Goal: Task Accomplishment & Management: Use online tool/utility

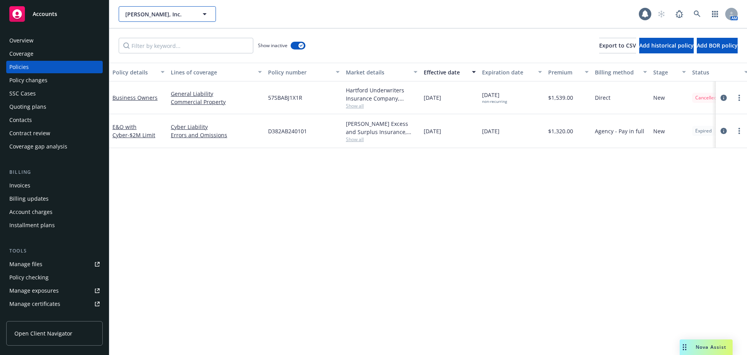
click at [148, 15] on span "Berry, Inc." at bounding box center [158, 14] width 67 height 8
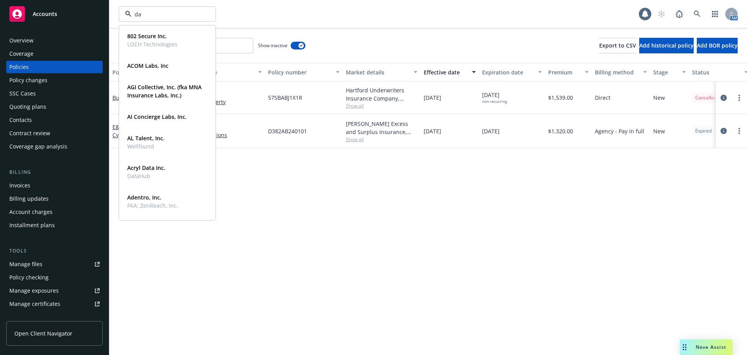
type input "day"
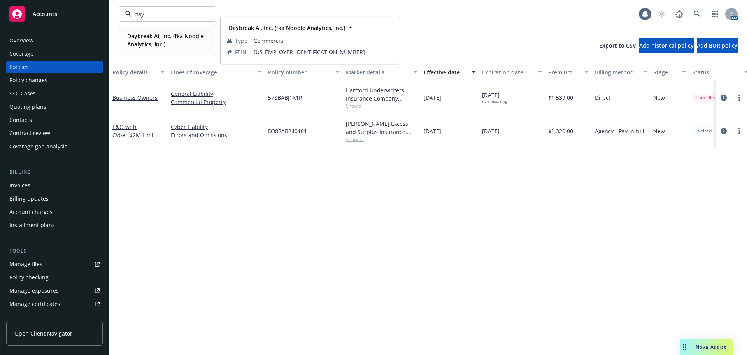
click at [148, 36] on strong "Daybreak AI, Inc. (fka Noodle Analytics, Inc.)" at bounding box center [165, 40] width 77 height 16
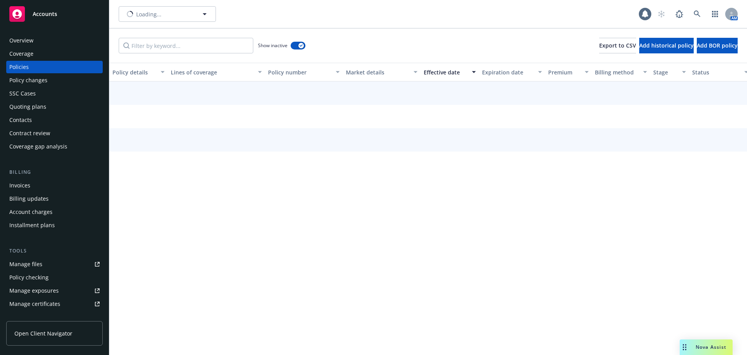
type input "Daybreak AI, Inc. (fka Noodle Analytics, Inc.)"
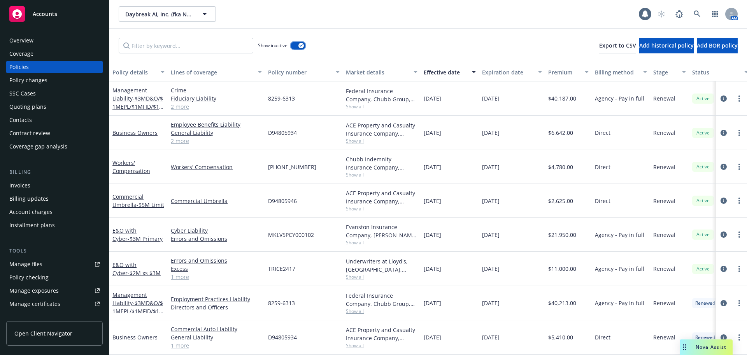
click at [295, 47] on button "button" at bounding box center [298, 46] width 15 height 8
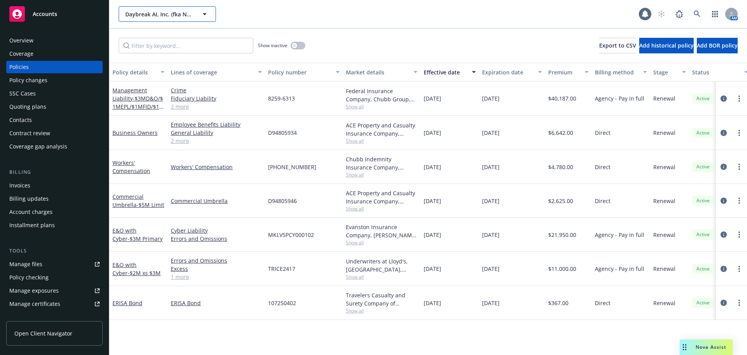
click at [151, 15] on span "Daybreak AI, Inc. (fka Noodle Analytics, Inc.)" at bounding box center [158, 14] width 67 height 8
click at [148, 36] on strong "Berry, Inc." at bounding box center [155, 35] width 56 height 7
type input "Berry, Inc."
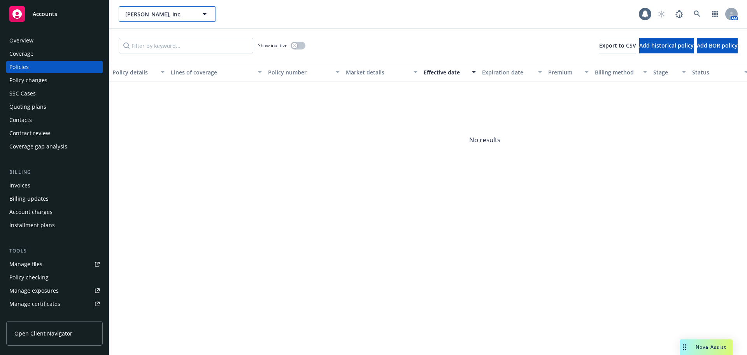
click at [173, 18] on span "Berry, Inc." at bounding box center [158, 14] width 67 height 8
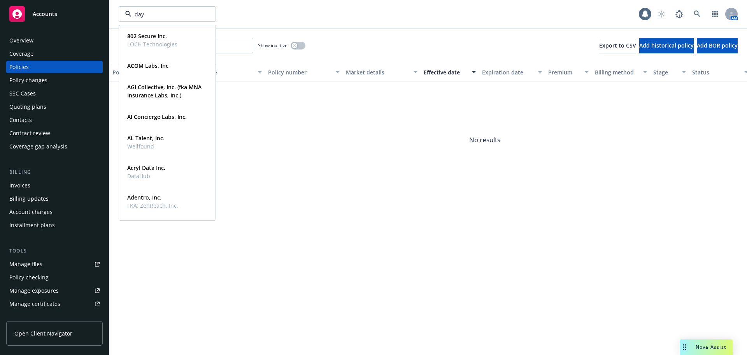
type input "dayb"
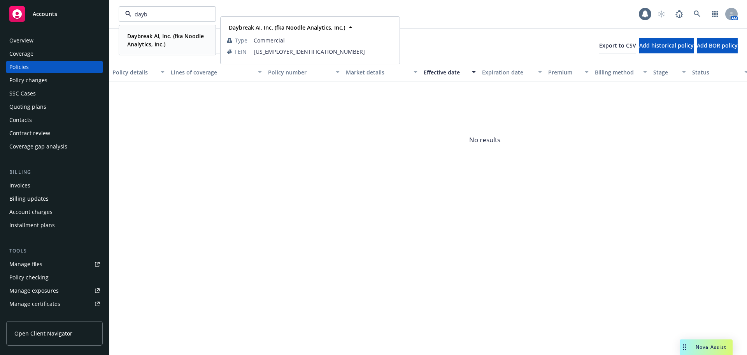
click at [141, 34] on strong "Daybreak AI, Inc. (fka Noodle Analytics, Inc.)" at bounding box center [165, 40] width 77 height 16
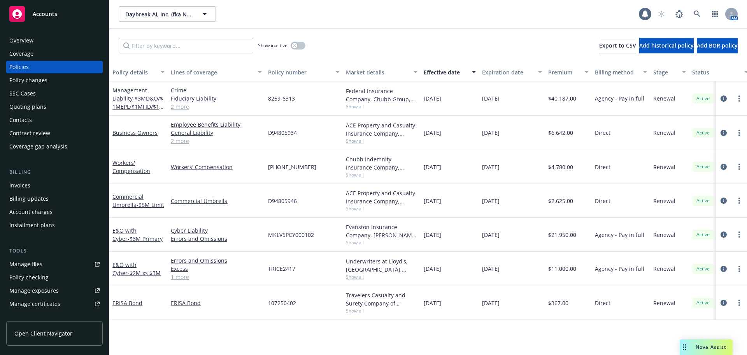
click at [40, 261] on div "Manage files" at bounding box center [25, 264] width 33 height 12
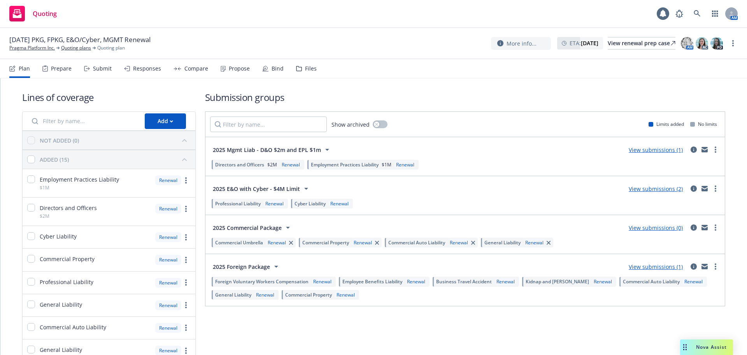
click at [662, 189] on link "View submissions (2)" at bounding box center [656, 188] width 54 height 7
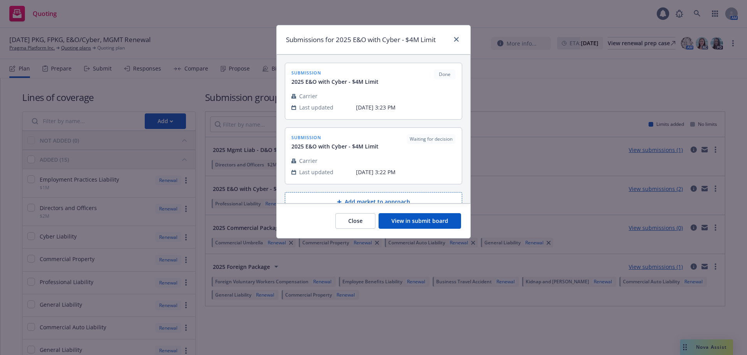
click at [438, 217] on button "View in submit board" at bounding box center [420, 221] width 83 height 16
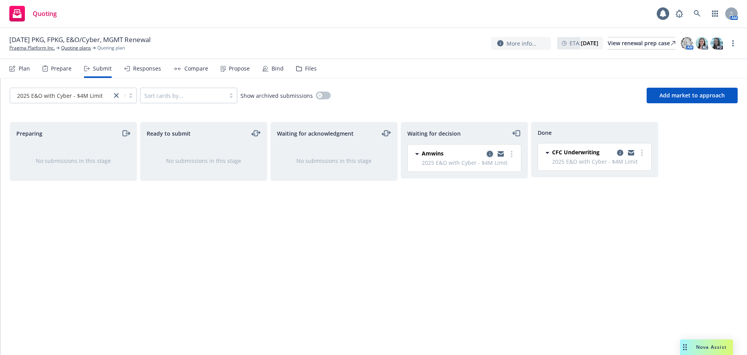
click at [490, 153] on icon "copy logging email" at bounding box center [490, 154] width 6 height 6
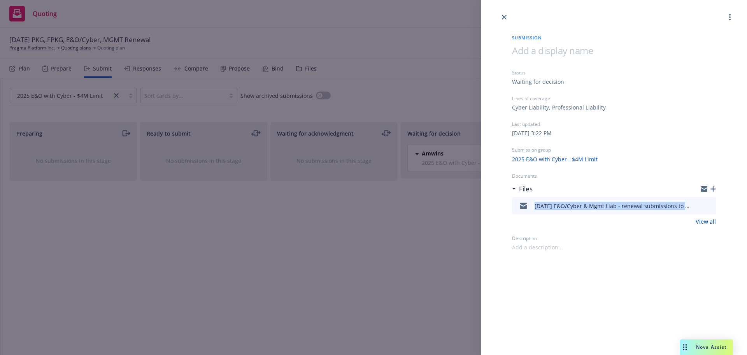
drag, startPoint x: 538, startPoint y: 208, endPoint x: 689, endPoint y: 208, distance: 151.4
click at [689, 208] on div "09/18/25 E&O/Cyber & Mgmt Liab - renewal submissions to PST.msg" at bounding box center [613, 206] width 156 height 8
click at [711, 206] on icon "preview file" at bounding box center [708, 204] width 7 height 5
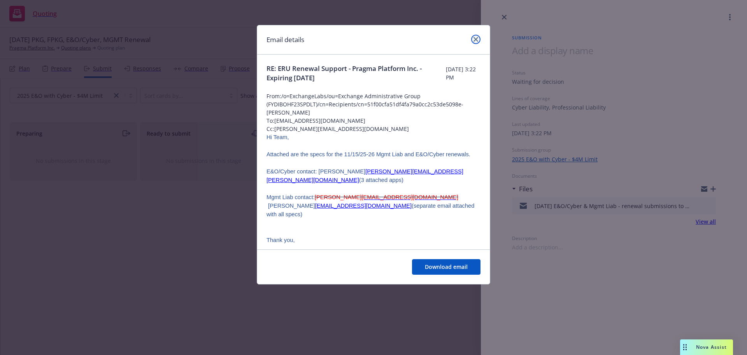
click at [478, 39] on link "close" at bounding box center [475, 39] width 9 height 9
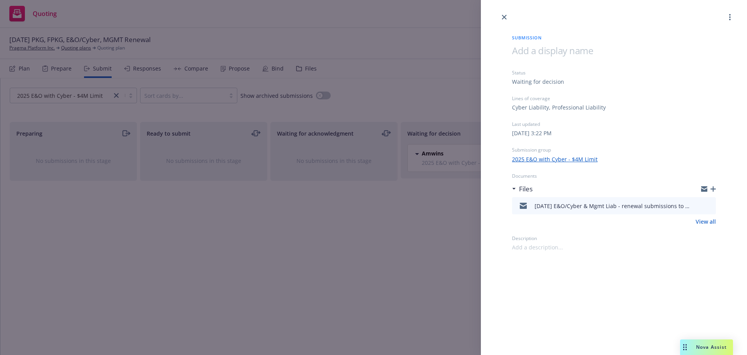
click at [715, 190] on icon "button" at bounding box center [713, 188] width 5 height 5
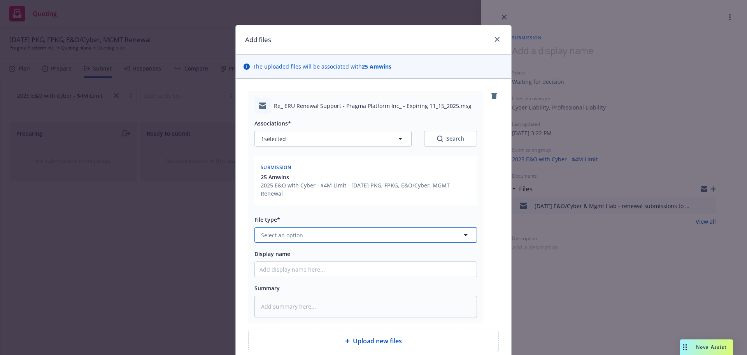
click at [307, 234] on button "Select an option" at bounding box center [366, 235] width 223 height 16
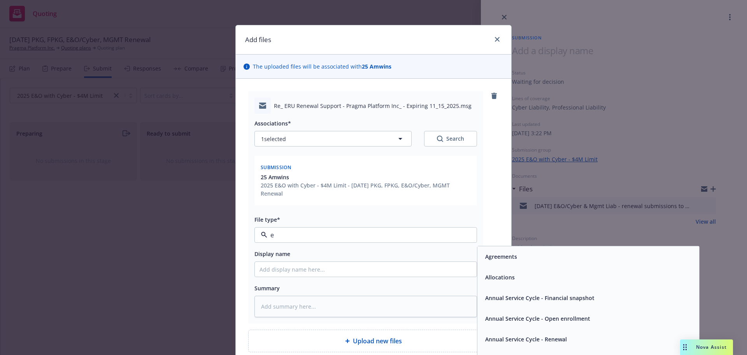
type input "em"
click at [549, 276] on div "Email" at bounding box center [588, 276] width 213 height 11
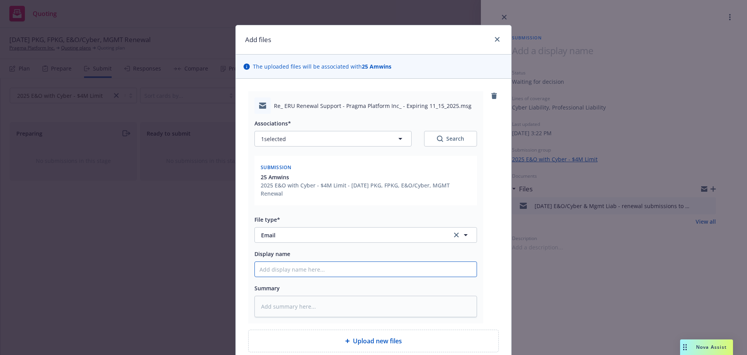
click at [295, 270] on input "Display name" at bounding box center [366, 269] width 222 height 15
paste input "09/18/25 E&O/Cyber & Mgmt Liab - renewal submissions to P"
type textarea "x"
type input "09/18/25 E&O/Cyber & Mgmt Liab - renewal submissions to P"
drag, startPoint x: 271, startPoint y: 268, endPoint x: 214, endPoint y: 269, distance: 57.2
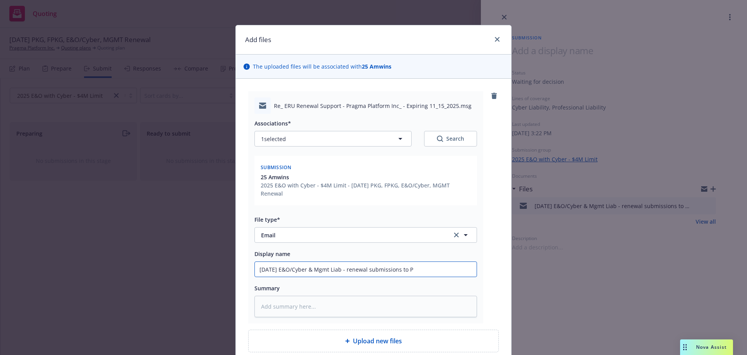
click at [214, 269] on div "Add files The uploaded files will be associated with 25 Amwins Re_ ERU Renewal …" at bounding box center [373, 177] width 747 height 355
type textarea "x"
type input "1/25 E&O/Cyber & Mgmt Liab - renewal submissions to P"
type textarea "x"
type input "10/25 E&O/Cyber & Mgmt Liab - renewal submissions to P"
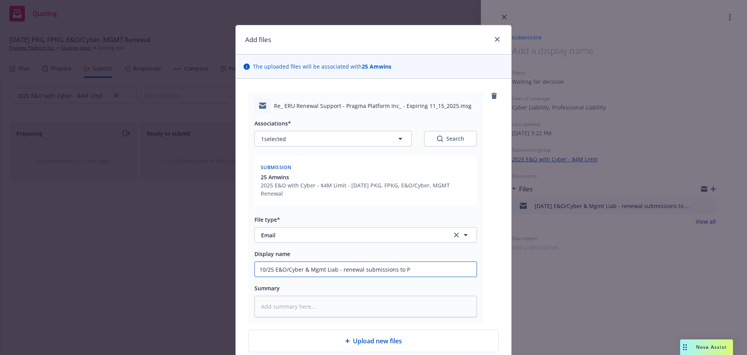
type textarea "x"
type input "10/1/25 E&O/Cyber & Mgmt Liab - renewal submissions to P"
type textarea "x"
type input "10/15/25 E&O/Cyber & Mgmt Liab - renewal submissions to P"
drag, startPoint x: 434, startPoint y: 273, endPoint x: 310, endPoint y: 271, distance: 123.8
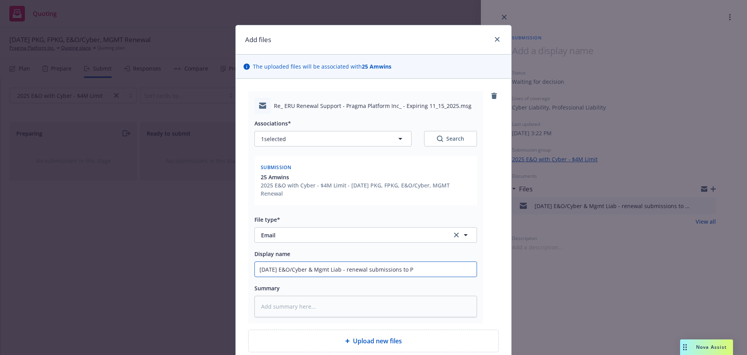
click at [310, 271] on input "10/15/25 E&O/Cyber & Mgmt Liab - renewal submissions to P" at bounding box center [366, 269] width 222 height 15
type textarea "x"
type input "10/15/25 E&O/Cyber"
type textarea "x"
type input "10/15/25 E&O/Cyber"
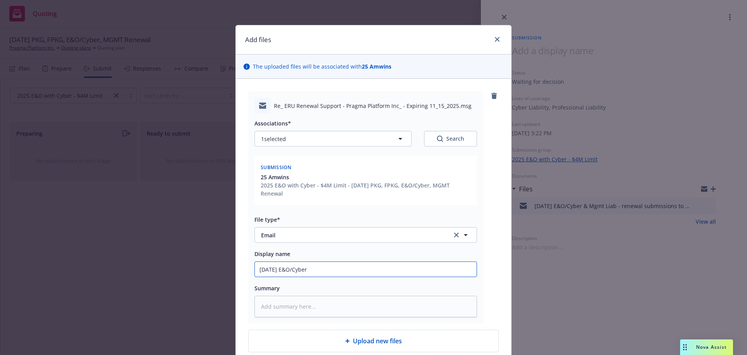
type textarea "x"
type input "10/15/25 E&O/Cyber"
type textarea "x"
type input "10/15/25 E&O/Cyber -"
type textarea "x"
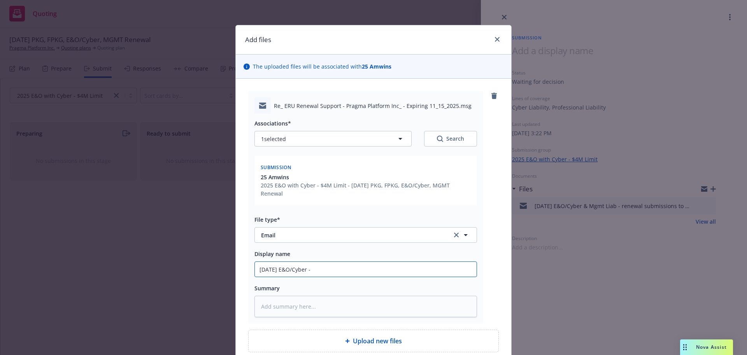
type input "10/15/25 E&O/Cyber -"
type textarea "x"
type input "10/15/25 E&O/Cyber - q"
type textarea "x"
type input "10/15/25 E&O/Cyber - qu"
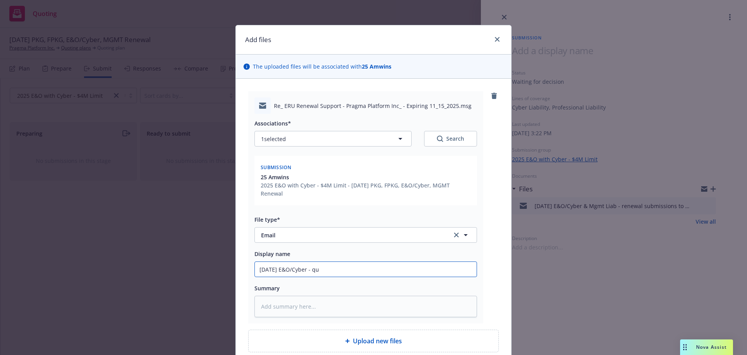
type textarea "x"
type input "10/15/25 E&O/Cyber - que"
type textarea "x"
type input "10/15/25 E&O/Cyber - ques"
type textarea "x"
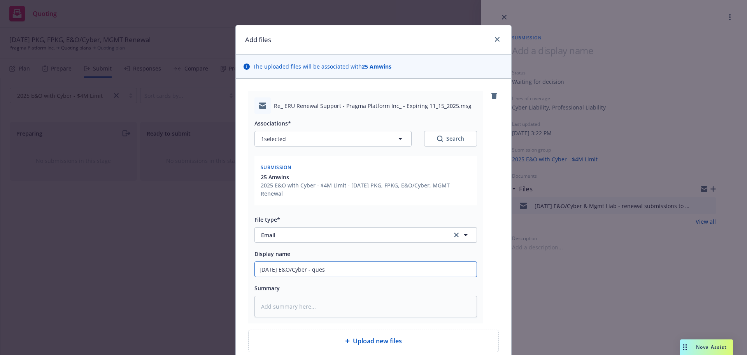
type input "10/15/25 E&O/Cyber - quest"
type textarea "x"
type input "10/15/25 E&O/Cyber - questi"
type textarea "x"
type input "10/15/25 E&O/Cyber - questio"
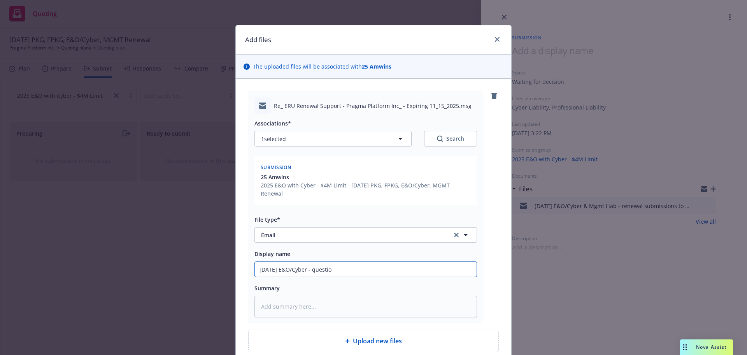
type textarea "x"
type input "10/15/25 E&O/Cyber - question"
type textarea "x"
type input "10/15/25 E&O/Cyber - question"
type textarea "x"
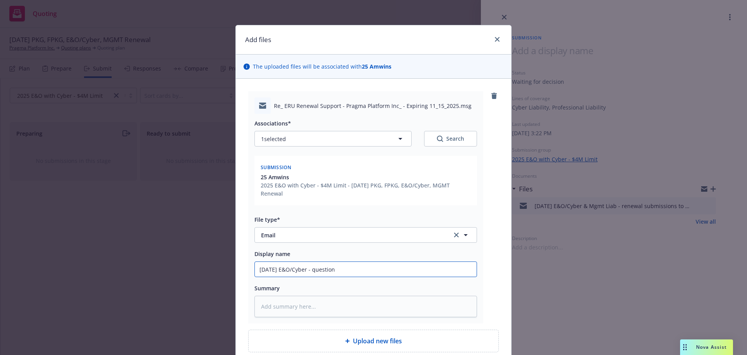
type input "10/15/25 E&O/Cyber - question r"
type textarea "x"
type input "10/15/25 E&O/Cyber - question re"
type textarea "x"
type input "10/15/25 E&O/Cyber - question re;"
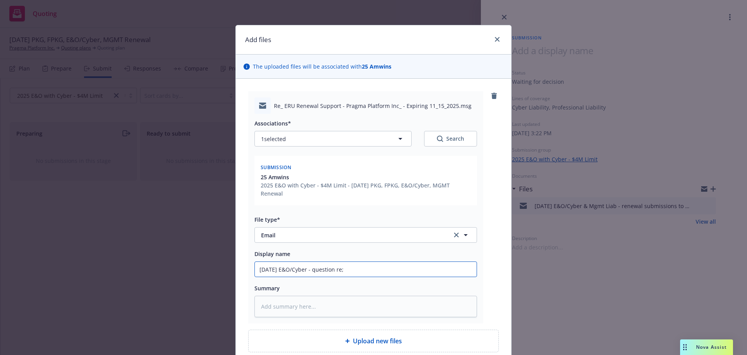
type textarea "x"
type input "10/15/25 E&O/Cyber - question re;"
type textarea "x"
type input "10/15/25 E&O/Cyber - question re; ac"
type textarea "x"
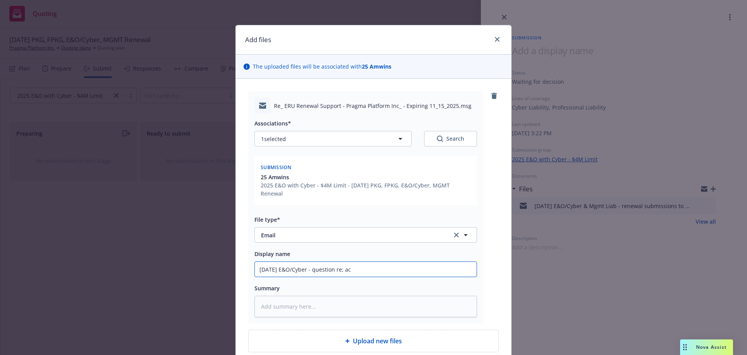
type input "10/15/25 E&O/Cyber - question re; acq"
type textarea "x"
type input "10/15/25 E&O/Cyber - question re; acqu"
type textarea "x"
type input "10/15/25 E&O/Cyber - question re; acqui"
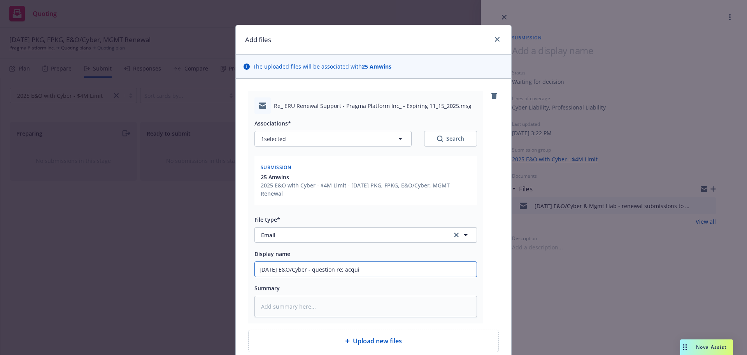
type textarea "x"
type input "10/15/25 E&O/Cyber - question re; acquisi"
type textarea "x"
type input "10/15/25 E&O/Cyber - question re; acquisiti"
type textarea "x"
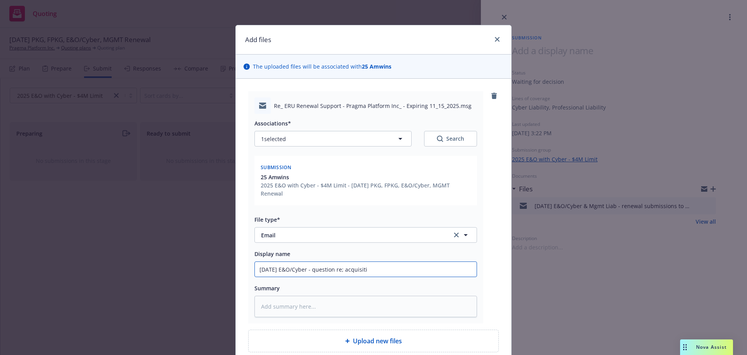
type input "10/15/25 E&O/Cyber - question re; acquisitio"
type textarea "x"
type input "10/15/25 E&O/Cyber - question re; acquisition"
type textarea "x"
type input "10/15/25 E&O/Cyber - question re; acquisition"
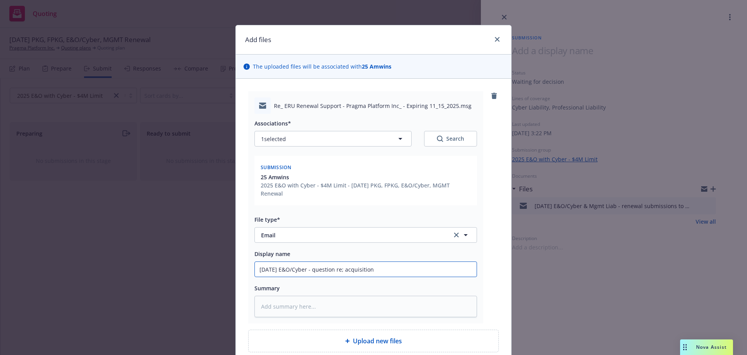
type textarea "x"
drag, startPoint x: 411, startPoint y: 271, endPoint x: 177, endPoint y: 268, distance: 234.4
click at [177, 268] on div "Add files The uploaded files will be associated with 25 Amwins Re_ ERU Renewal …" at bounding box center [373, 177] width 747 height 355
click at [427, 267] on input "10/15/25 E&O/Cyber - question re; acquisition" at bounding box center [366, 269] width 222 height 15
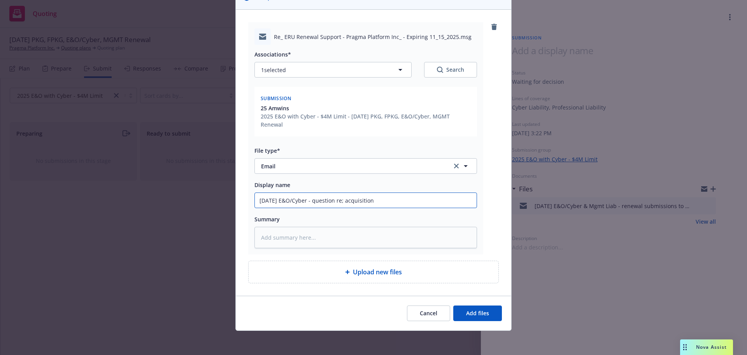
scroll to position [70, 0]
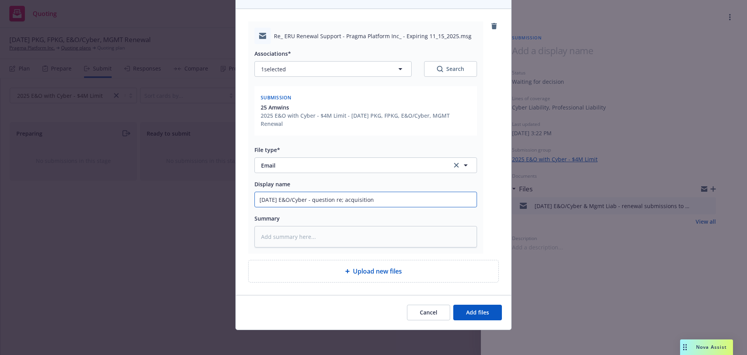
type input "10/15/25 E&O/Cyber - question re; acquisition"
type textarea "x"
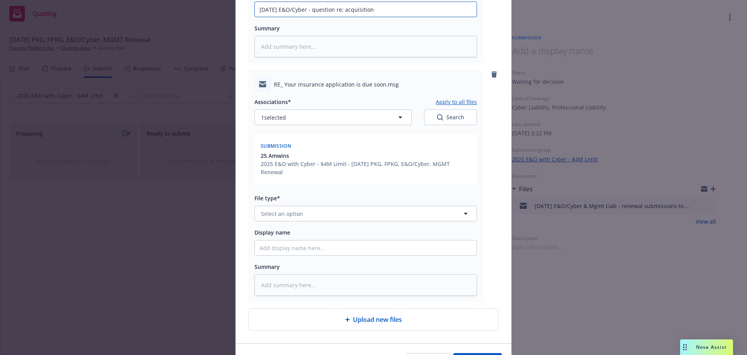
scroll to position [264, 0]
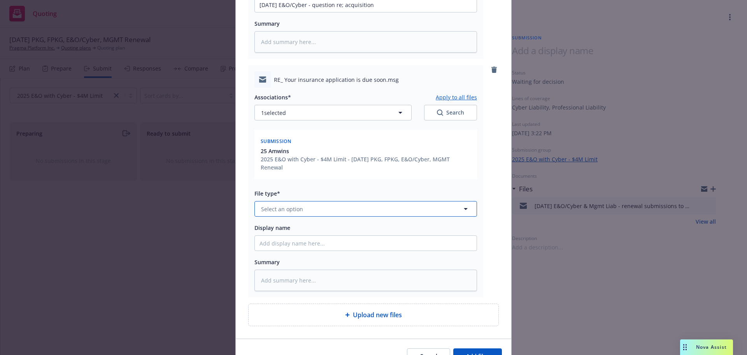
click at [300, 208] on button "Select an option" at bounding box center [366, 209] width 223 height 16
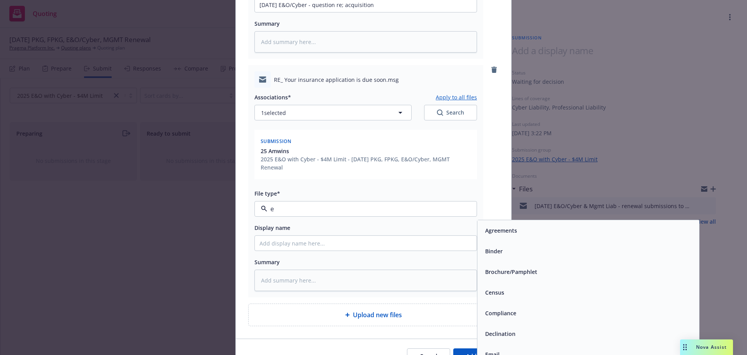
type input "em"
drag, startPoint x: 508, startPoint y: 250, endPoint x: 345, endPoint y: 245, distance: 164.0
click at [508, 250] on div "Email" at bounding box center [588, 250] width 213 height 11
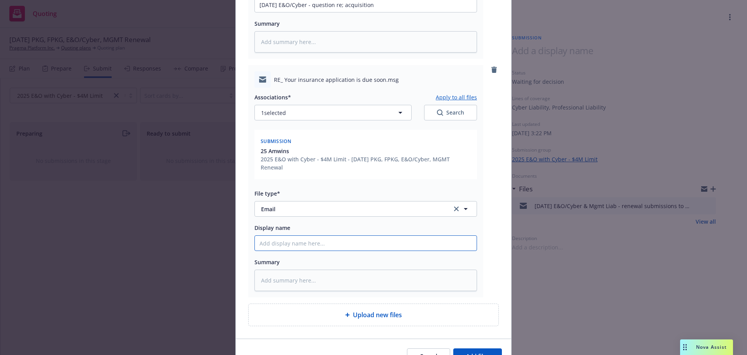
click at [332, 243] on input "Display name" at bounding box center [366, 243] width 222 height 15
paste input "10/15/25 E&O/Cyber - question re; acquisition"
type textarea "x"
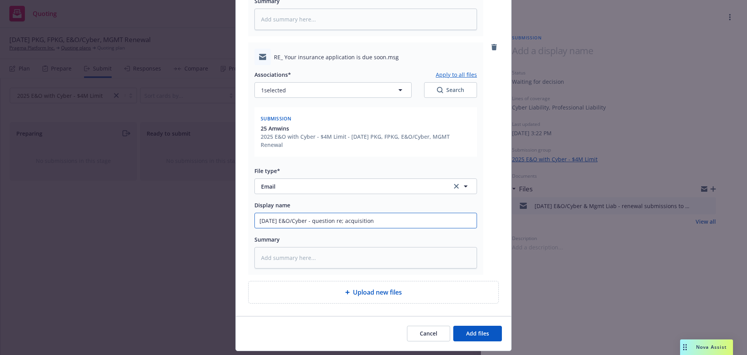
scroll to position [308, 0]
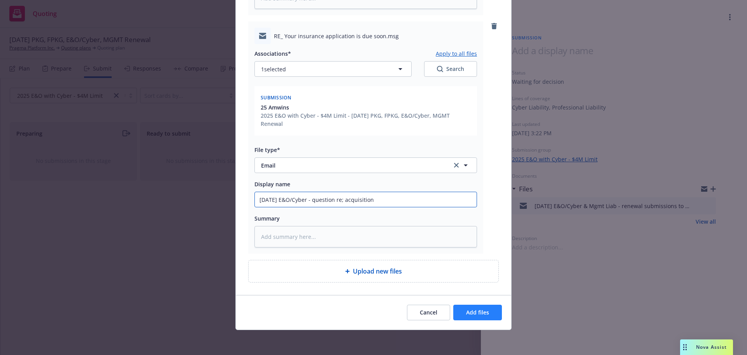
type input "10/15/25 E&O/Cyber - question re; acquisition"
click at [469, 308] on button "Add files" at bounding box center [478, 312] width 49 height 16
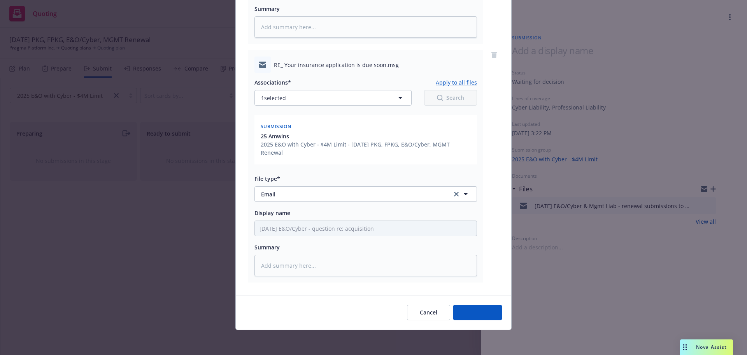
scroll to position [279, 0]
type textarea "x"
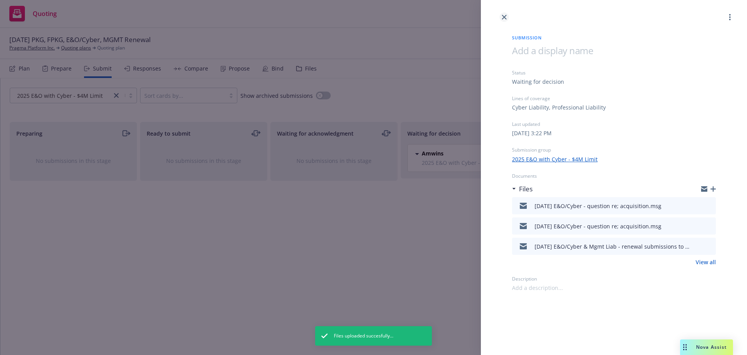
click at [503, 19] on icon "close" at bounding box center [504, 17] width 5 height 5
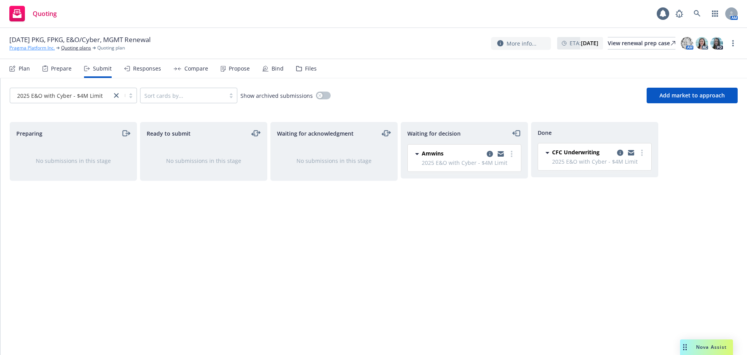
click at [30, 51] on link "Pragma Platform Inc." at bounding box center [32, 47] width 46 height 7
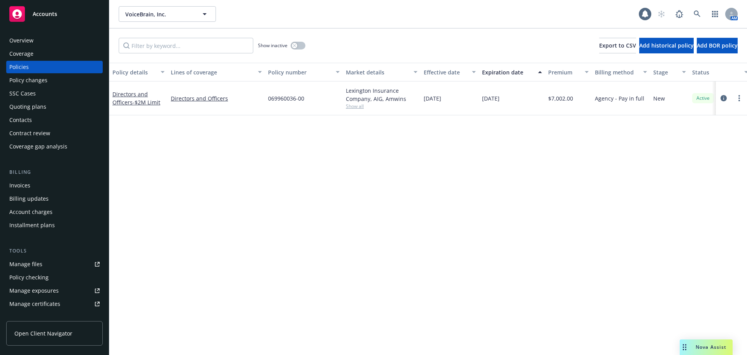
click at [39, 107] on div "Quoting plans" at bounding box center [27, 106] width 37 height 12
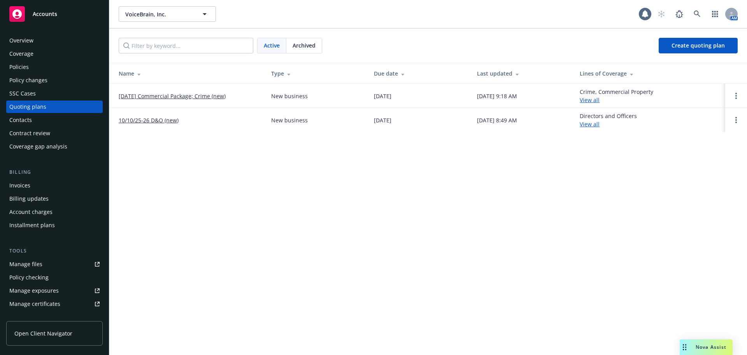
click at [207, 96] on link "10/10/25 Commercial Package; Crime (new)" at bounding box center [172, 96] width 107 height 8
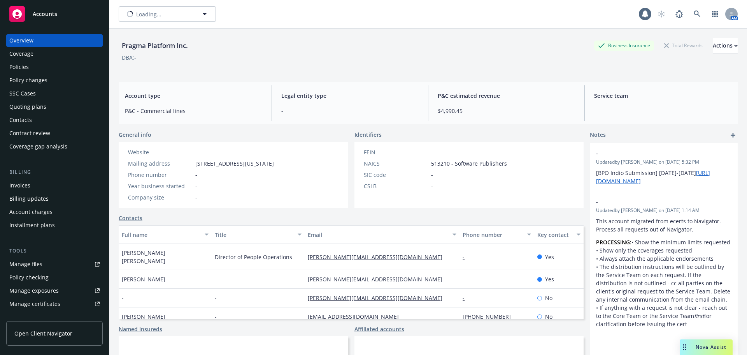
type input "Pragma Platform Inc."
click at [139, 18] on button "Pragma Platform Inc." at bounding box center [167, 14] width 97 height 16
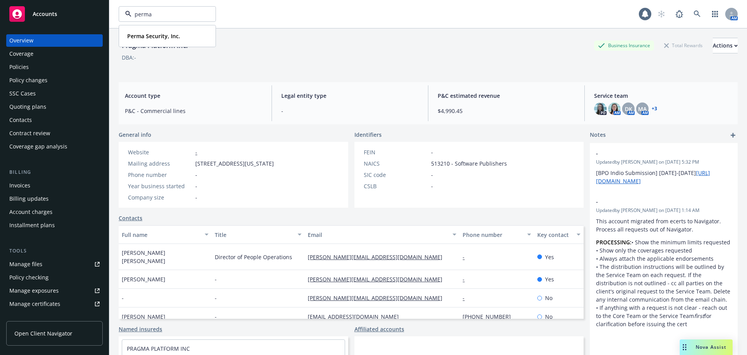
drag, startPoint x: 155, startPoint y: 16, endPoint x: 113, endPoint y: 16, distance: 42.8
click at [113, 16] on div "perma Perma Security, Inc. Type Commercial 1 AM" at bounding box center [428, 14] width 638 height 28
type input "tectus"
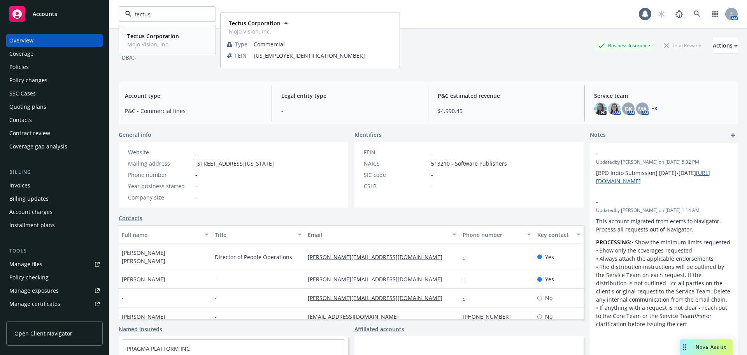
click at [164, 39] on strong "Tectus Corporation" at bounding box center [153, 35] width 52 height 7
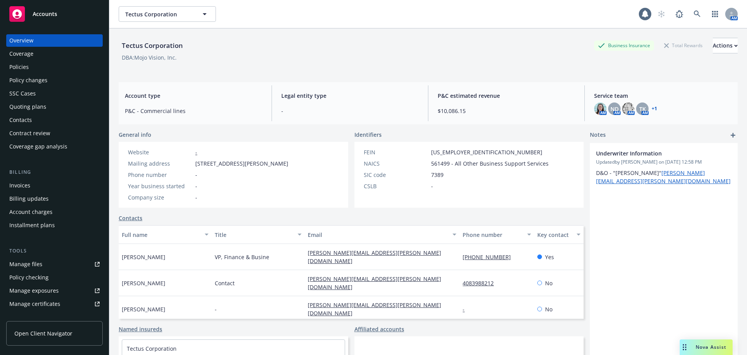
click at [45, 68] on div "Policies" at bounding box center [54, 67] width 90 height 12
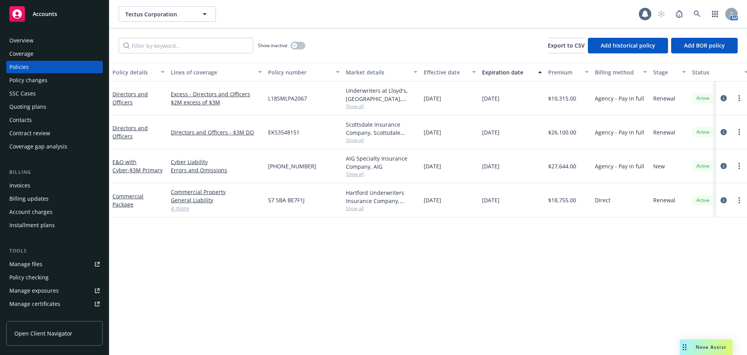
click at [37, 107] on div "Quoting plans" at bounding box center [27, 106] width 37 height 12
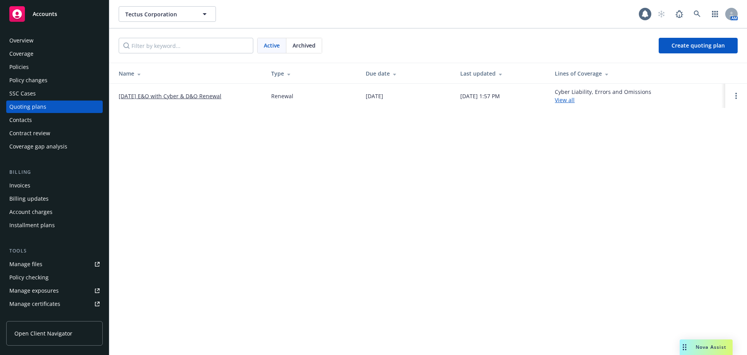
click at [180, 97] on link "11/07/25 E&O with Cyber & D&O Renewal" at bounding box center [170, 96] width 103 height 8
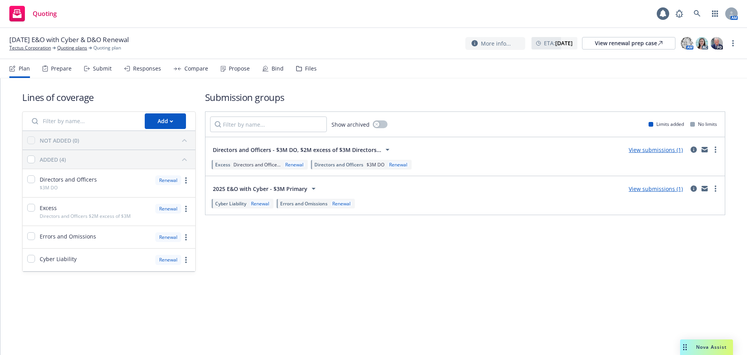
click at [302, 69] on div "Files" at bounding box center [306, 68] width 21 height 19
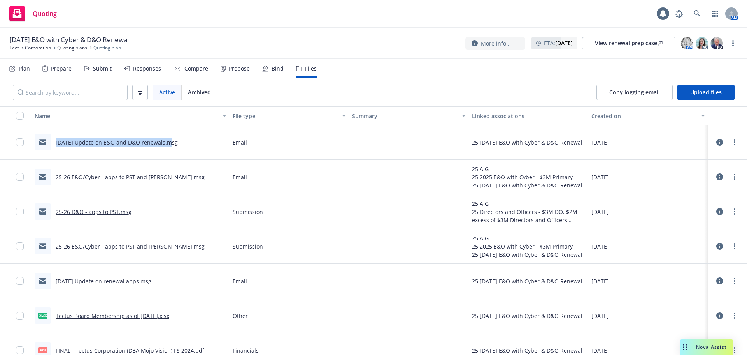
drag, startPoint x: 42, startPoint y: 145, endPoint x: 169, endPoint y: 151, distance: 126.7
click at [169, 151] on div "[DATE] Update on E&O and D&O renewals.msg" at bounding box center [131, 142] width 198 height 35
copy link "10/15/25 Update on E&O and D&O renewals"
click at [704, 98] on button "Upload files" at bounding box center [706, 92] width 57 height 16
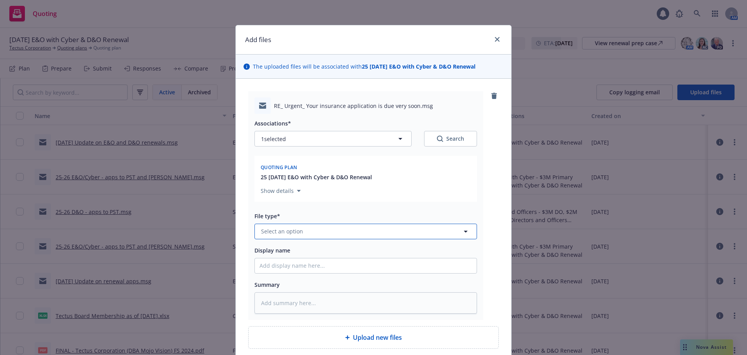
click at [312, 237] on button "Select an option" at bounding box center [366, 231] width 223 height 16
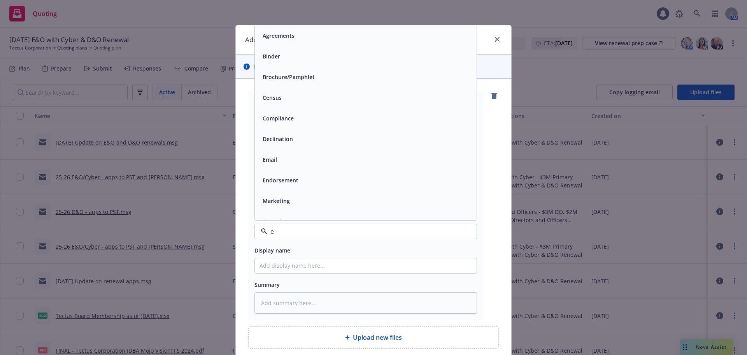
type input "em"
click at [365, 61] on div "Email" at bounding box center [366, 56] width 213 height 11
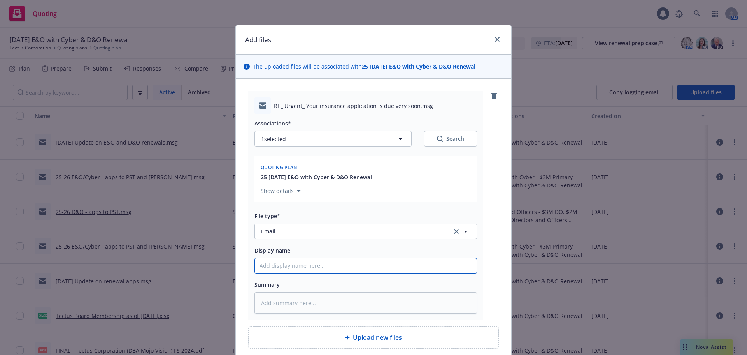
click at [304, 264] on input "Display name" at bounding box center [366, 265] width 222 height 15
paste input "10/15/25 Update on E&O and D&O renewals"
type textarea "x"
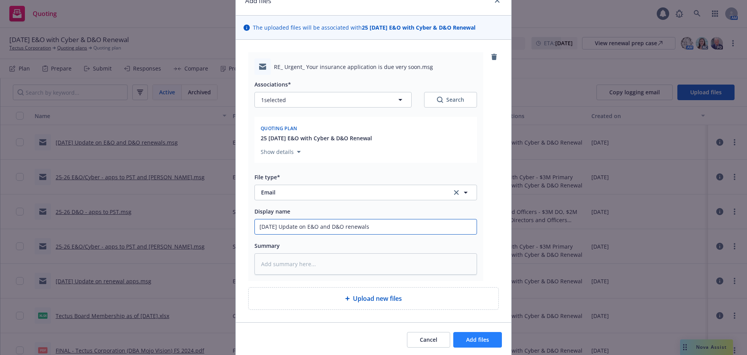
type input "10/15/25 Update on E&O and D&O renewals"
click at [472, 341] on span "Add files" at bounding box center [477, 339] width 23 height 7
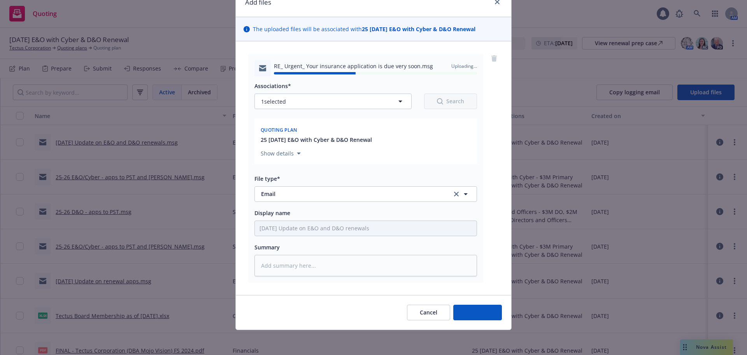
type textarea "x"
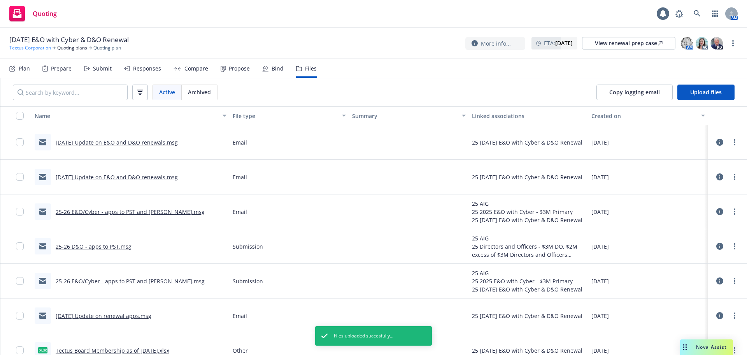
click at [39, 47] on link "Tectus Corporation" at bounding box center [30, 47] width 42 height 7
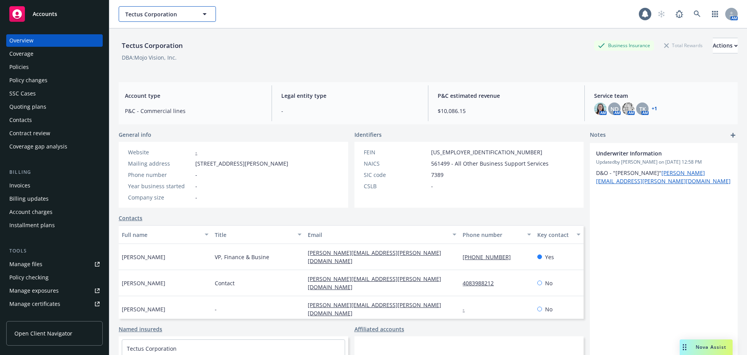
click at [166, 12] on span "Tectus Corporation" at bounding box center [158, 14] width 67 height 8
type input "recruit"
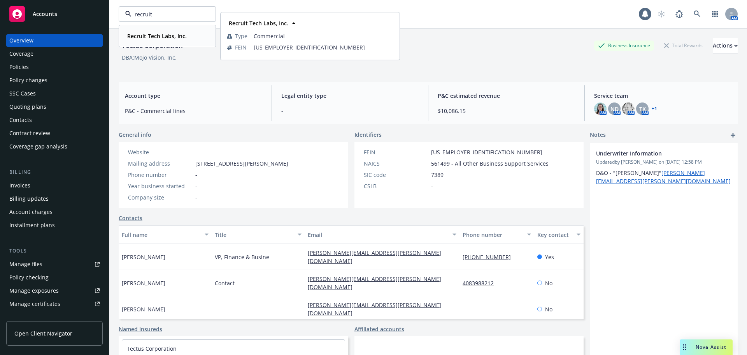
click at [163, 35] on strong "Recruit Tech Labs, Inc." at bounding box center [157, 35] width 60 height 7
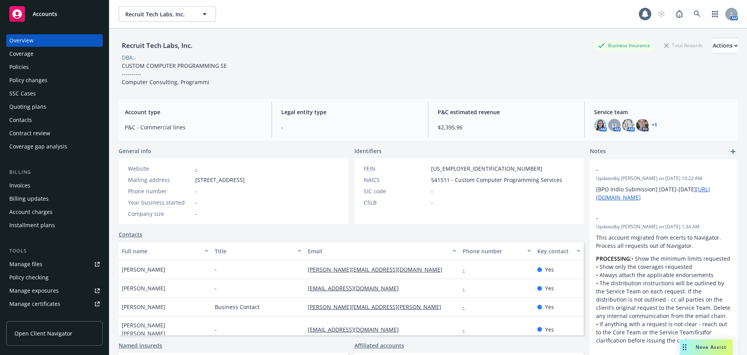
click at [38, 65] on div "Policies" at bounding box center [54, 67] width 90 height 12
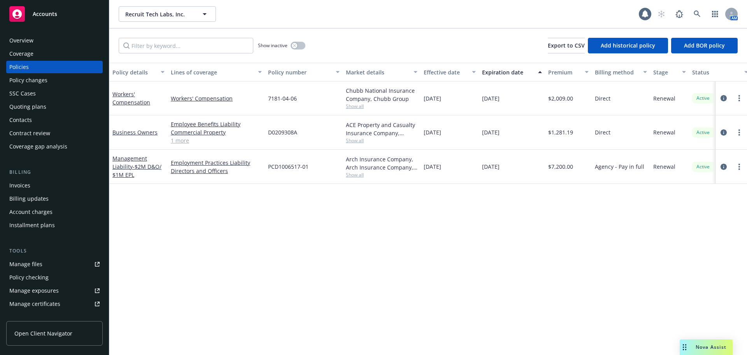
click at [33, 106] on div "Quoting plans" at bounding box center [27, 106] width 37 height 12
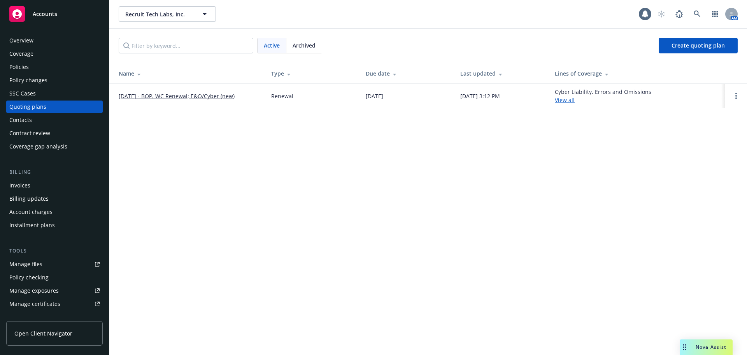
click at [202, 96] on link "[DATE] - BOP, WC Renewal; E&O/Cyber (new)" at bounding box center [177, 96] width 116 height 8
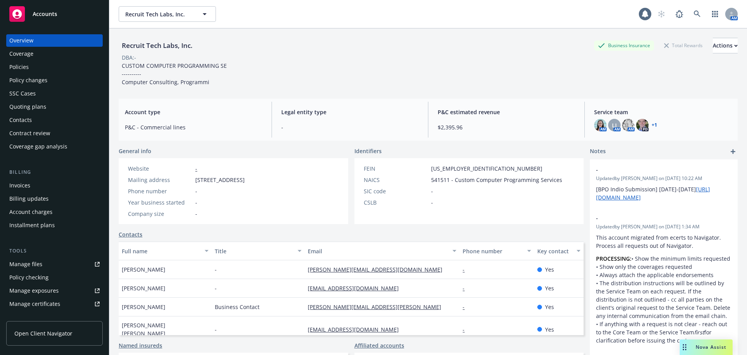
click at [27, 71] on div "Policies" at bounding box center [18, 67] width 19 height 12
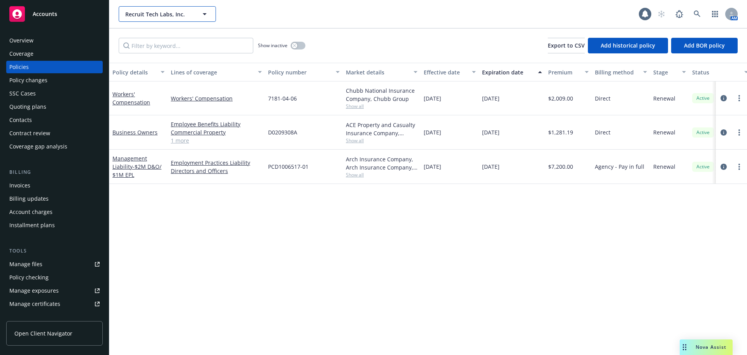
click at [142, 14] on span "Recruit Tech Labs, Inc." at bounding box center [158, 14] width 67 height 8
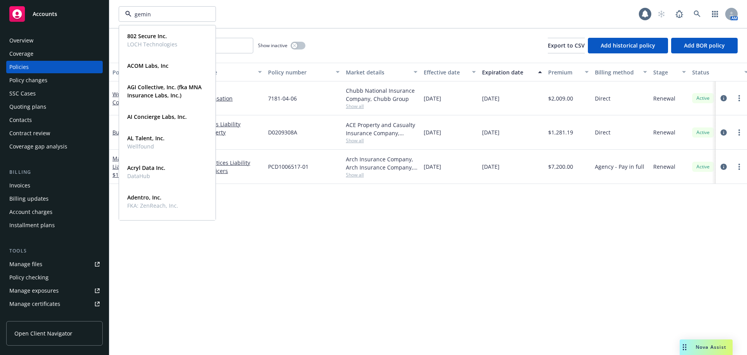
type input "gemini"
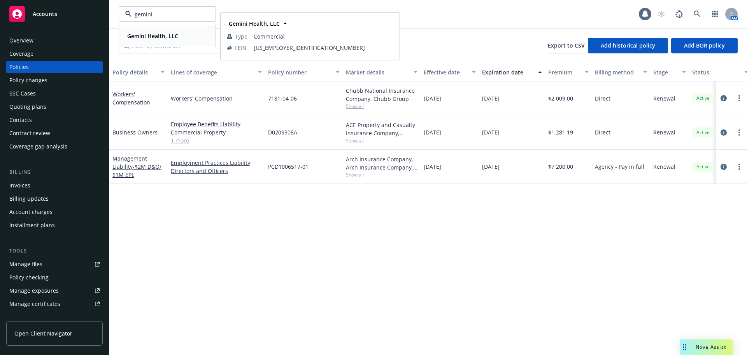
click at [144, 33] on strong "Gemini Health, LLC" at bounding box center [152, 35] width 51 height 7
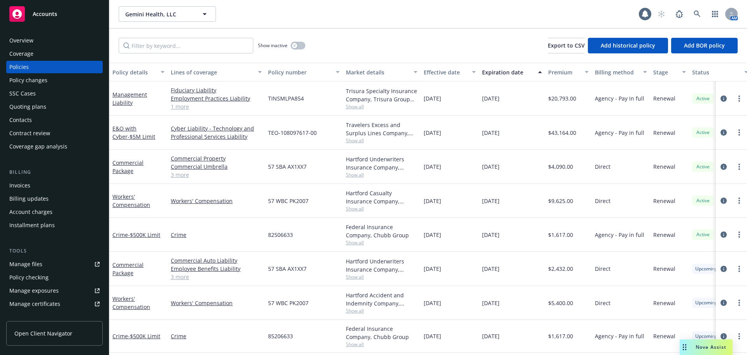
click at [45, 109] on div "Quoting plans" at bounding box center [27, 106] width 37 height 12
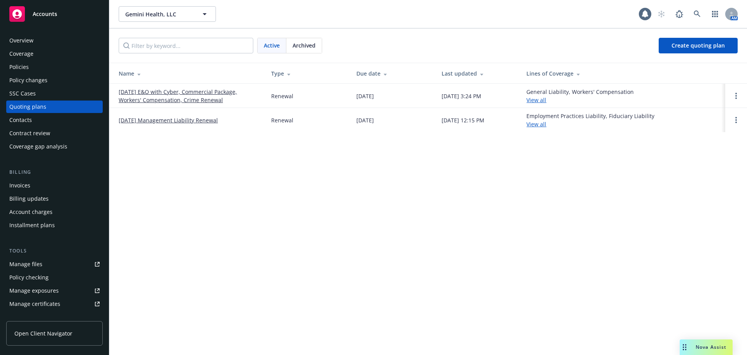
click at [191, 118] on link "[DATE] Management Liability Renewal" at bounding box center [168, 120] width 99 height 8
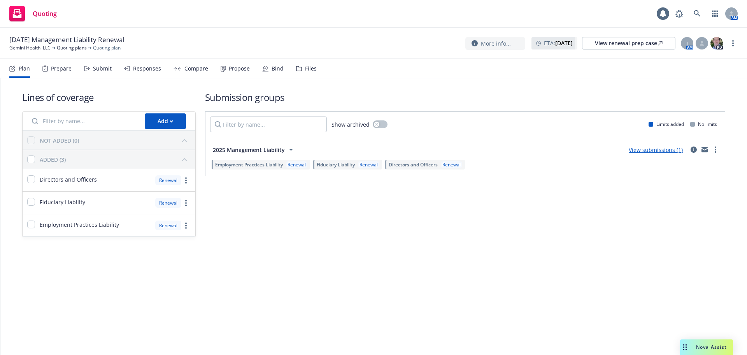
click at [646, 150] on link "View submissions (1)" at bounding box center [656, 149] width 54 height 7
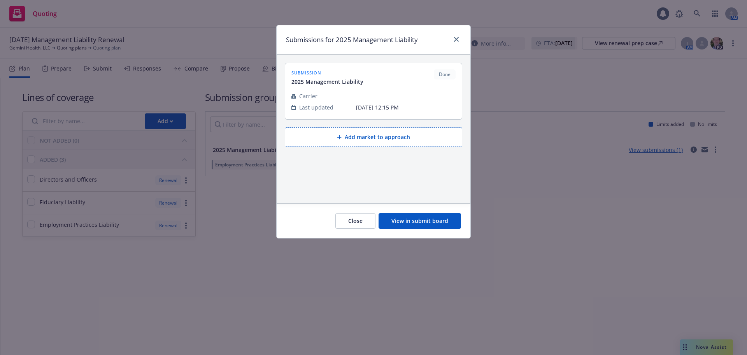
click at [423, 227] on button "View in submit board" at bounding box center [420, 221] width 83 height 16
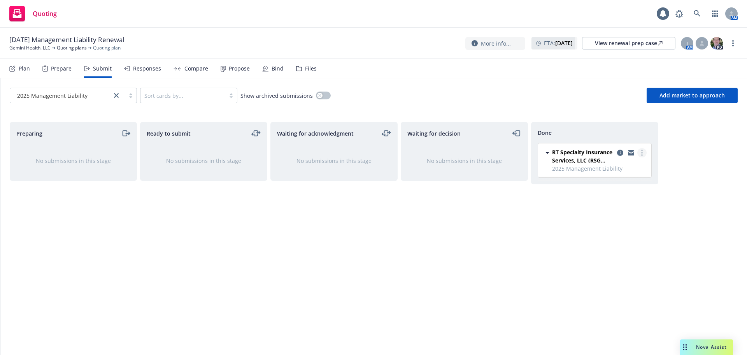
click at [642, 154] on icon "more" at bounding box center [643, 152] width 2 height 6
click at [602, 183] on span "Add accepted decision" at bounding box center [608, 183] width 78 height 7
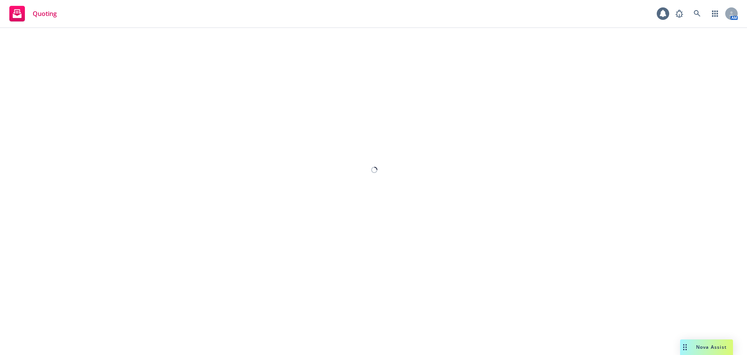
select select "12"
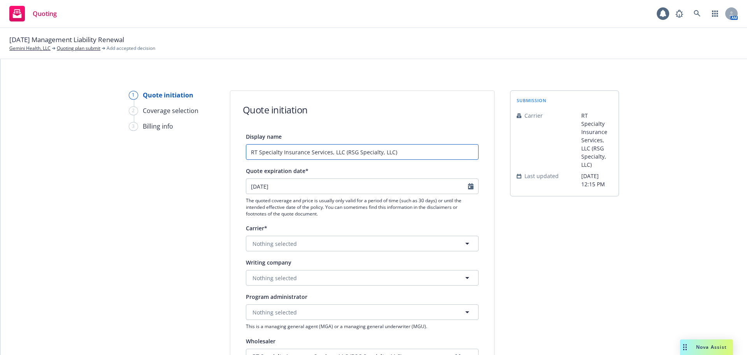
click at [434, 155] on input "RT Specialty Insurance Services, LLC (RSG Specialty, LLC)" at bounding box center [362, 152] width 233 height 16
drag, startPoint x: 419, startPoint y: 153, endPoint x: 178, endPoint y: 151, distance: 241.0
click at [178, 151] on div "1 Quote initiation 2 Coverage selection 3 Billing info Quote initiation Display…" at bounding box center [374, 351] width 728 height 522
type input "RT Specialty - Option1, separate limits with higher retentions"
click at [489, 232] on div "Display name RT Specialty - Option1, separate limits with higher retentions Quo…" at bounding box center [362, 348] width 264 height 433
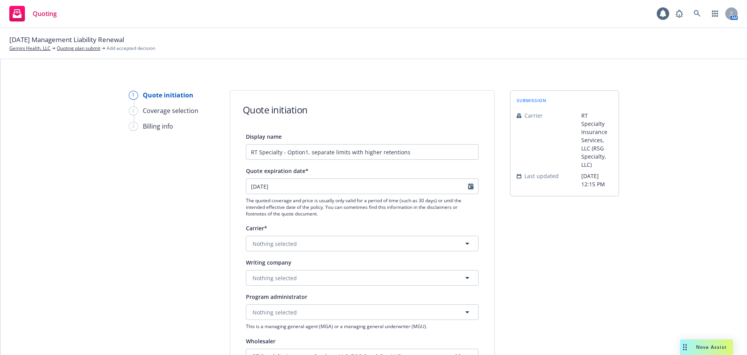
click at [290, 269] on div "Writing company Nothing selected" at bounding box center [362, 271] width 233 height 28
click at [291, 275] on span "Nothing selected" at bounding box center [275, 278] width 44 height 8
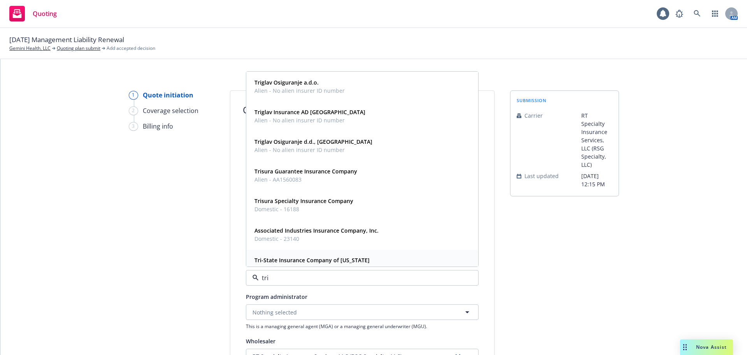
type input "tris"
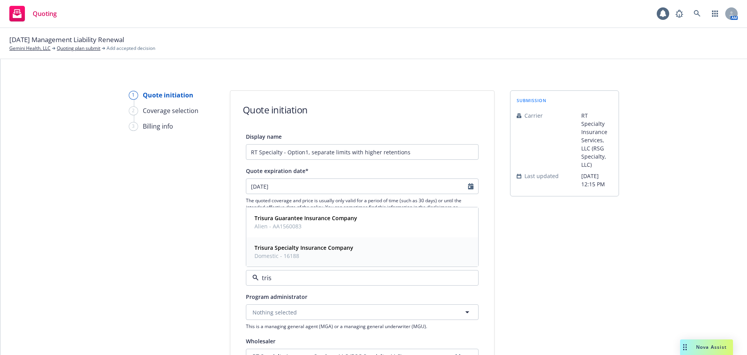
click at [338, 247] on strong "Trisura Specialty Insurance Company" at bounding box center [304, 247] width 99 height 7
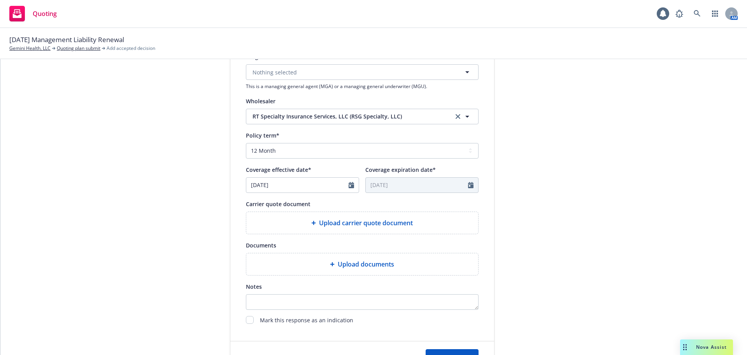
scroll to position [311, 0]
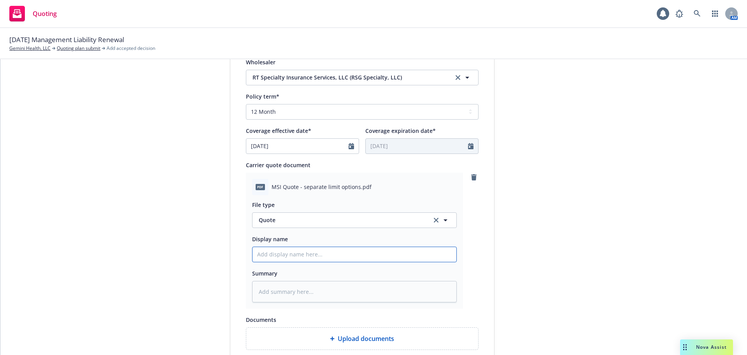
click at [290, 251] on input "Display name" at bounding box center [355, 254] width 204 height 15
paste input "RT Specialty - Option1, separate limits with higher retentions"
type textarea "x"
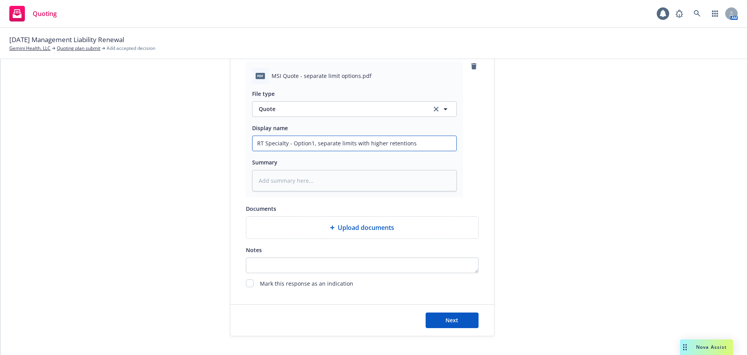
scroll to position [428, 0]
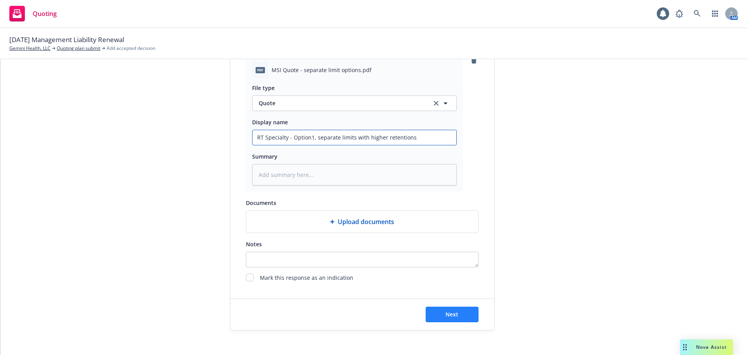
type input "RT Specialty - Option1, separate limits with higher retentions"
click at [459, 318] on button "Next" at bounding box center [452, 314] width 53 height 16
type textarea "x"
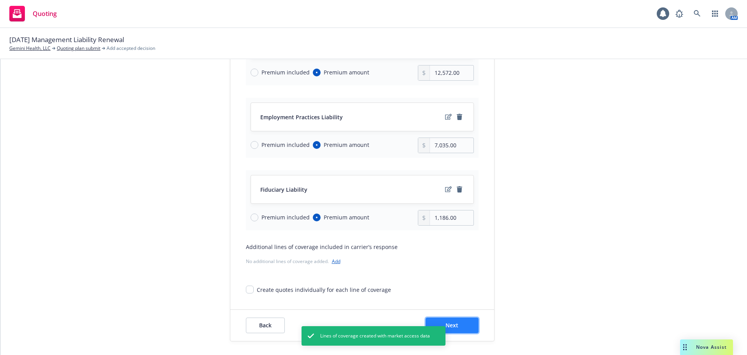
click at [459, 322] on button "Next" at bounding box center [452, 325] width 53 height 16
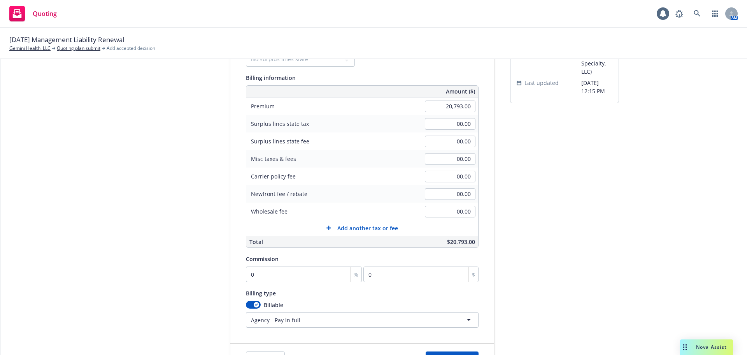
scroll to position [28, 0]
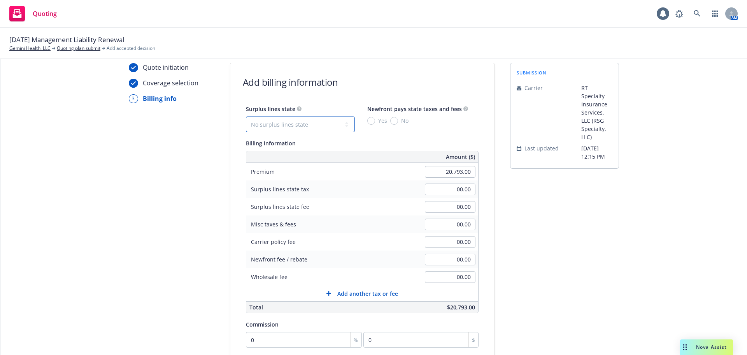
click at [294, 123] on select "No surplus lines state Alaska Alabama Arkansas Arizona California Colorado Conn…" at bounding box center [300, 124] width 109 height 16
select select "CA"
click at [246, 116] on select "No surplus lines state Alaska Alabama Arkansas Arizona California Colorado Conn…" at bounding box center [300, 124] width 109 height 16
type input "623.79"
type input "37.43"
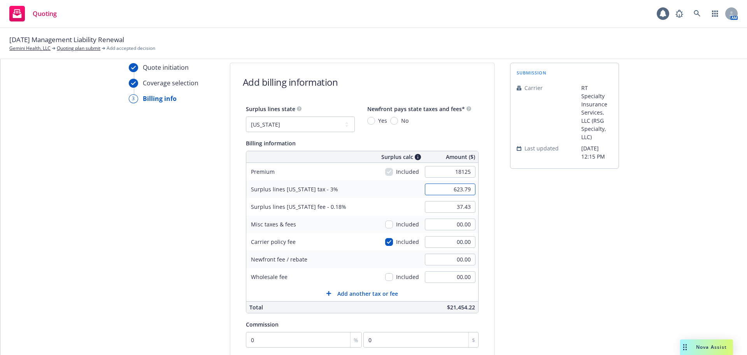
type input "18,125.00"
type input "543.75"
type input "32.63"
type input "750"
type input "566.25"
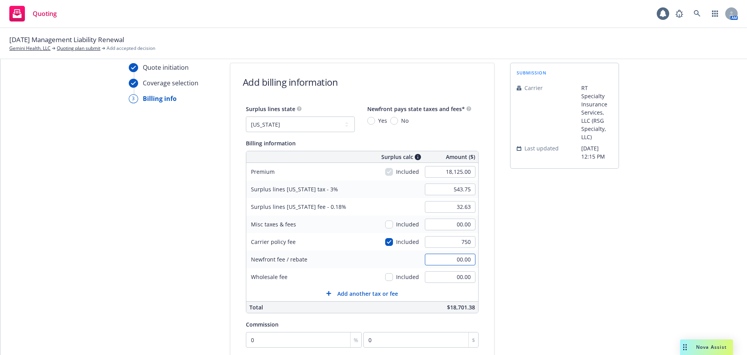
type input "33.98"
type input "750.00"
click at [540, 242] on div "submission Carrier RT Specialty Insurance Services, LLC (RSG Specialty, LLC) La…" at bounding box center [564, 252] width 109 height 378
click at [604, 226] on div "submission Carrier RT Specialty Insurance Services, LLC (RSG Specialty, LLC) La…" at bounding box center [564, 252] width 109 height 378
click at [442, 260] on input "00.00" at bounding box center [450, 259] width 51 height 12
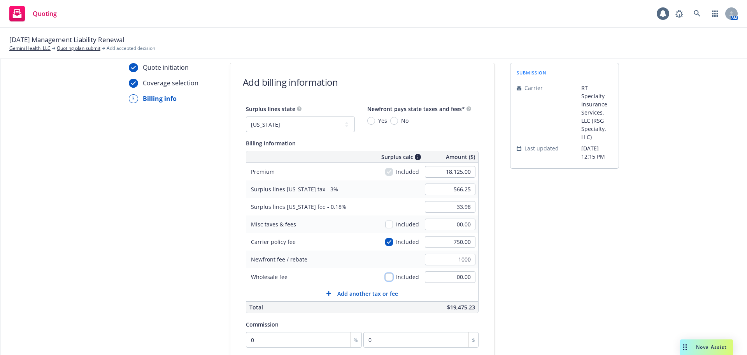
type input "1,000.00"
click at [556, 266] on div "submission Carrier RT Specialty Insurance Services, LLC (RSG Specialty, LLC) La…" at bounding box center [564, 252] width 109 height 378
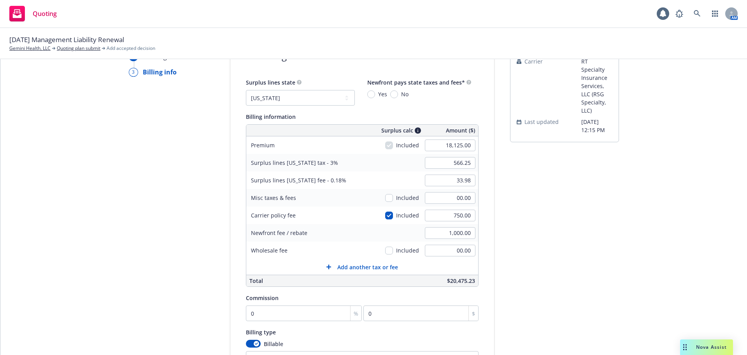
scroll to position [67, 0]
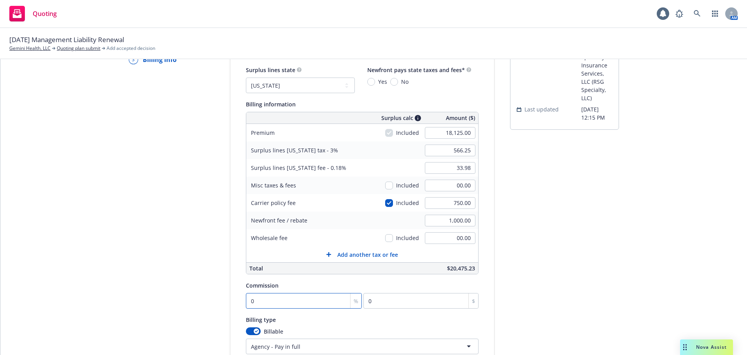
type input "1"
type input "181.25"
type input "12"
type input "2175"
type input "12"
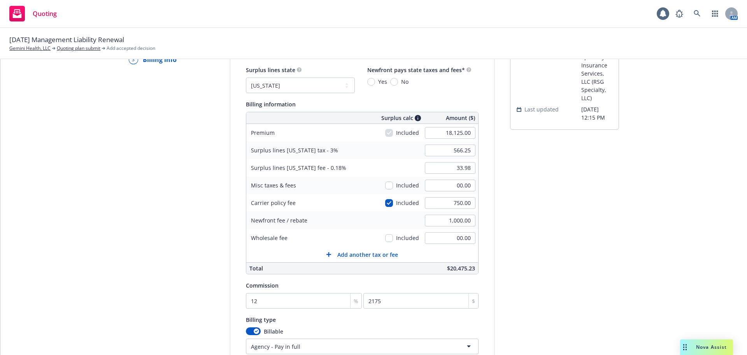
click at [585, 257] on div "submission Carrier RT Specialty Insurance Services, LLC (RSG Specialty, LLC) La…" at bounding box center [564, 213] width 109 height 378
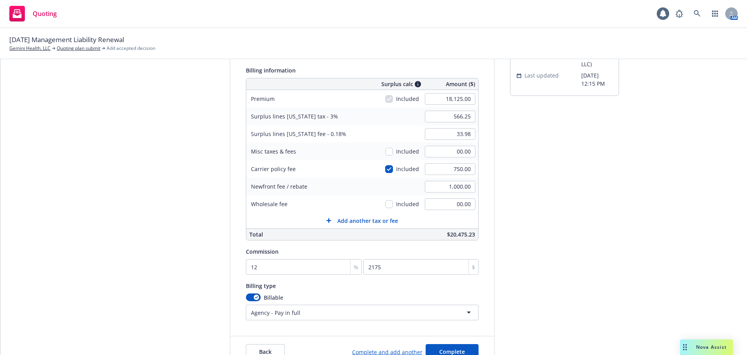
scroll to position [144, 0]
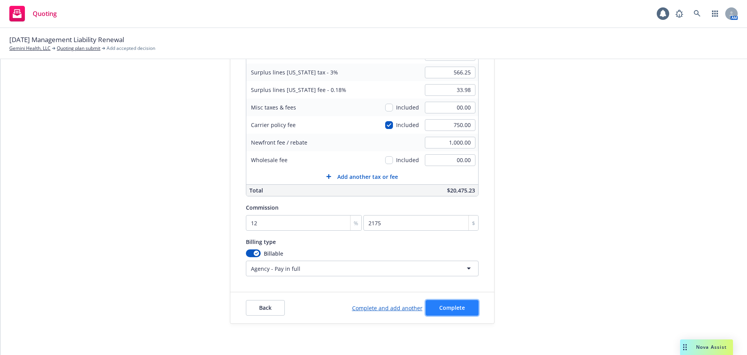
click at [456, 310] on span "Complete" at bounding box center [453, 307] width 26 height 7
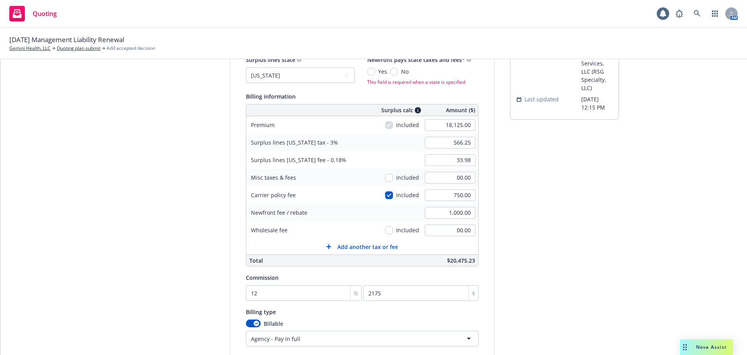
scroll to position [0, 0]
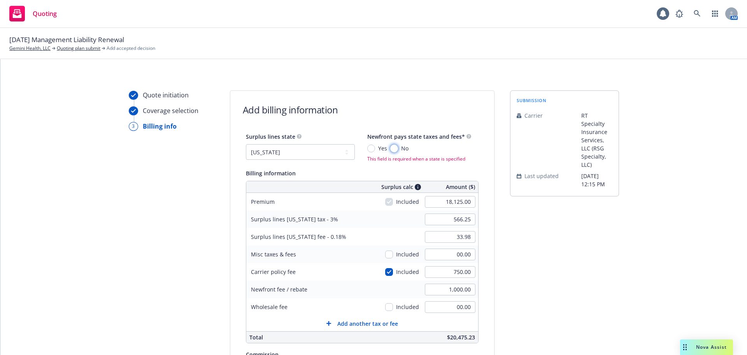
click at [390, 149] on input "No" at bounding box center [394, 148] width 8 height 8
radio input "true"
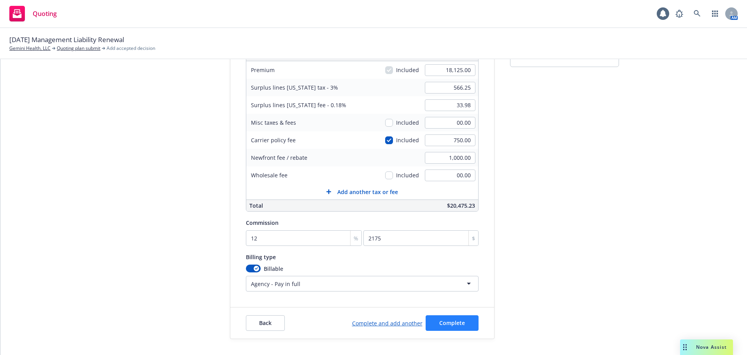
scroll to position [144, 0]
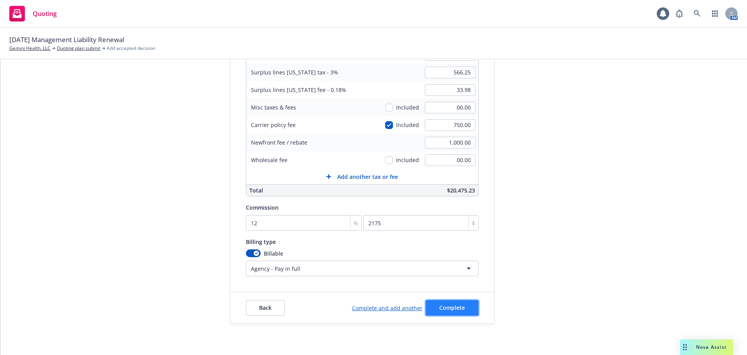
click at [433, 306] on button "Complete" at bounding box center [452, 308] width 53 height 16
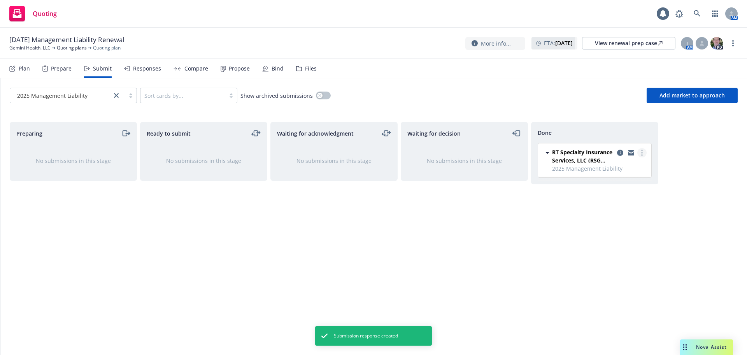
click at [643, 151] on link "more" at bounding box center [642, 152] width 9 height 9
click at [598, 188] on link "Add accepted decision" at bounding box center [608, 184] width 78 height 16
select select "12"
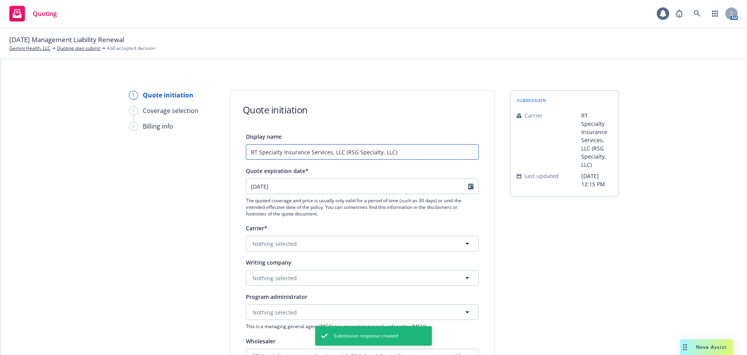
drag, startPoint x: 415, startPoint y: 155, endPoint x: 121, endPoint y: 152, distance: 293.6
click at [121, 152] on div "1 Quote initiation 2 Coverage selection 3 Billing info Quote initiation Display…" at bounding box center [374, 351] width 728 height 522
paste input "- Option1, separate limits with higher retentions"
click at [299, 153] on input "RT Specialty - Option1, separate limits with higher retentions" at bounding box center [362, 152] width 233 height 16
click at [302, 152] on input "RT Specialty - Option 1, separate limits with higher retentions" at bounding box center [362, 152] width 233 height 16
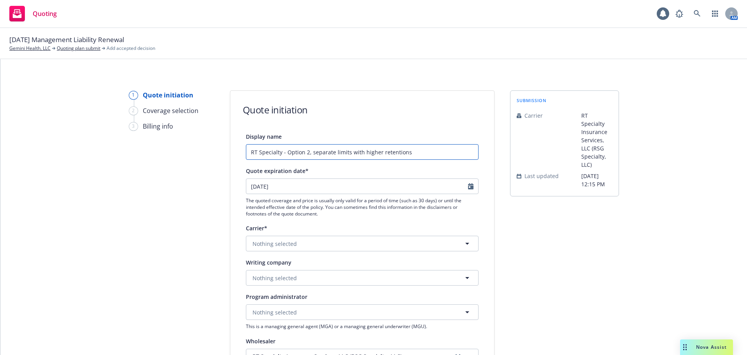
click at [367, 153] on input "RT Specialty - Option 2, separate limits with higher retentions" at bounding box center [362, 152] width 233 height 16
click at [434, 155] on input "RT Specialty - Option 2, separate limits with similar retentions" at bounding box center [362, 152] width 233 height 16
drag, startPoint x: 433, startPoint y: 154, endPoint x: 143, endPoint y: 164, distance: 290.2
click at [143, 164] on div "1 Quote initiation 2 Coverage selection 3 Billing info Quote initiation Display…" at bounding box center [374, 351] width 728 height 522
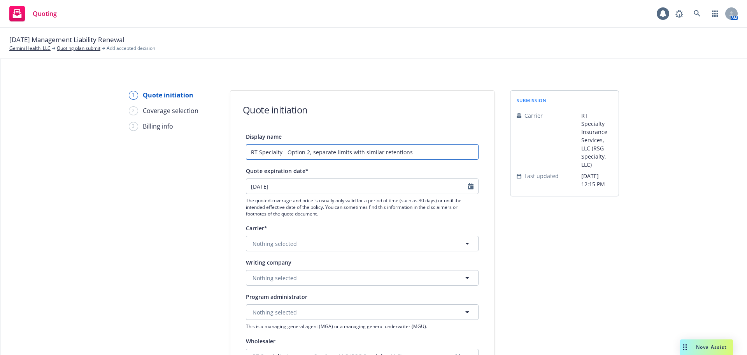
scroll to position [78, 0]
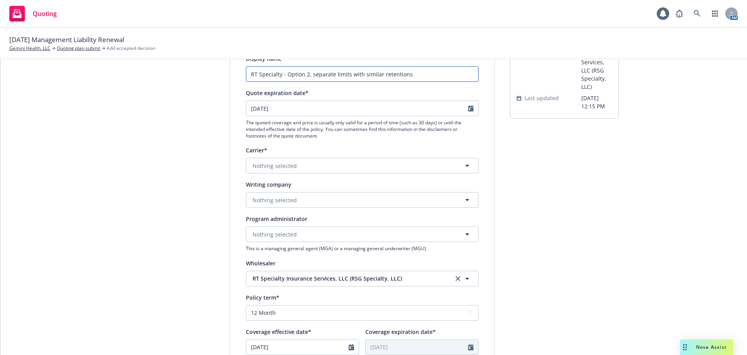
type input "RT Specialty - Option 2, separate limits with similar retentions"
click at [292, 204] on button "Nothing selected" at bounding box center [362, 200] width 233 height 16
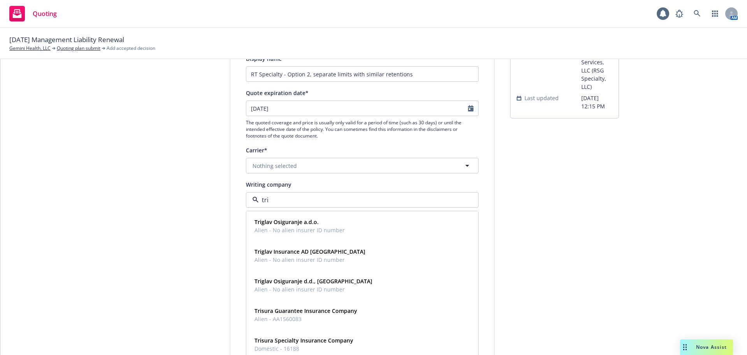
type input "tris"
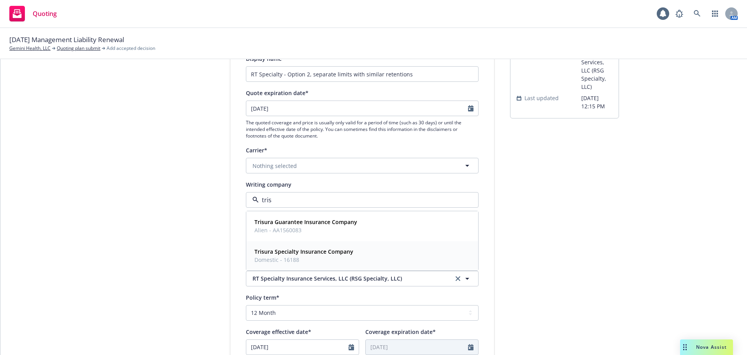
click at [301, 252] on strong "Trisura Specialty Insurance Company" at bounding box center [304, 251] width 99 height 7
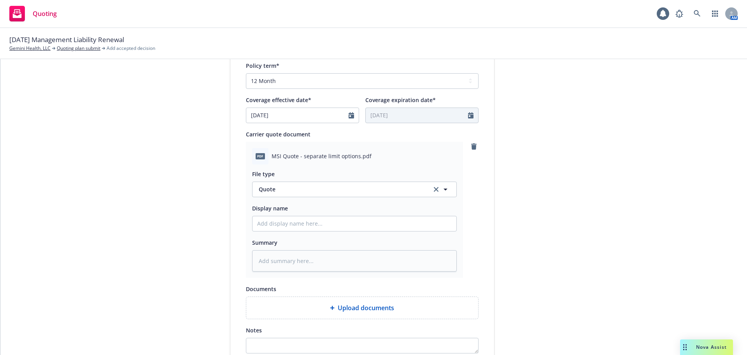
scroll to position [389, 0]
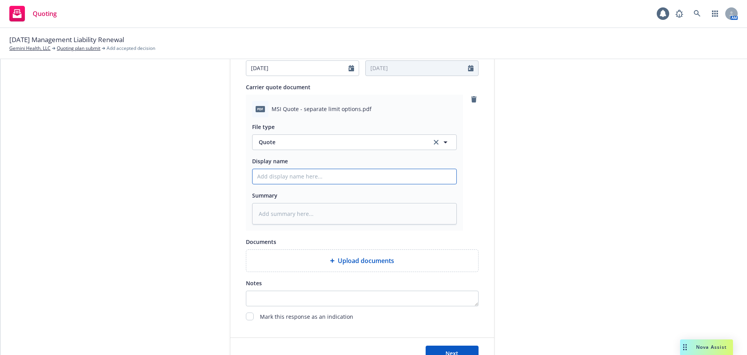
click at [328, 182] on input "Display name" at bounding box center [355, 176] width 204 height 15
paste input "RT Specialty - Option 2, separate limits with similar retentions"
type textarea "x"
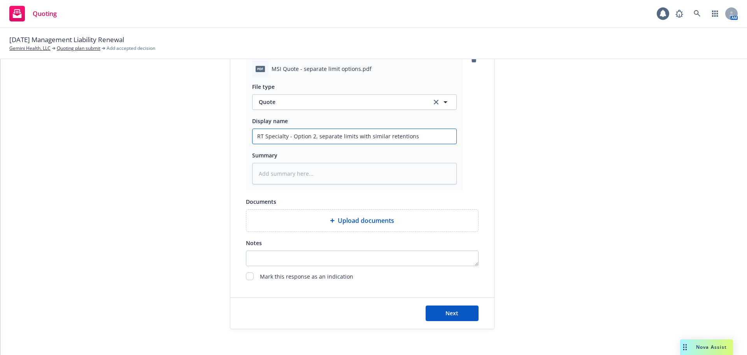
scroll to position [435, 0]
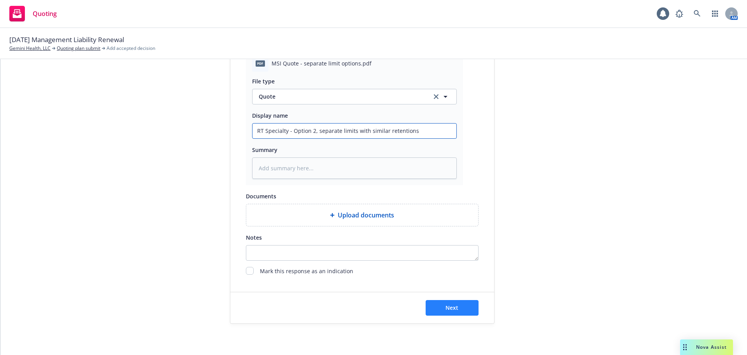
type input "RT Specialty - Option 2, separate limits with similar retentions"
click at [453, 310] on span "Next" at bounding box center [452, 307] width 13 height 7
type textarea "x"
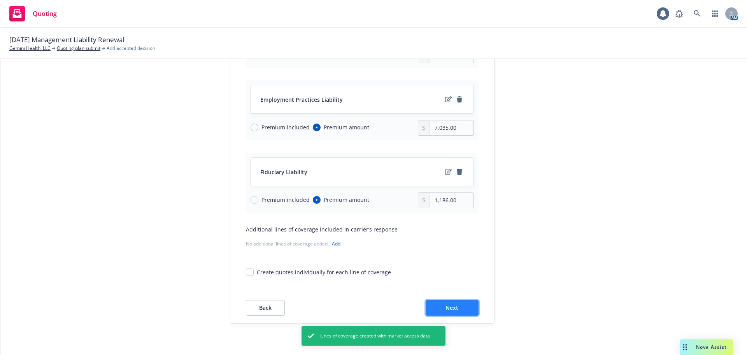
click at [462, 308] on button "Next" at bounding box center [452, 308] width 53 height 16
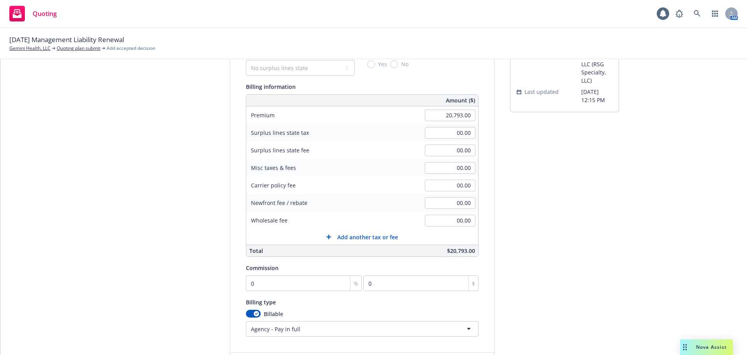
scroll to position [0, 0]
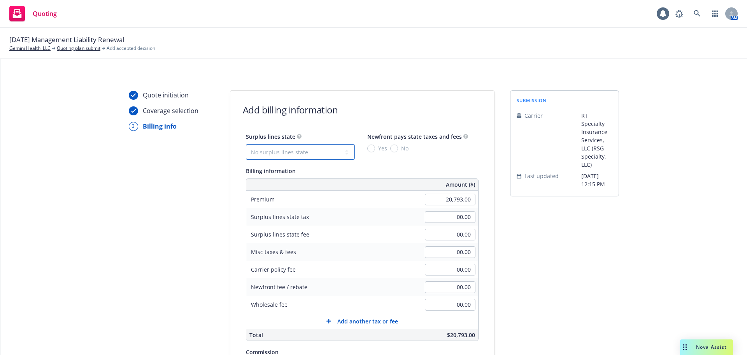
click at [279, 154] on select "No surplus lines state Alaska Alabama Arkansas Arizona California Colorado Conn…" at bounding box center [300, 152] width 109 height 16
select select "CA"
click at [246, 144] on select "No surplus lines state Alaska Alabama Arkansas Arizona California Colorado Conn…" at bounding box center [300, 152] width 109 height 16
type input "623.79"
type input "37.43"
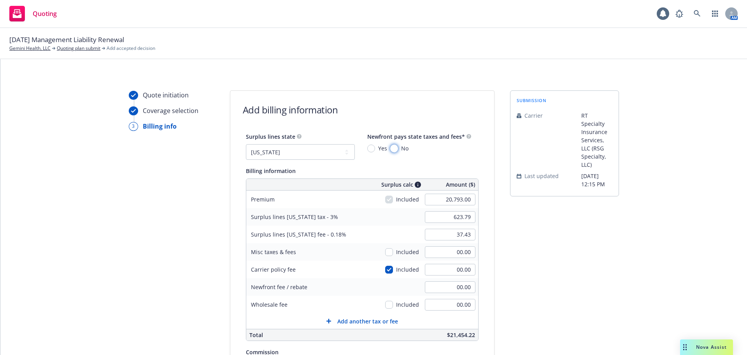
click at [390, 149] on input "No" at bounding box center [394, 148] width 8 height 8
radio input "true"
type input "19,926.00"
type input "597.78"
type input "35.87"
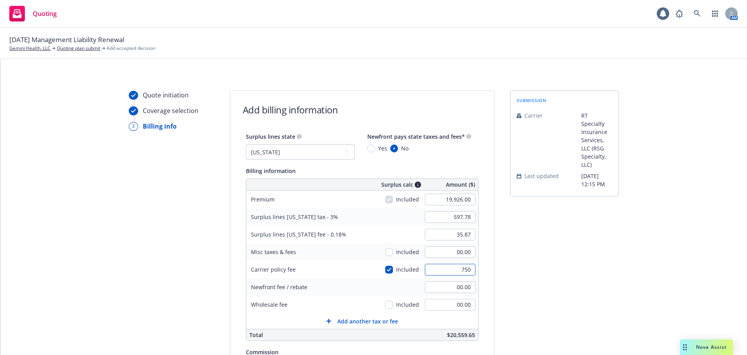
type input "750"
type input "620.28"
type input "37.22"
type input "750.00"
type input "1,000.00"
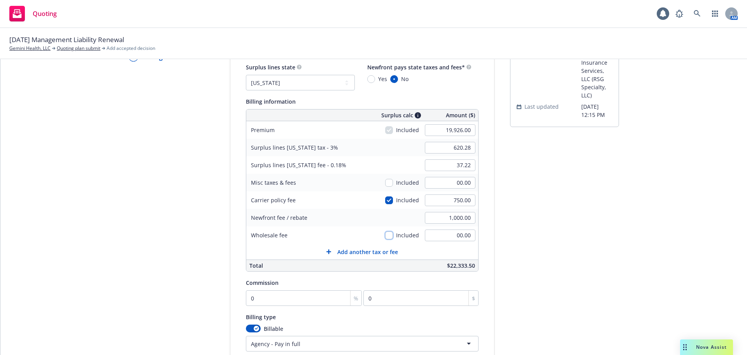
scroll to position [78, 0]
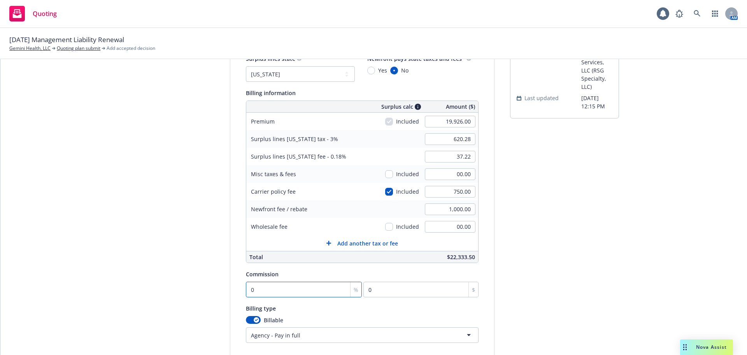
click at [276, 288] on input "0" at bounding box center [304, 289] width 116 height 16
type input "1"
type input "199.26"
type input "12"
type input "2391.12"
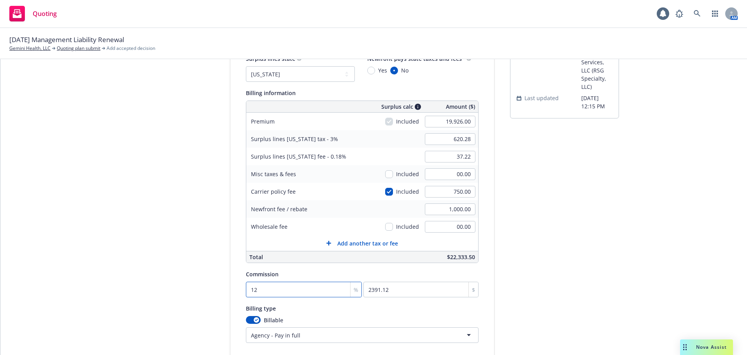
type input "12"
click at [522, 273] on div "submission Carrier RT Specialty Insurance Services, LLC (RSG Specialty, LLC) La…" at bounding box center [564, 201] width 109 height 378
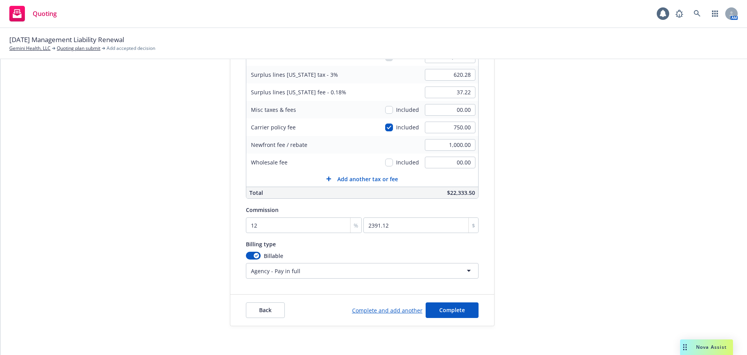
scroll to position [144, 0]
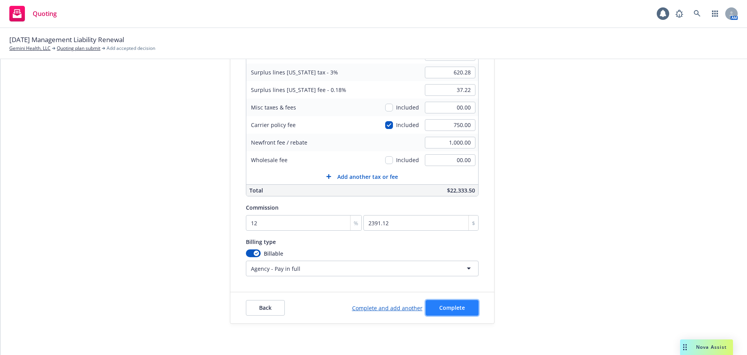
click at [458, 311] on span "Complete" at bounding box center [453, 307] width 26 height 7
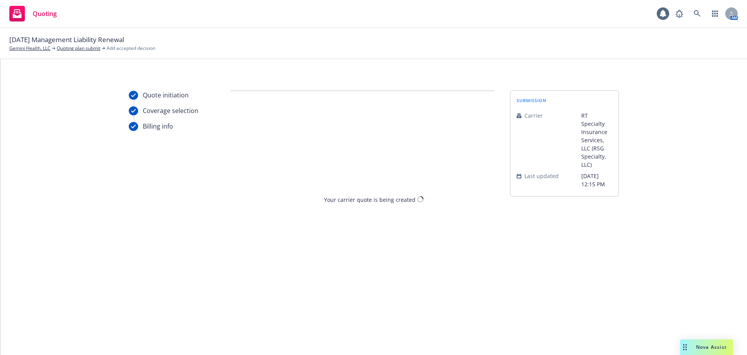
scroll to position [0, 0]
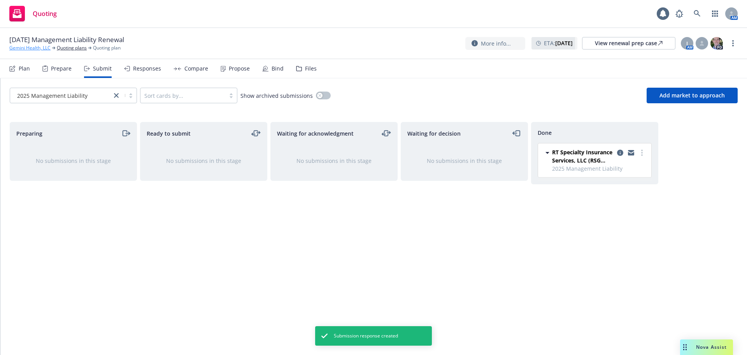
click at [35, 49] on link "Gemini Health, LLC" at bounding box center [29, 47] width 41 height 7
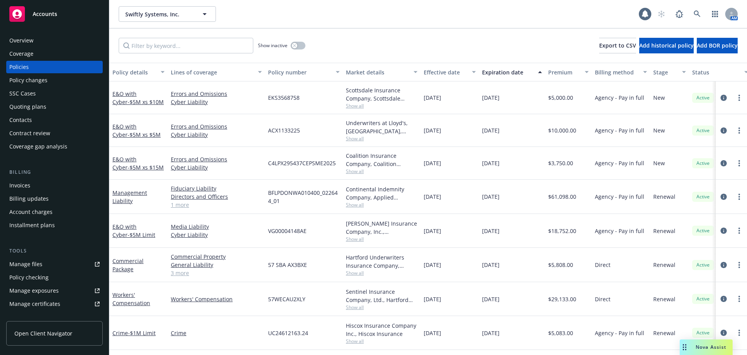
click at [37, 106] on div "Quoting plans" at bounding box center [27, 106] width 37 height 12
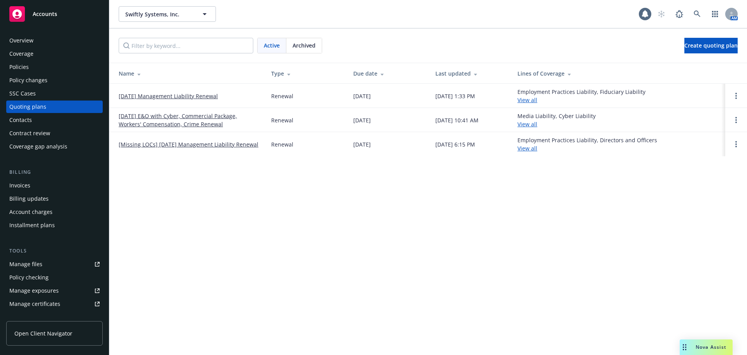
click at [175, 125] on link "[DATE] E&O with Cyber, Commercial Package, Workers' Compensation, Crime Renewal" at bounding box center [189, 120] width 140 height 16
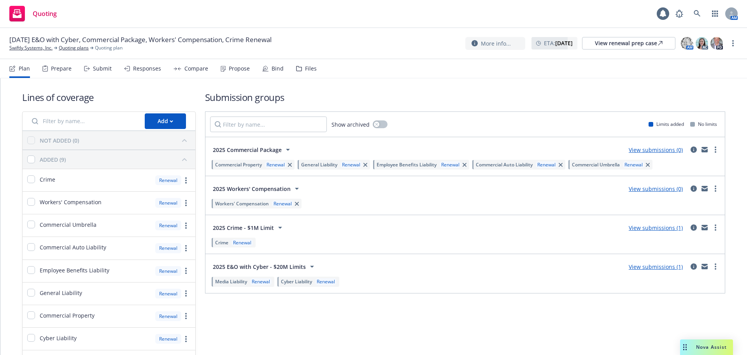
click at [656, 267] on link "View submissions (1)" at bounding box center [656, 266] width 54 height 7
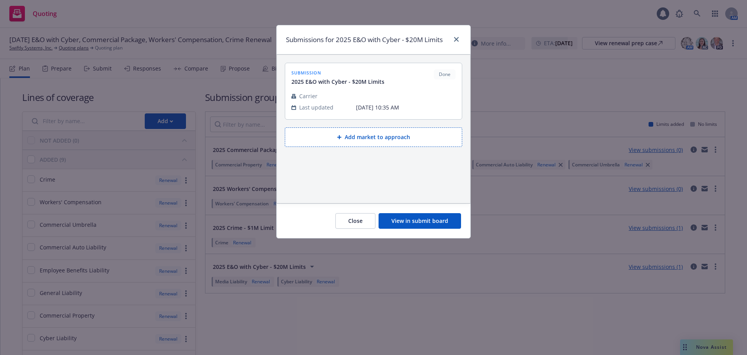
click at [429, 219] on button "View in submit board" at bounding box center [420, 221] width 83 height 16
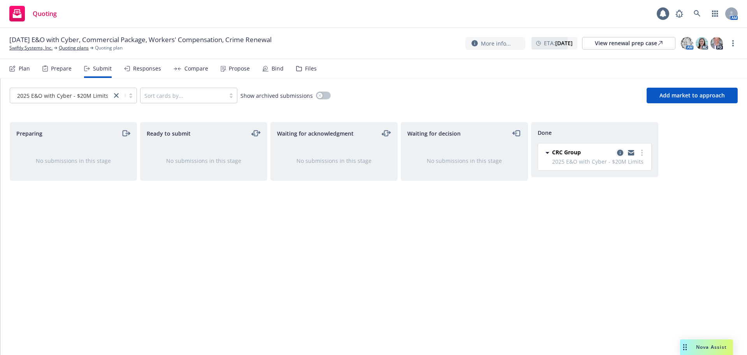
click at [619, 152] on icon "copy logging email" at bounding box center [620, 152] width 6 height 6
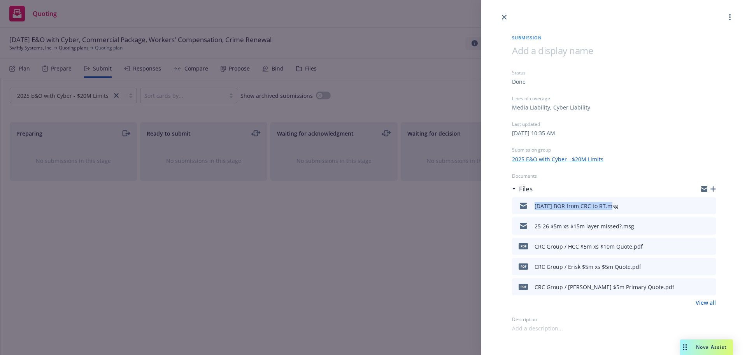
drag, startPoint x: 529, startPoint y: 209, endPoint x: 610, endPoint y: 207, distance: 80.6
click at [610, 207] on div "10/09/25 BOR from CRC to RT.msg" at bounding box center [566, 205] width 103 height 16
copy div "10/09/25 BOR from CRC to RT"
click at [711, 189] on icon "button" at bounding box center [713, 188] width 5 height 5
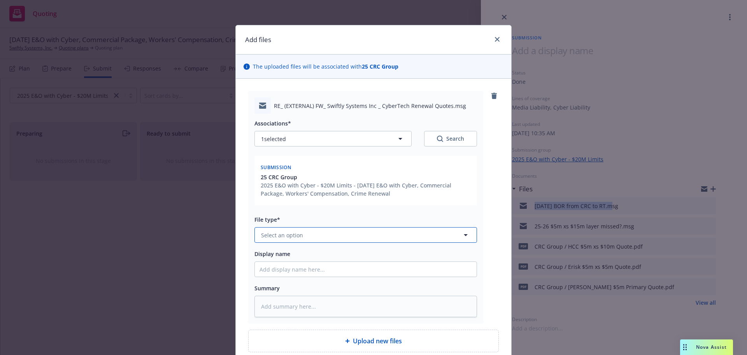
click at [339, 232] on button "Select an option" at bounding box center [366, 235] width 223 height 16
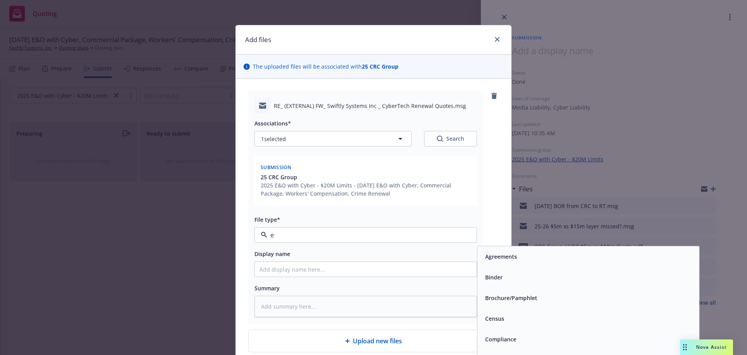
type input "em"
click at [545, 283] on div "Email" at bounding box center [589, 277] width 222 height 21
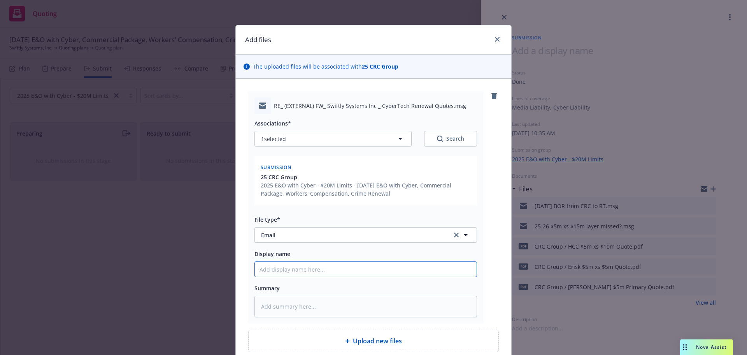
click at [324, 269] on input "Display name" at bounding box center [366, 269] width 222 height 15
paste input "10/09/25 BOR from CRC to RT"
type textarea "x"
type input "10/09/25 BOR from CRC to RT"
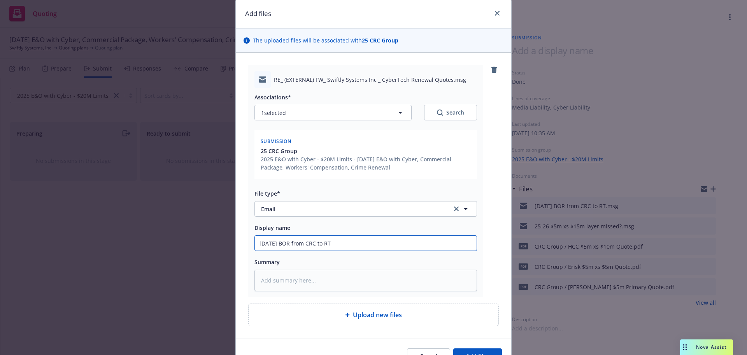
scroll to position [39, 0]
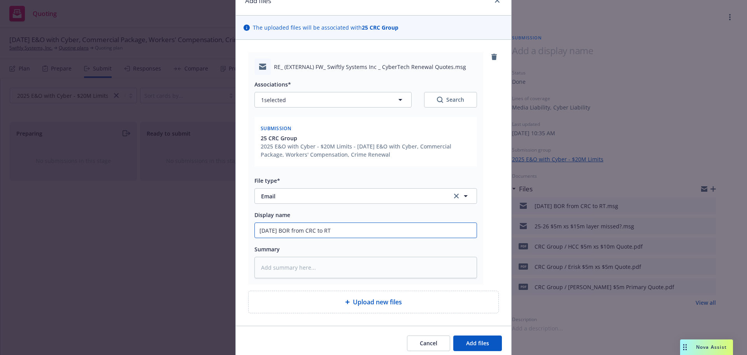
click at [271, 230] on input "10/09/25 BOR from CRC to RT" at bounding box center [366, 230] width 222 height 15
type textarea "x"
type input "10/0/25 BOR from CRC to RT"
type textarea "x"
type input "10//25 BOR from CRC to RT"
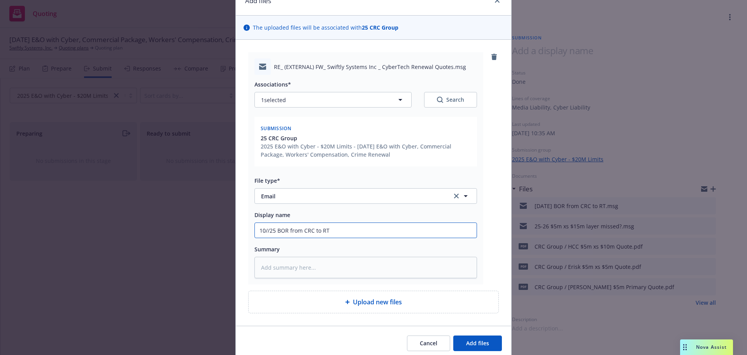
type textarea "x"
type input "10/1/25 BOR from CRC to RT"
type textarea "x"
type input "10/15/25 BOR from CRC to RT"
click at [370, 233] on input "10/15/25 BOR from CRC to RT" at bounding box center [366, 230] width 222 height 15
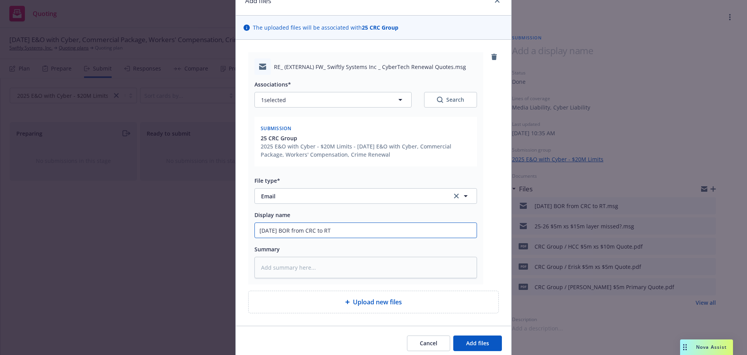
type textarea "x"
type input "10/15/25 BOR from CRC to RT -"
type textarea "x"
type input "10/15/25 BOR from CRC to RT -"
type textarea "x"
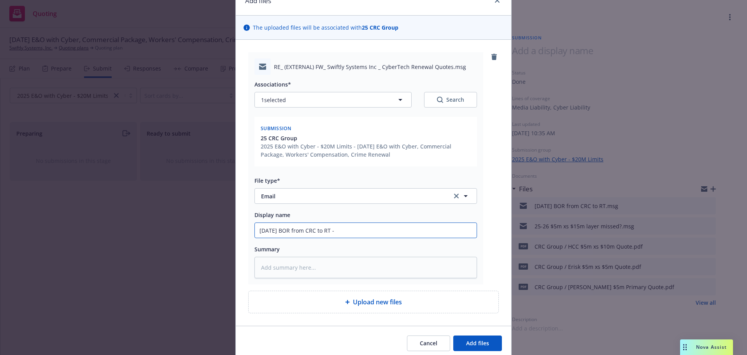
type input "10/15/25 BOR from CRC to RT - c"
type textarea "x"
type input "10/15/25 BOR from CRC to RT - co"
type textarea "x"
type input "10/15/25 BOR from CRC to RT - con"
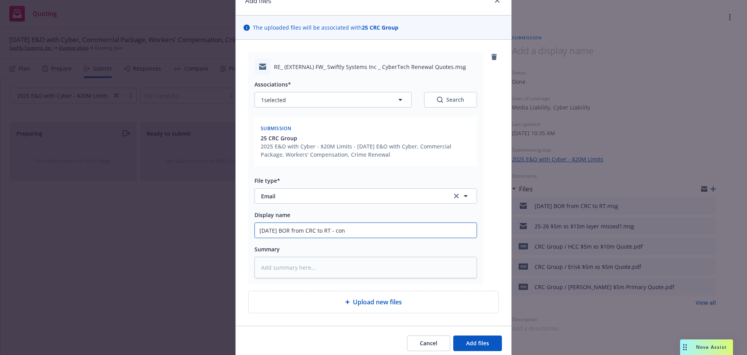
type textarea "x"
type input "10/15/25 BOR from CRC to RT - conf"
type textarea "x"
type input "10/15/25 BOR from CRC to RT - confi"
type textarea "x"
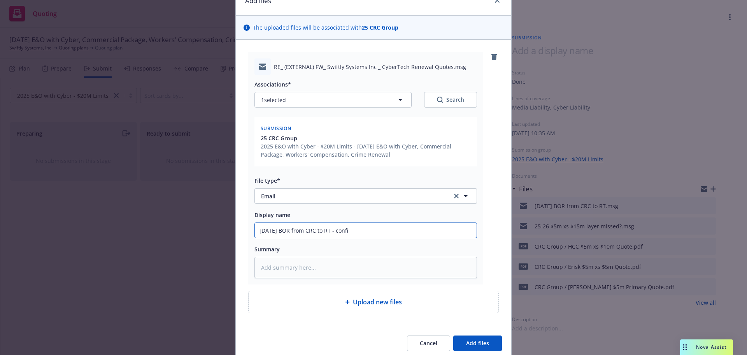
type input "10/15/25 BOR from CRC to RT - confir"
type textarea "x"
type input "10/15/25 BOR from CRC to RT - confirm"
type textarea "x"
type input "10/15/25 BOR from CRC to RT - confirme"
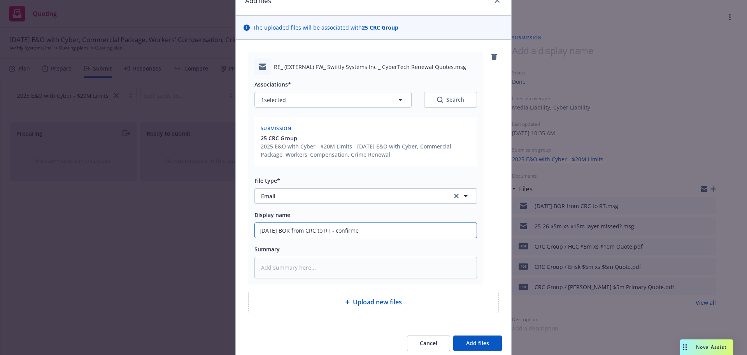
type textarea "x"
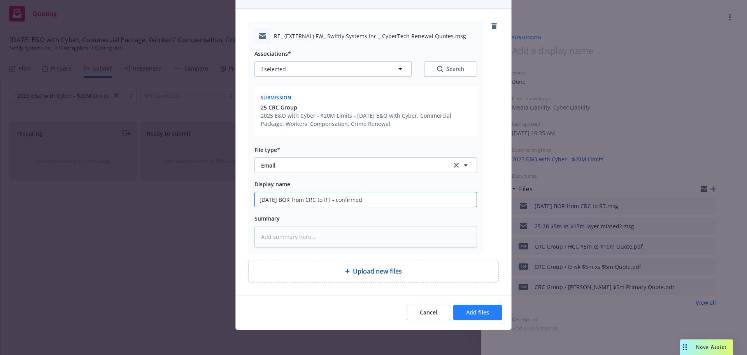
type input "10/15/25 BOR from CRC to RT - confirmed"
click at [477, 306] on button "Add files" at bounding box center [478, 312] width 49 height 16
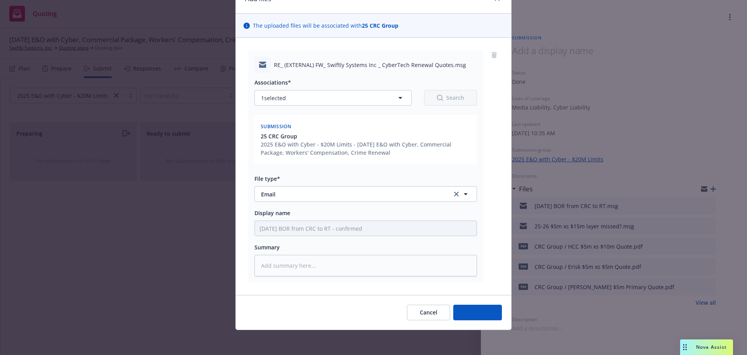
scroll to position [41, 0]
type textarea "x"
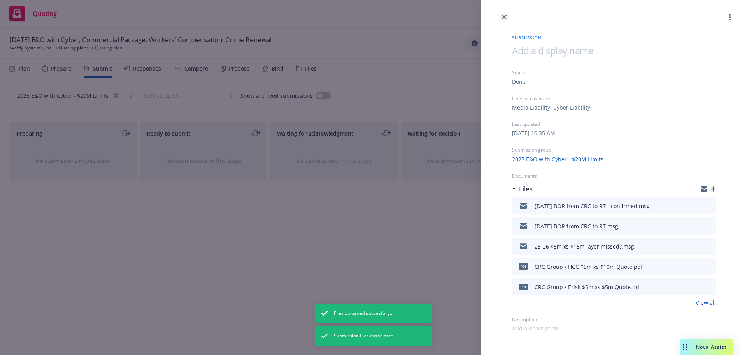
click at [503, 15] on icon "close" at bounding box center [504, 17] width 5 height 5
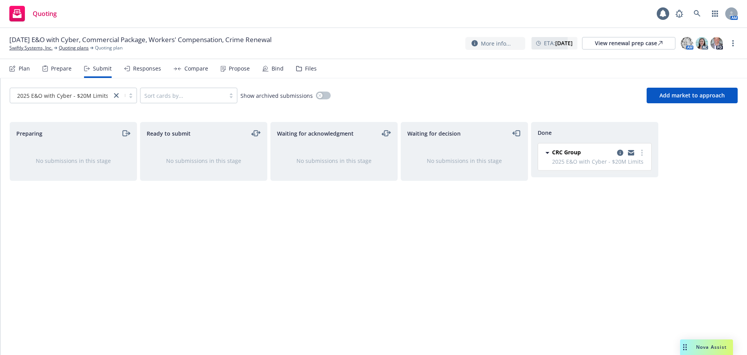
click at [149, 73] on div "Responses" at bounding box center [142, 68] width 37 height 19
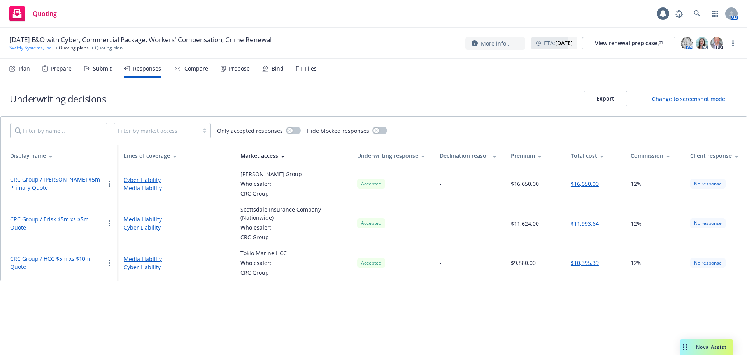
click at [31, 50] on link "Swiftly Systems, Inc." at bounding box center [30, 47] width 43 height 7
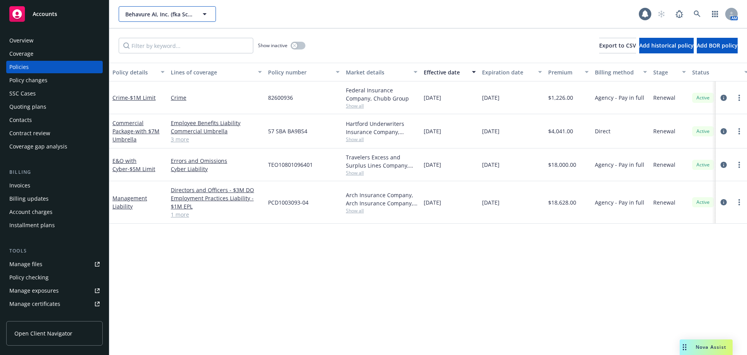
click at [145, 16] on span "Behavure AI, Inc. (fka Scuba Analytics, Inc.)" at bounding box center [158, 14] width 67 height 8
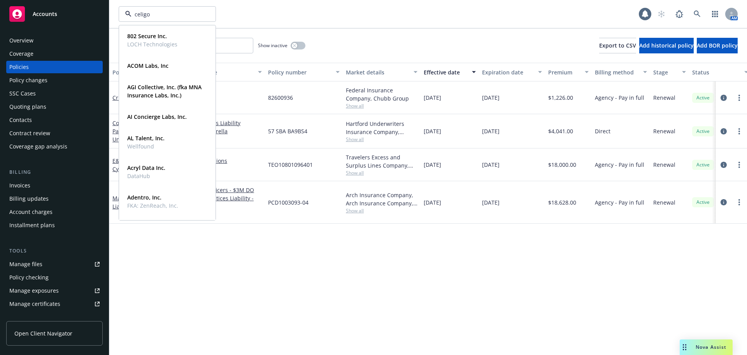
type input "celigo"
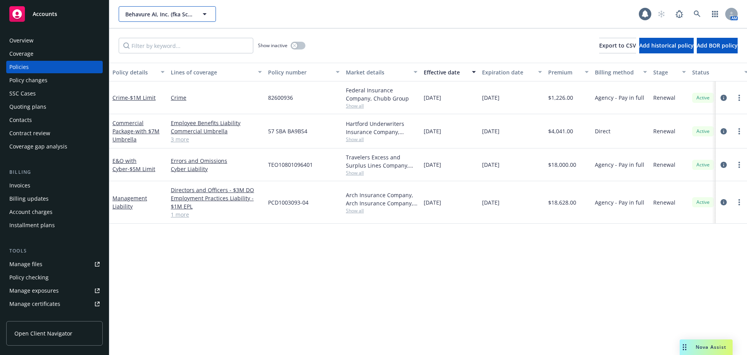
click at [147, 15] on span "Behavure AI, Inc. (fka Scuba Analytics, Inc.)" at bounding box center [158, 14] width 67 height 8
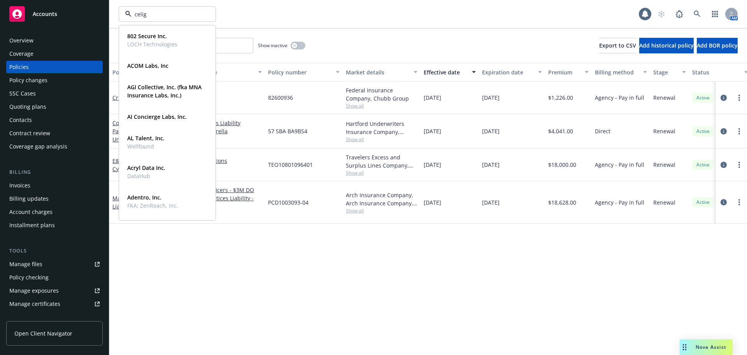
type input "celigo"
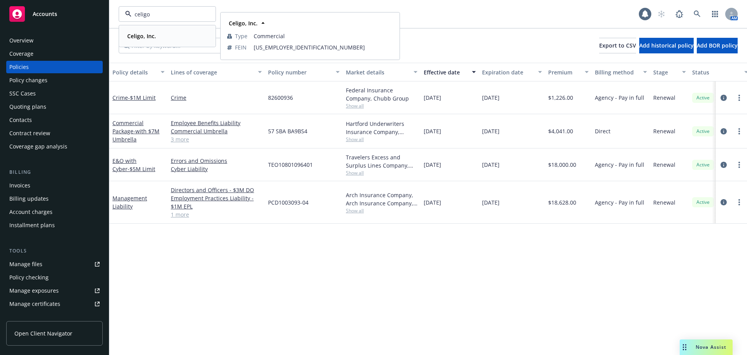
click at [148, 35] on strong "Celigo, Inc." at bounding box center [141, 35] width 29 height 7
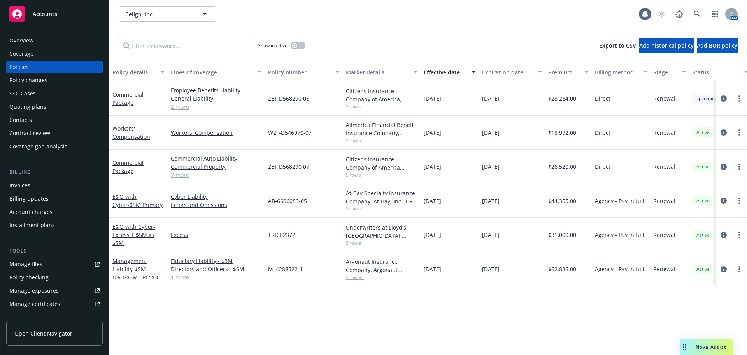
click at [30, 107] on div "Quoting plans" at bounding box center [27, 106] width 37 height 12
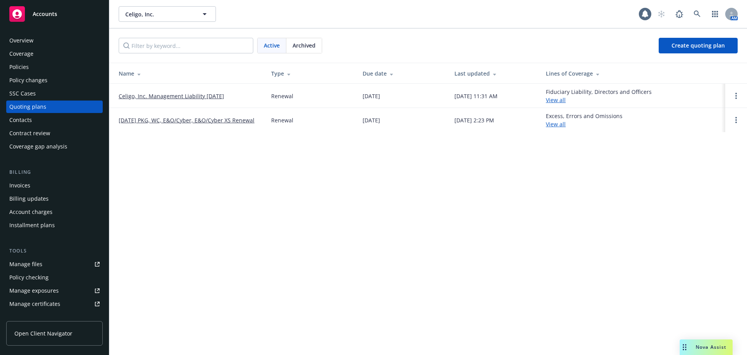
click at [175, 121] on link "[DATE] PKG, WC, E&O/Cyber, E&O/Cyber XS Renewal" at bounding box center [187, 120] width 136 height 8
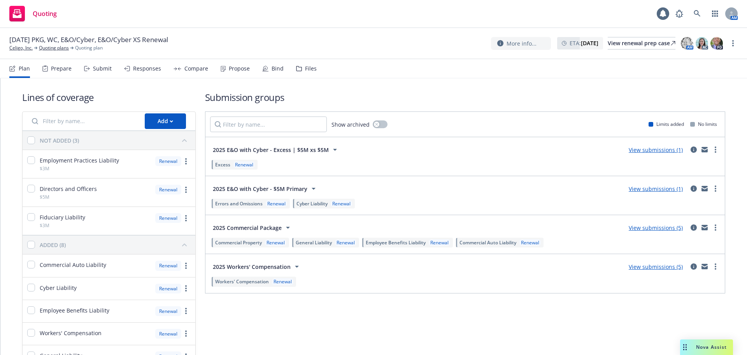
click at [649, 190] on link "View submissions (1)" at bounding box center [656, 188] width 54 height 7
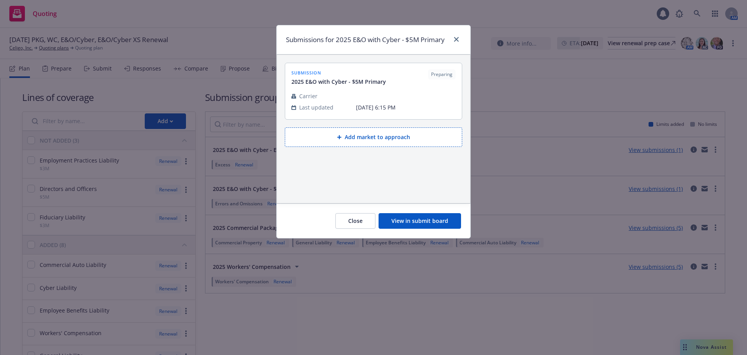
click at [447, 221] on button "View in submit board" at bounding box center [420, 221] width 83 height 16
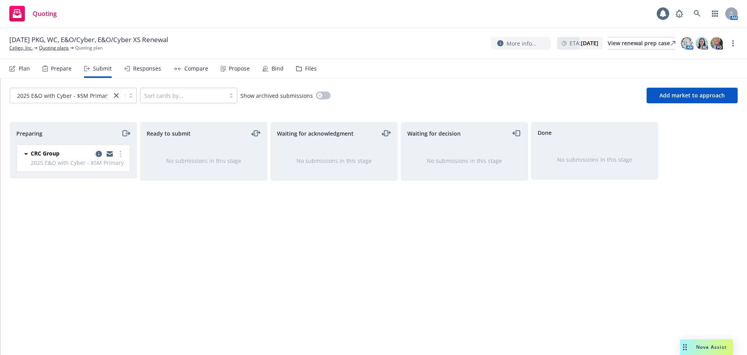
click at [100, 153] on icon "copy logging email" at bounding box center [99, 154] width 6 height 6
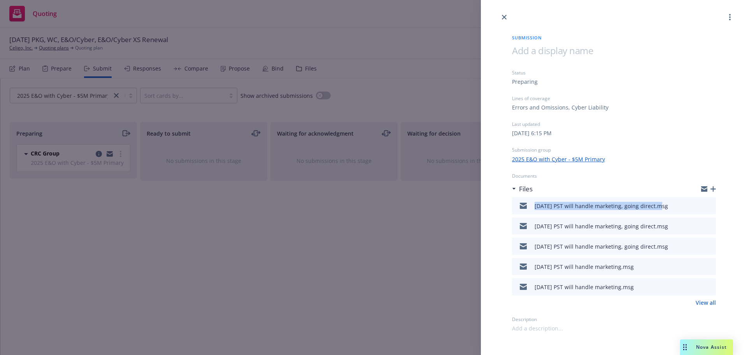
drag, startPoint x: 529, startPoint y: 213, endPoint x: 656, endPoint y: 213, distance: 127.3
click at [656, 213] on div "10/14/25 PST will handle marketing, going direct.msg" at bounding box center [591, 205] width 153 height 16
copy div "10/14/25 PST will handle marketing, going direct"
click at [712, 190] on icon "button" at bounding box center [713, 188] width 5 height 5
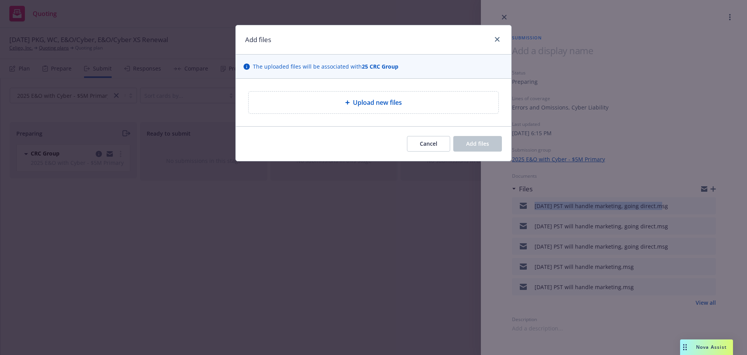
click at [715, 186] on div "Add files The uploaded files will be associated with 25 CRC Group Upload new fi…" at bounding box center [373, 177] width 747 height 355
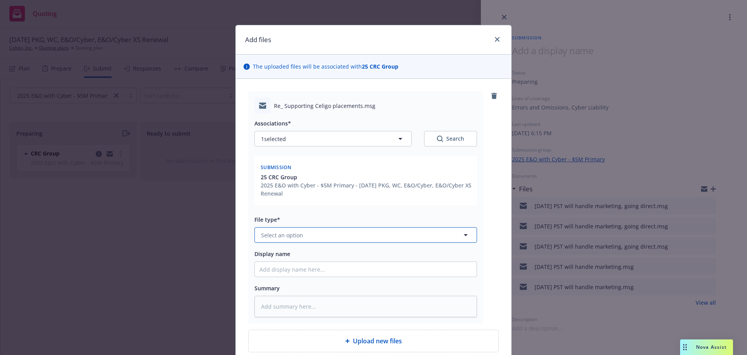
click at [308, 237] on button "Select an option" at bounding box center [366, 235] width 223 height 16
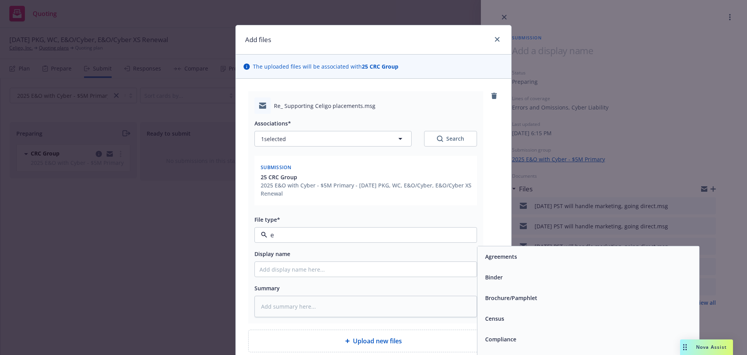
type input "em"
click at [496, 281] on div "Email" at bounding box center [491, 276] width 19 height 11
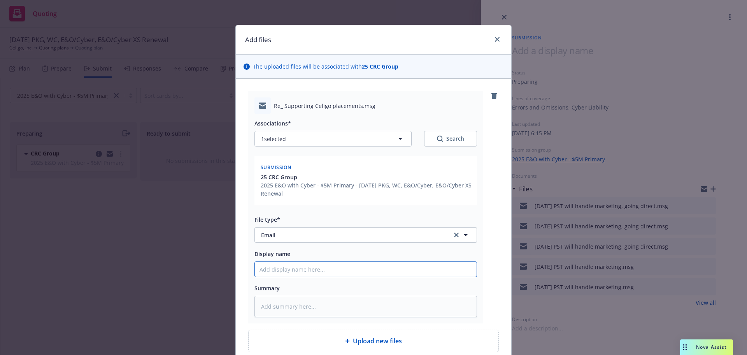
click at [356, 270] on input "Display name" at bounding box center [366, 269] width 222 height 15
paste input "10/14/25 PST will handle marketing, going direct"
type textarea "x"
type input "10/14/25 PST will handle marketing, going direct"
click at [272, 267] on input "10/14/25 PST will handle marketing, going direct" at bounding box center [366, 269] width 222 height 15
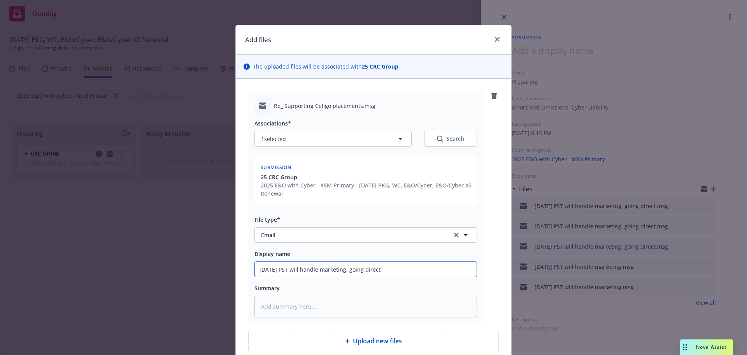
type textarea "x"
type input "10/1/25 PST will handle marketing, going direct"
type textarea "x"
type input "10/15/25 PST will handle marketing, going direct"
click at [393, 267] on input "10/15/25 PST will handle marketing, going direct" at bounding box center [366, 269] width 222 height 15
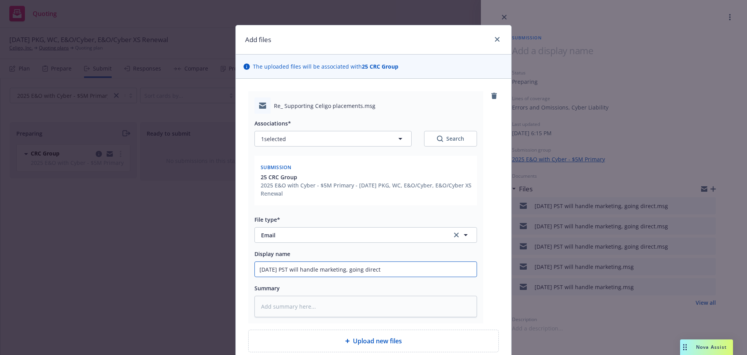
type textarea "x"
type input "10/15/25 PST will handle marketing, going direct?"
type textarea "x"
type input "10/15/25 PST will handle marketing, going direct"
type textarea "x"
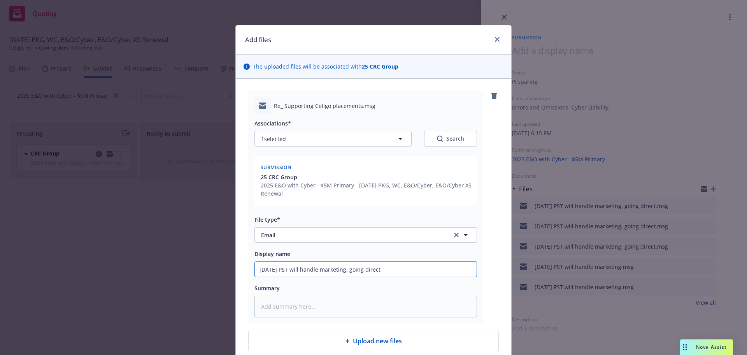
type input "10/15/25 PST will handle marketing, going direct"
type textarea "x"
type input "10/15/25 PST will handle marketing, going direct a"
type textarea "x"
type input "10/15/25 PST will handle marketing, going direct an"
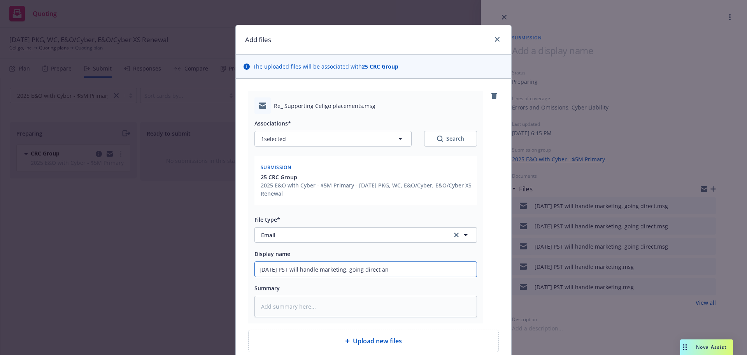
type textarea "x"
type input "10/15/25 PST will handle marketing, going direct and"
type textarea "x"
type input "10/15/25 PST will handle marketing, going direct and"
type textarea "x"
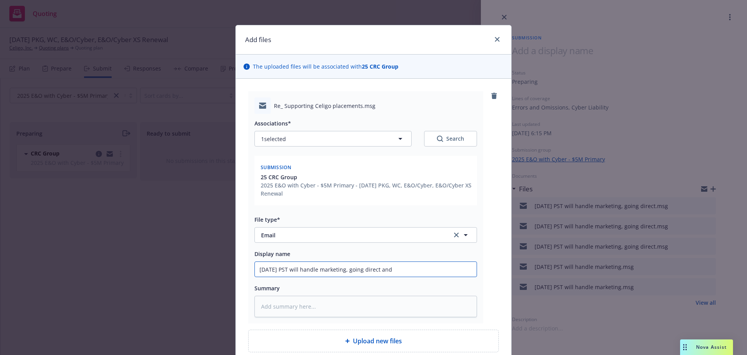
type input "10/15/25 PST will handle marketing, going direct and R"
type textarea "x"
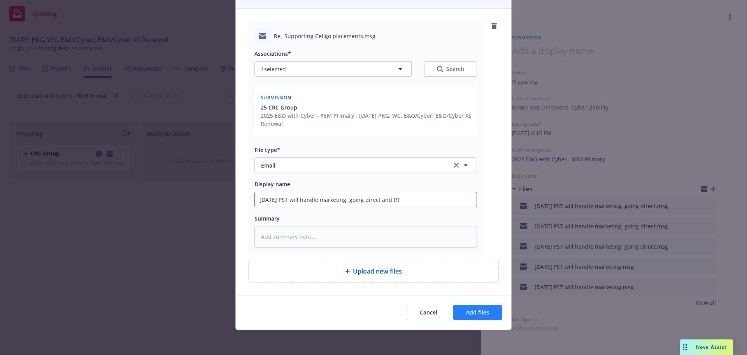
type input "10/15/25 PST will handle marketing, going direct and RT"
click at [475, 310] on span "Add files" at bounding box center [477, 311] width 23 height 7
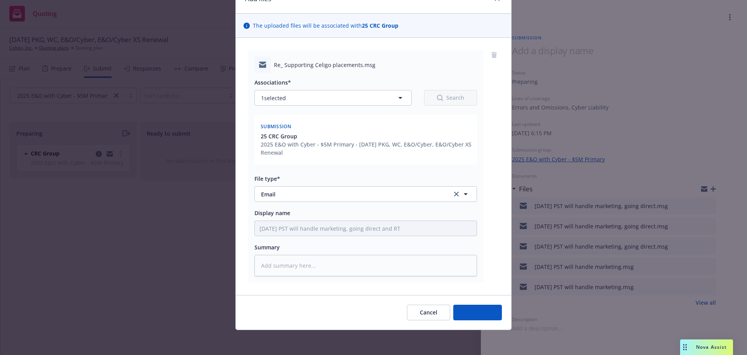
scroll to position [41, 0]
type textarea "x"
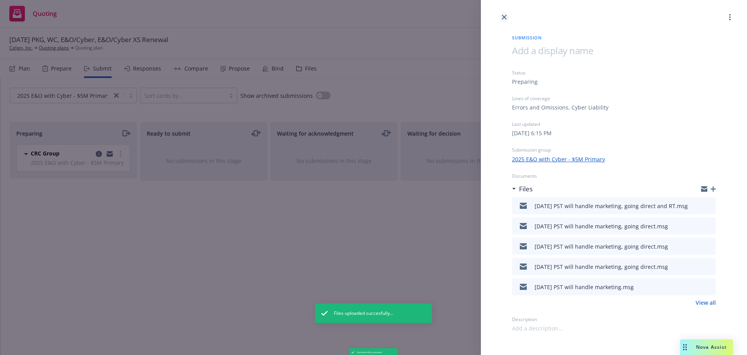
click at [505, 17] on icon "close" at bounding box center [504, 17] width 5 height 5
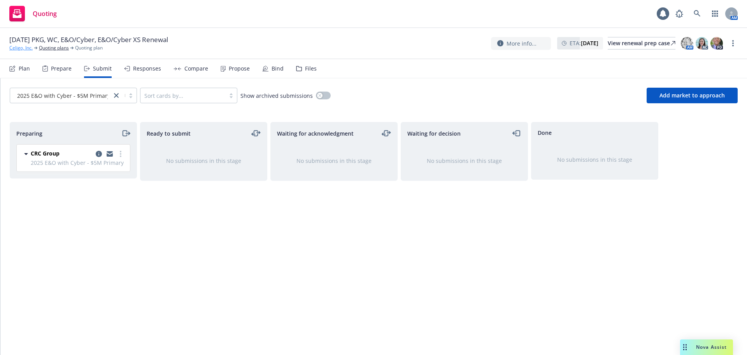
click at [21, 49] on link "Celigo, Inc." at bounding box center [20, 47] width 23 height 7
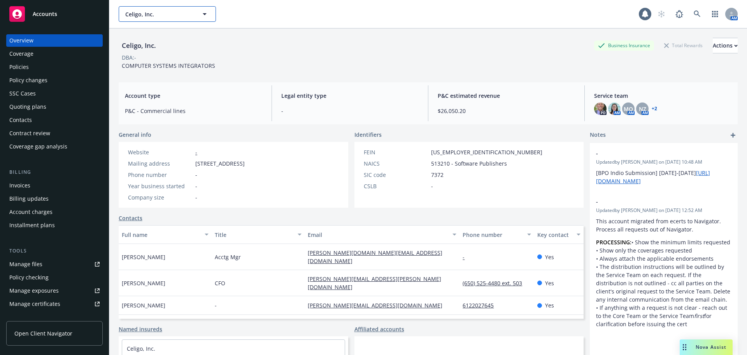
click at [151, 13] on span "Celigo, Inc." at bounding box center [158, 14] width 67 height 8
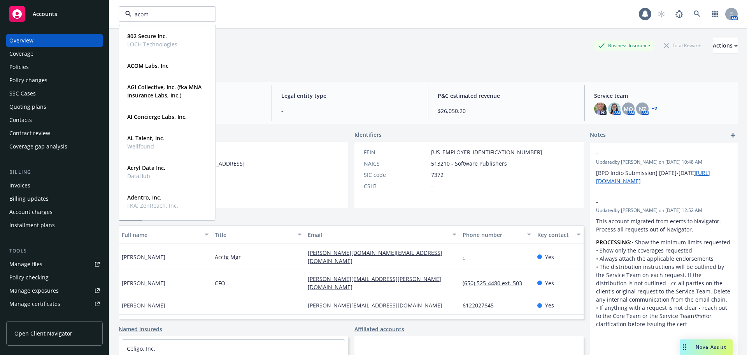
type input "acom"
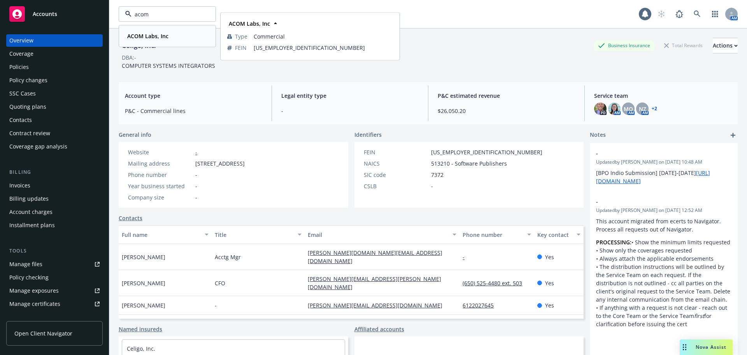
click at [139, 36] on strong "ACOM Labs, Inc" at bounding box center [147, 35] width 41 height 7
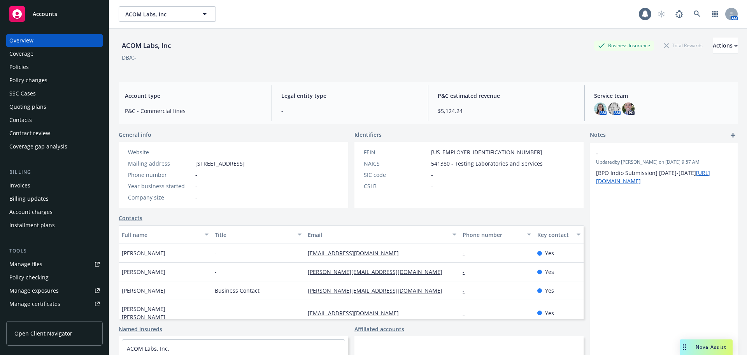
click at [39, 68] on div "Policies" at bounding box center [54, 67] width 90 height 12
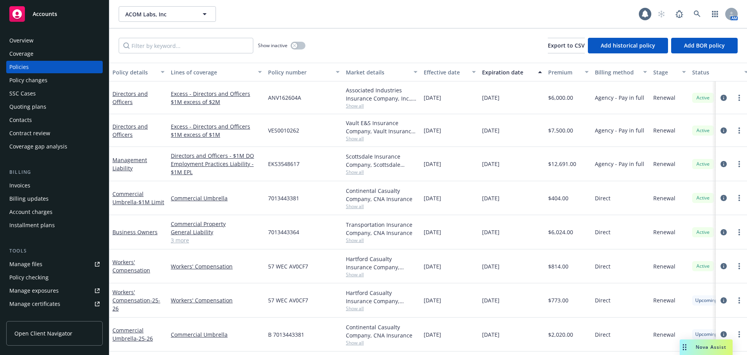
click at [44, 111] on div "Quoting plans" at bounding box center [27, 106] width 37 height 12
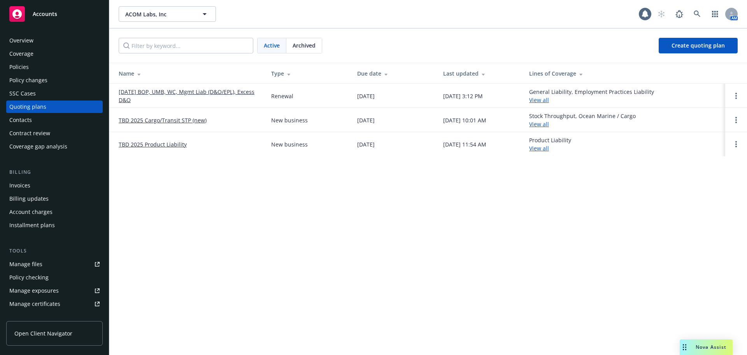
click at [167, 122] on link "TBD 2025 Cargo/Transit STP (new)" at bounding box center [163, 120] width 88 height 8
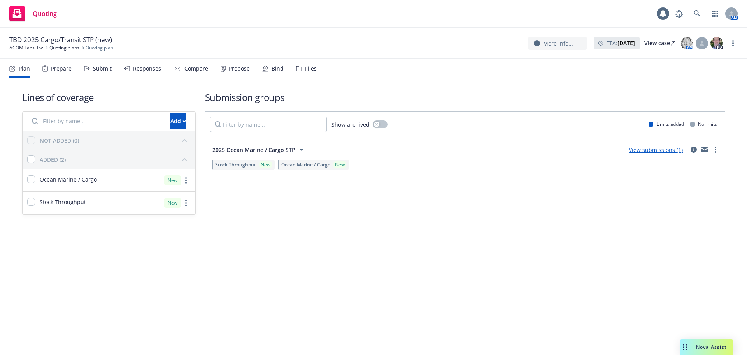
click at [645, 148] on link "View submissions (1)" at bounding box center [656, 149] width 54 height 7
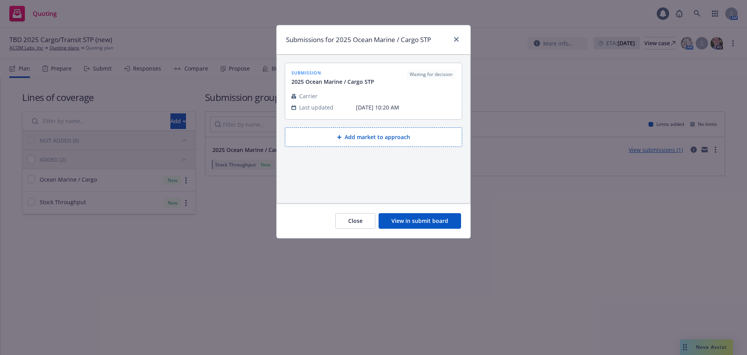
click at [423, 216] on button "View in submit board" at bounding box center [420, 221] width 83 height 16
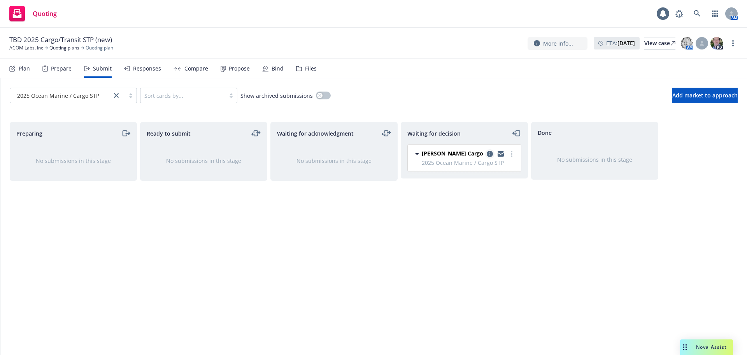
click at [490, 157] on link "copy logging email" at bounding box center [489, 153] width 9 height 9
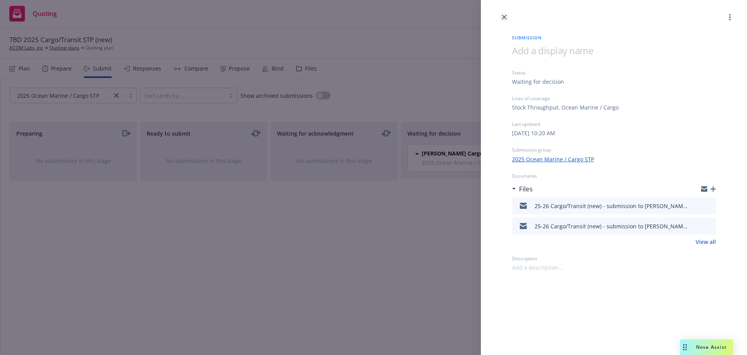
click at [504, 16] on icon "close" at bounding box center [504, 17] width 5 height 5
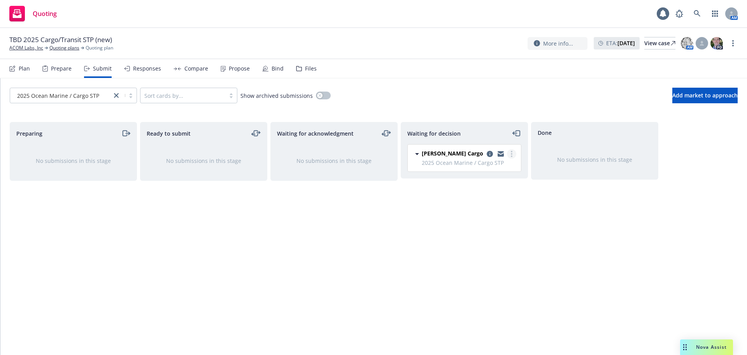
click at [512, 153] on circle "more" at bounding box center [512, 154] width 2 height 2
click at [473, 200] on span "Add accepted decision" at bounding box center [477, 200] width 78 height 7
select select "12"
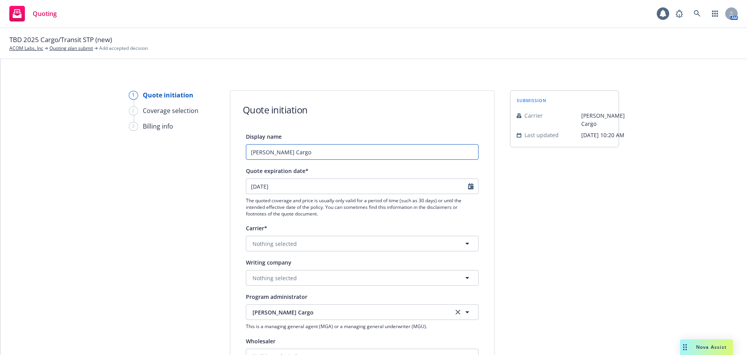
click at [317, 150] on input "[PERSON_NAME] Cargo" at bounding box center [362, 152] width 233 height 16
drag, startPoint x: 378, startPoint y: 153, endPoint x: 142, endPoint y: 152, distance: 235.9
click at [142, 152] on div "1 Quote initiation 2 Coverage selection 3 Billing info Quote initiation Display…" at bounding box center [374, 351] width 728 height 522
click at [390, 149] on input "[PERSON_NAME] Cargo / Stock Throughput Quote" at bounding box center [362, 152] width 233 height 16
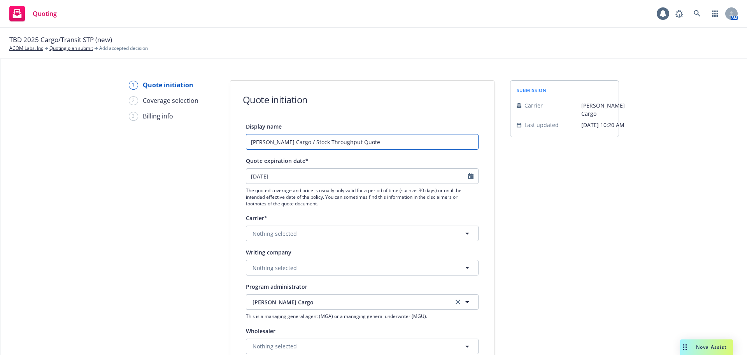
scroll to position [39, 0]
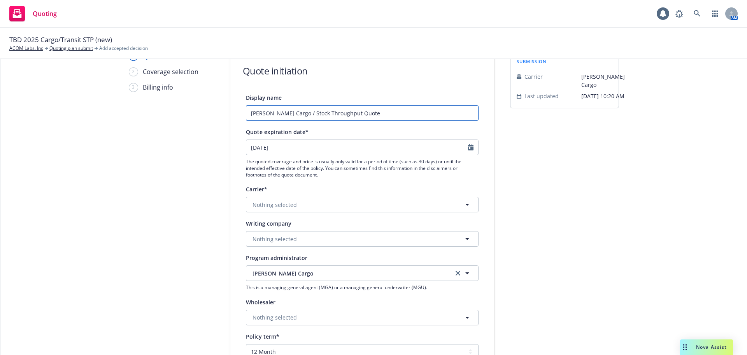
type input "[PERSON_NAME] Cargo / Stock Throughput Quote"
click at [293, 206] on button "Nothing selected" at bounding box center [362, 205] width 233 height 16
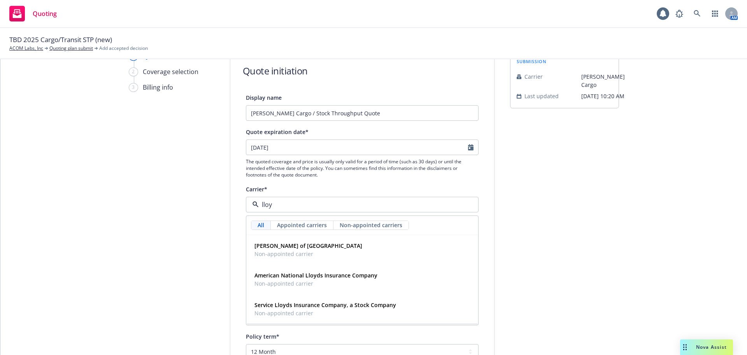
type input "[PERSON_NAME]"
click at [295, 247] on strong "[PERSON_NAME] of [GEOGRAPHIC_DATA]" at bounding box center [309, 245] width 108 height 7
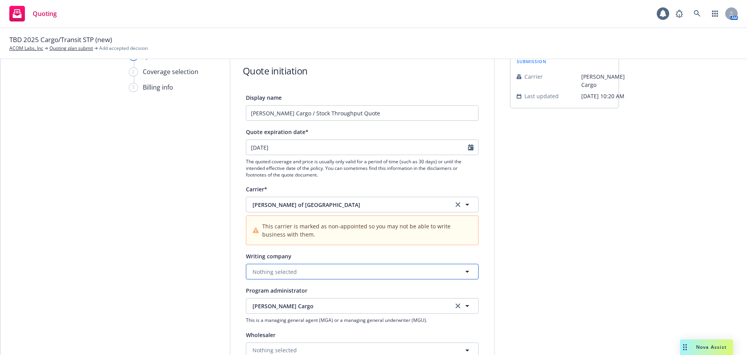
click at [304, 274] on button "Nothing selected" at bounding box center [362, 272] width 233 height 16
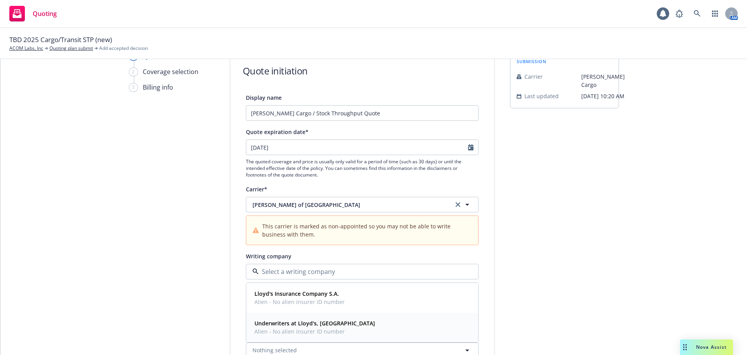
click at [314, 325] on strong "Underwriters at Lloyd's, [GEOGRAPHIC_DATA]" at bounding box center [315, 322] width 121 height 7
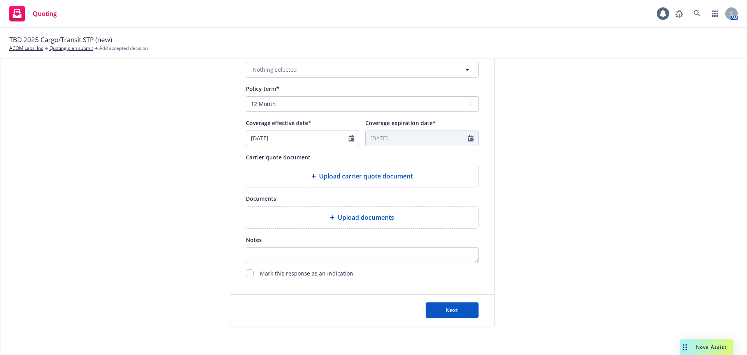
scroll to position [322, 0]
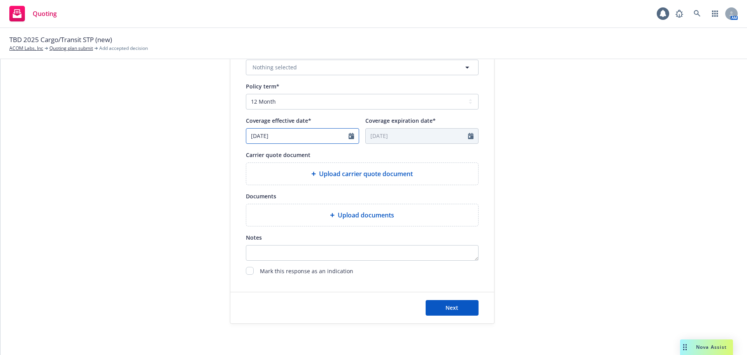
click at [349, 137] on icon "Calendar" at bounding box center [351, 136] width 5 height 6
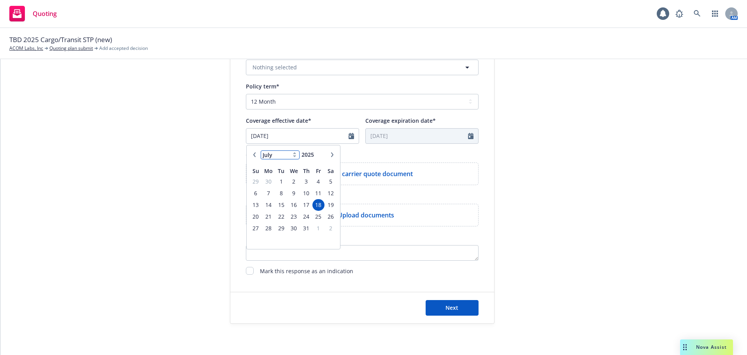
click at [287, 154] on select "January February March April May June July August September October November De…" at bounding box center [280, 154] width 39 height 9
select select "11"
click at [261, 150] on select "January February March April May June July August September October November De…" at bounding box center [280, 154] width 39 height 9
click at [280, 193] on span "4" at bounding box center [281, 193] width 11 height 10
type input "11/04/2025"
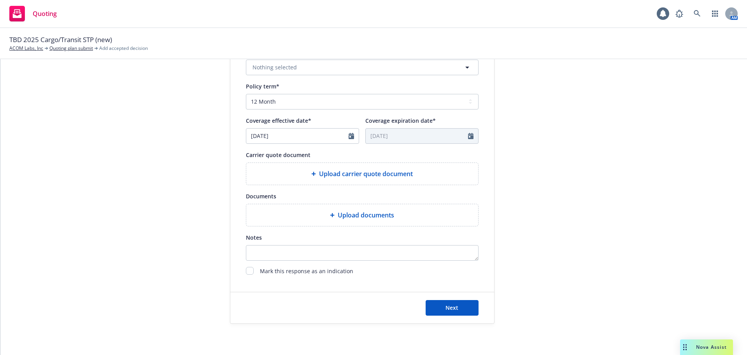
type input "11/04/2026"
click at [537, 208] on div "submission Carrier Falvey Cargo Last updated 9/23, 10:20 AM" at bounding box center [564, 46] width 109 height 555
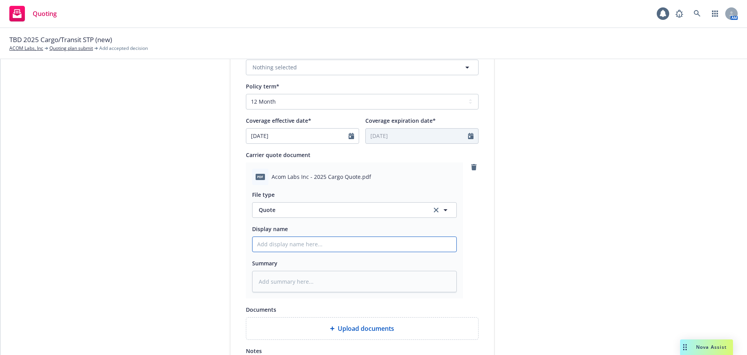
click at [307, 245] on input "Display name" at bounding box center [355, 244] width 204 height 15
paste input "Falvey Cargo / Stock Throughput Quote"
type textarea "x"
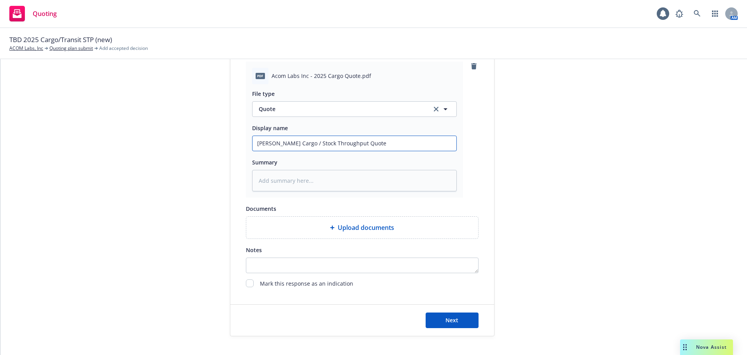
scroll to position [435, 0]
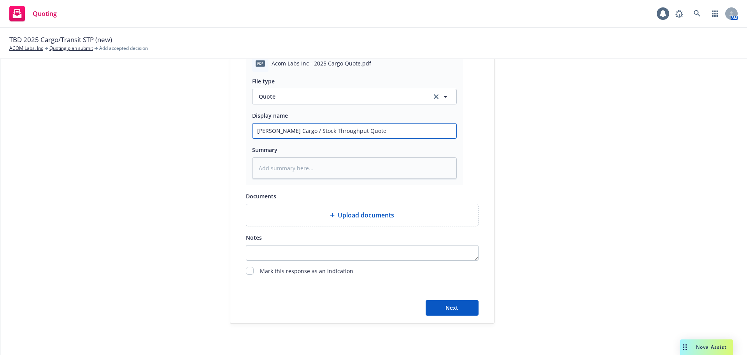
type input "Falvey Cargo / Stock Throughput Quote"
type textarea "x"
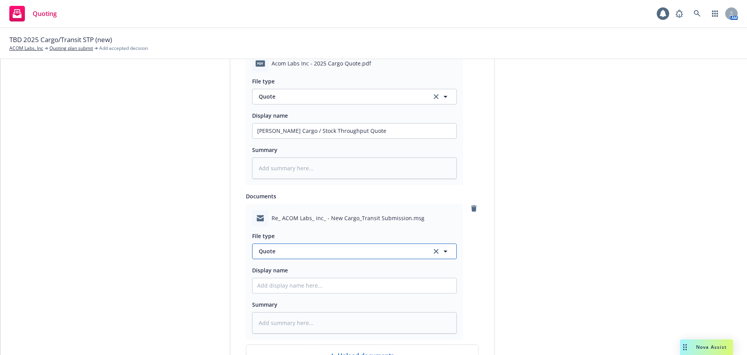
drag, startPoint x: 296, startPoint y: 255, endPoint x: 230, endPoint y: 252, distance: 65.9
click at [230, 252] on div "Display name Falvey Cargo / Stock Throughput Quote Quote expiration date* 11/14…" at bounding box center [362, 57] width 264 height 720
click at [287, 248] on span "Quote" at bounding box center [341, 251] width 164 height 8
type input "em"
click at [290, 273] on div "Email" at bounding box center [354, 272] width 195 height 11
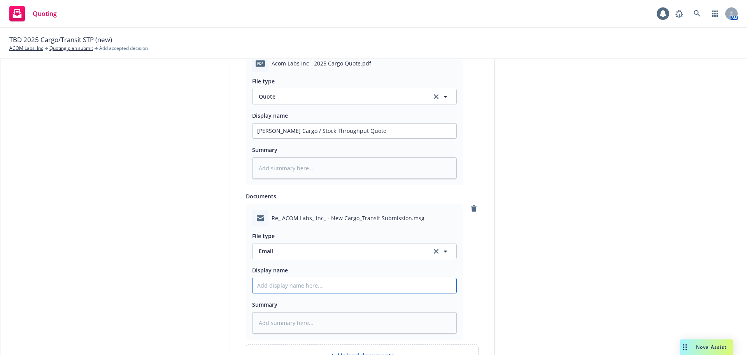
drag, startPoint x: 295, startPoint y: 283, endPoint x: 334, endPoint y: 285, distance: 38.6
click at [297, 284] on input "Display name" at bounding box center [355, 285] width 204 height 15
paste input "Falvey Cargo / Stock Throughput Quote"
type textarea "x"
type input "Falvey Cargo / Stock Throughput Quote"
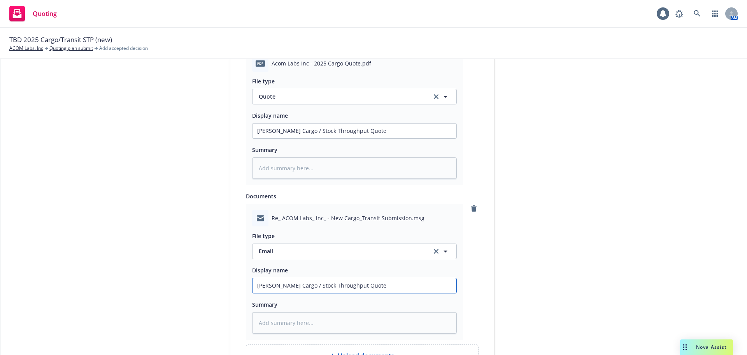
type textarea "x"
type input "Falvey Cargo / Stock Throughput Quote"
type textarea "x"
type input "Falvey Cargo / Stock Throughput Quote -"
type textarea "x"
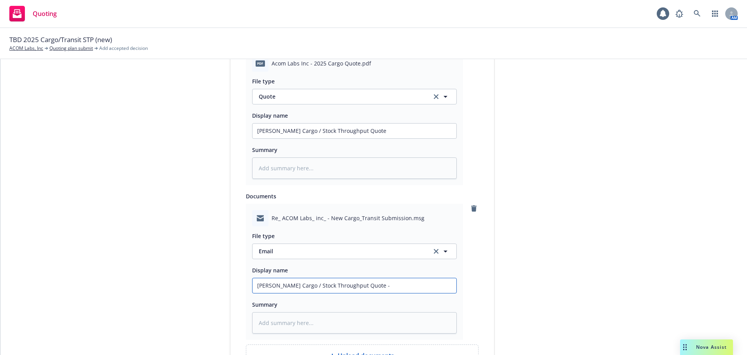
type input "Falvey Cargo / Stock Throughput Quote -"
type textarea "x"
type input "Falvey Cargo / Stock Throughput Quote - F"
type textarea "x"
type input "Falvey Cargo / Stock Throughput Quote - Fa"
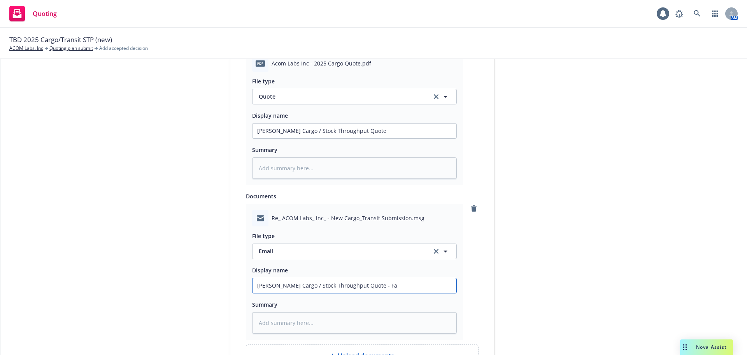
type textarea "x"
type input "Falvey Cargo / Stock Throughput Quote - Falv"
type textarea "x"
type input "Falvey Cargo / Stock Throughput Quote - Falve"
type textarea "x"
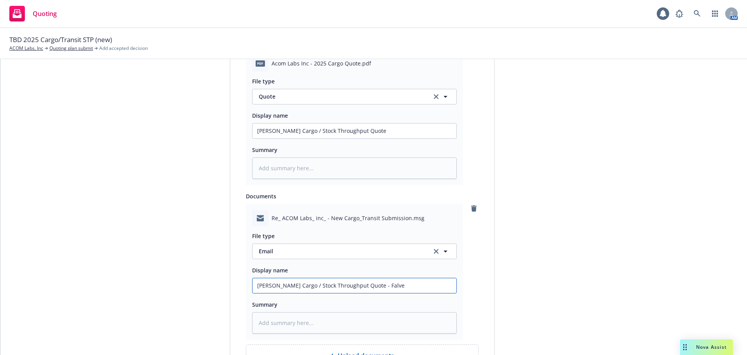
type input "Falvey Cargo / Stock Throughput Quote - Falvey"
type textarea "x"
type input "Falvey Cargo / Stock Throughput Quote - Falvey"
type textarea "x"
type input "Falvey Cargo / Stock Throughput Quote - Falvey E"
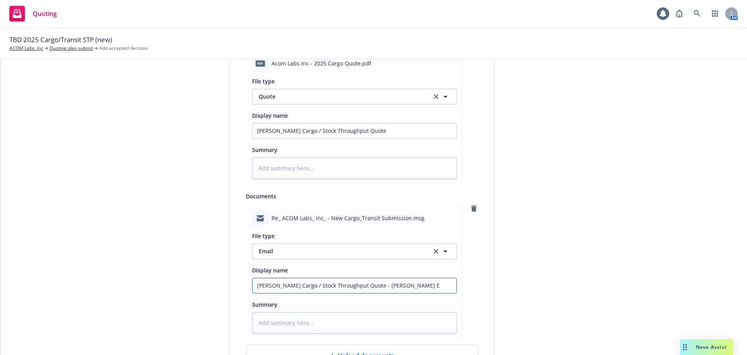
type textarea "x"
type input "Falvey Cargo / Stock Throughput Quote - Falvey Em"
type textarea "x"
type input "Falvey Cargo / Stock Throughput Quote - Falvey Ema"
type textarea "x"
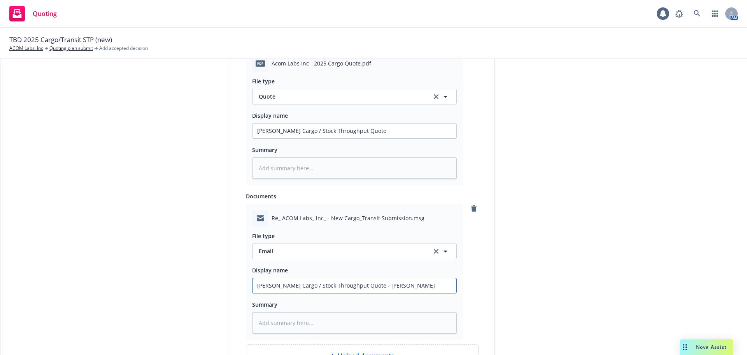
type input "Falvey Cargo / Stock Throughput Quote - Falvey Emai"
type textarea "x"
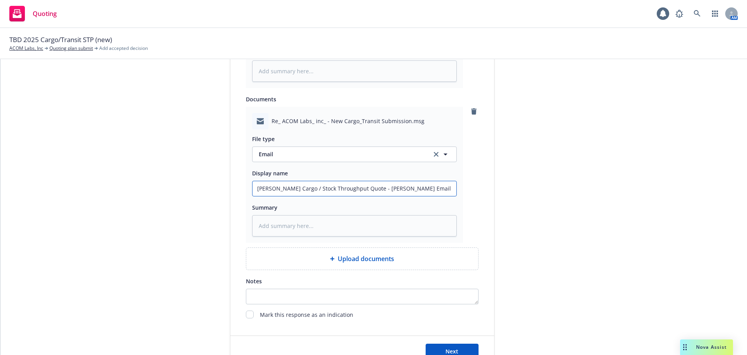
scroll to position [552, 0]
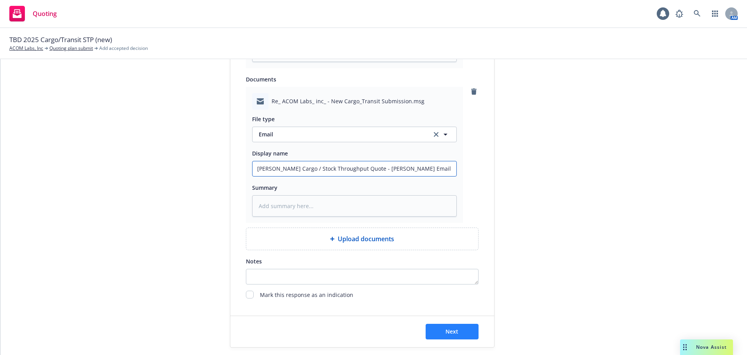
type input "Falvey Cargo / Stock Throughput Quote - Falvey Email"
click at [446, 329] on span "Next" at bounding box center [452, 330] width 13 height 7
type textarea "x"
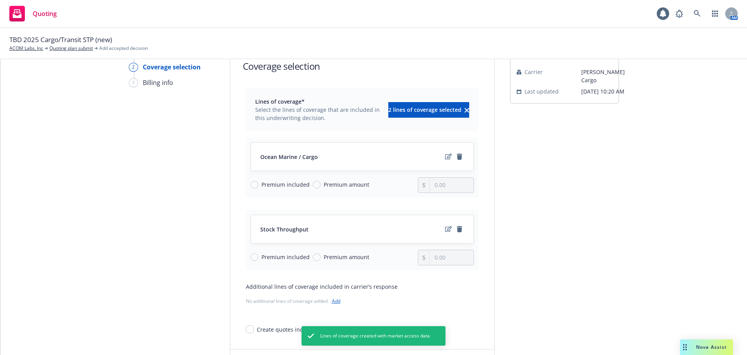
scroll to position [101, 0]
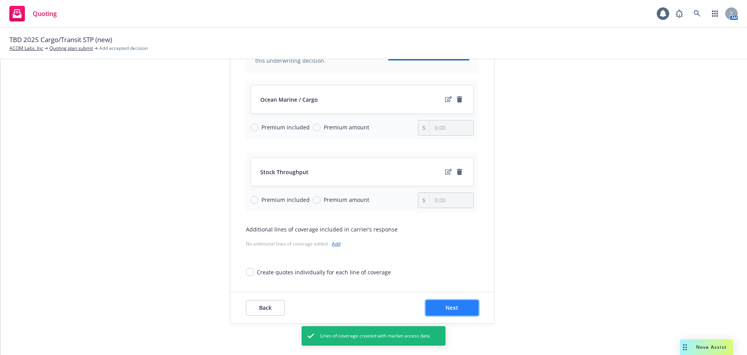
click at [464, 309] on button "Next" at bounding box center [452, 308] width 53 height 16
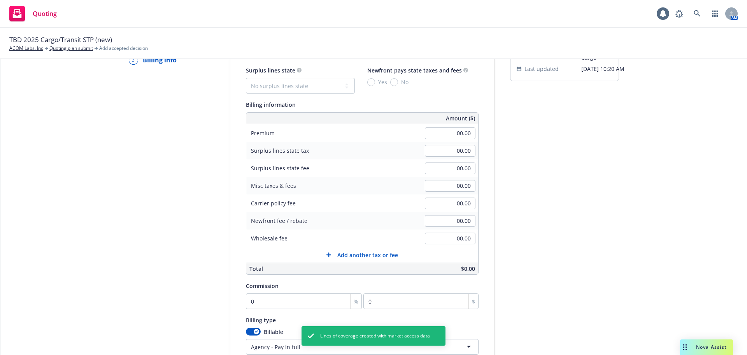
scroll to position [0, 0]
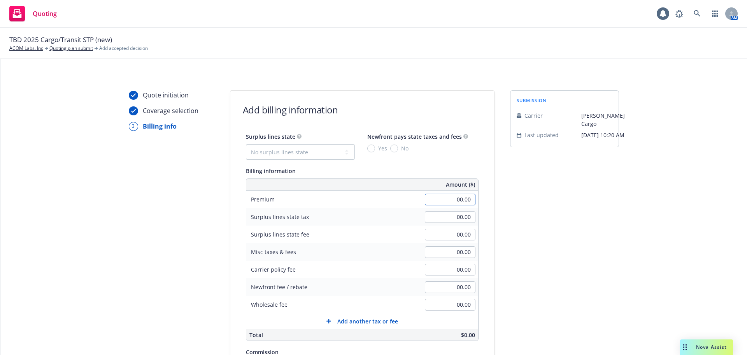
click at [442, 200] on input "00.00" at bounding box center [450, 199] width 51 height 12
type input "4,975.00"
click at [571, 256] on div "submission Carrier Falvey Cargo Last updated 9/23, 10:20 AM" at bounding box center [564, 289] width 109 height 398
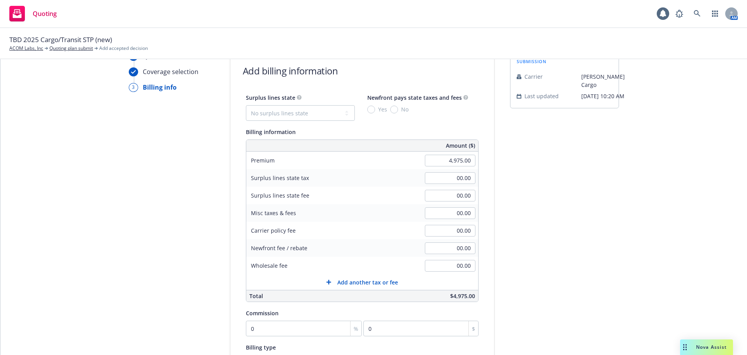
scroll to position [78, 0]
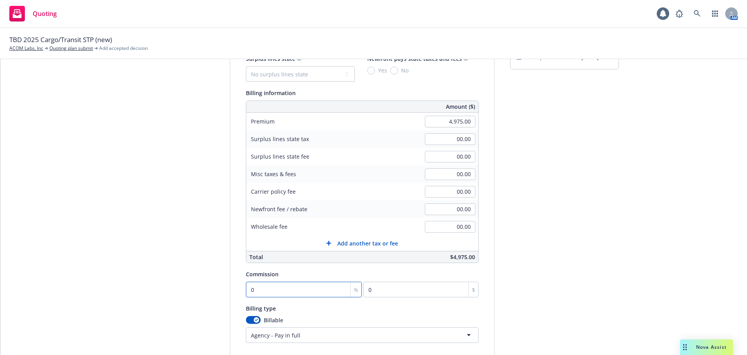
click at [272, 293] on input "0" at bounding box center [304, 289] width 116 height 16
type input "1"
type input "49.75"
type input "17"
type input "845.75"
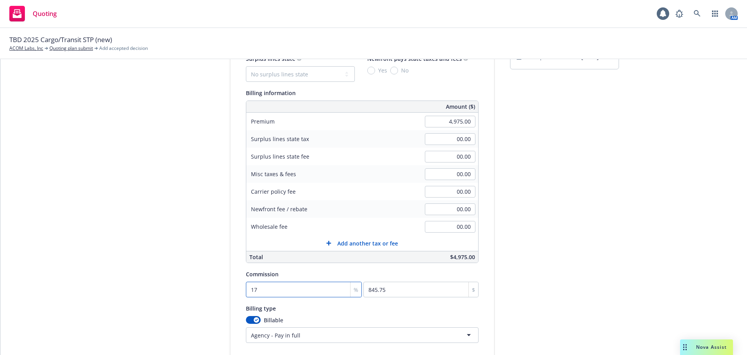
type input "17.5"
type input "870.63"
type input "17.5"
click at [554, 244] on div "submission Carrier Falvey Cargo Last updated 9/23, 10:20 AM" at bounding box center [564, 211] width 109 height 398
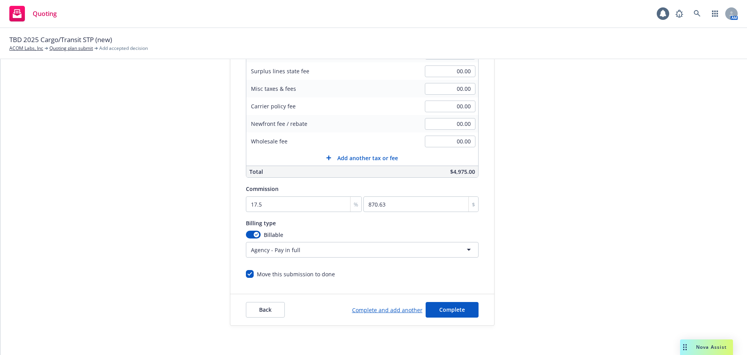
scroll to position [165, 0]
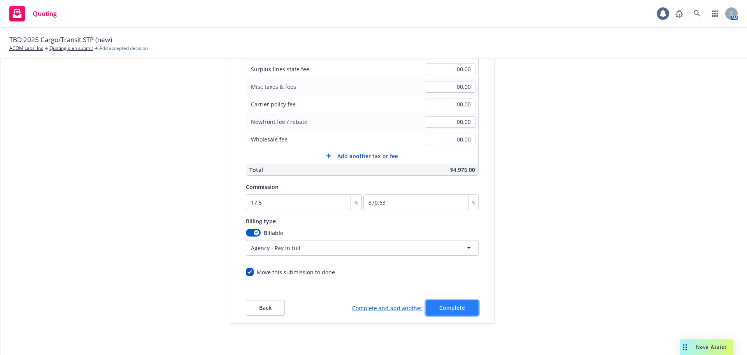
click at [440, 306] on span "Complete" at bounding box center [453, 307] width 26 height 7
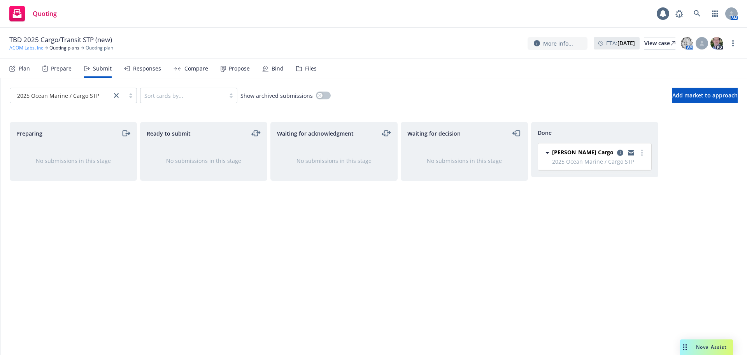
click at [19, 46] on link "ACOM Labs, Inc" at bounding box center [26, 47] width 34 height 7
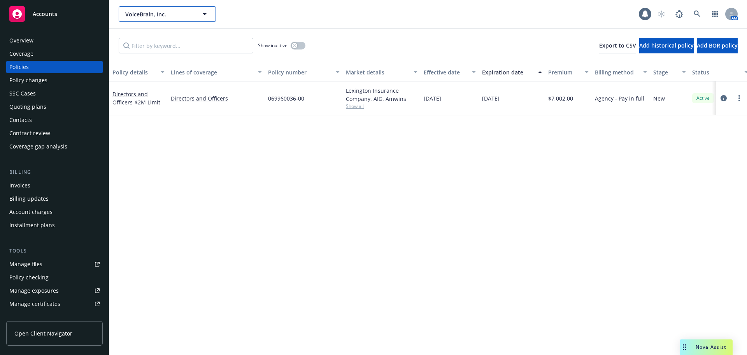
click at [154, 16] on span "VoiceBrain, Inc." at bounding box center [158, 14] width 67 height 8
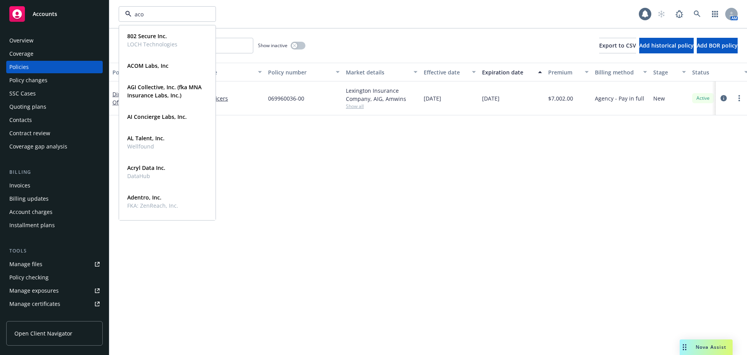
type input "acom"
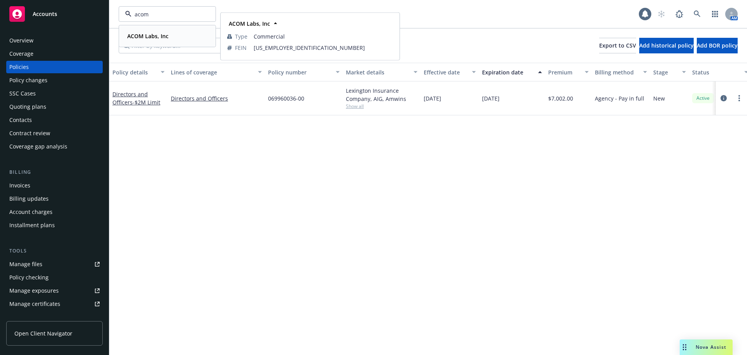
click at [154, 32] on div "ACOM Labs, Inc" at bounding box center [147, 35] width 46 height 11
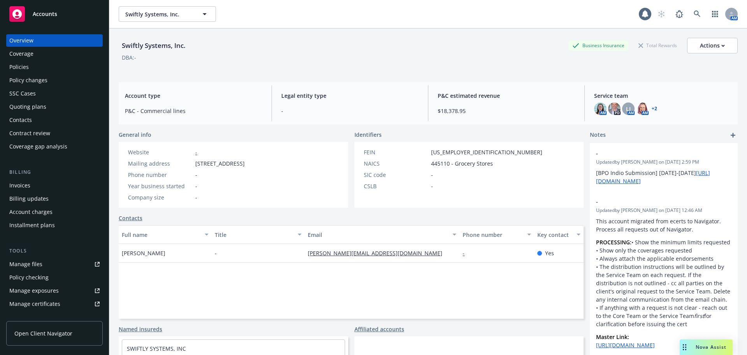
click at [34, 70] on div "Policies" at bounding box center [54, 67] width 90 height 12
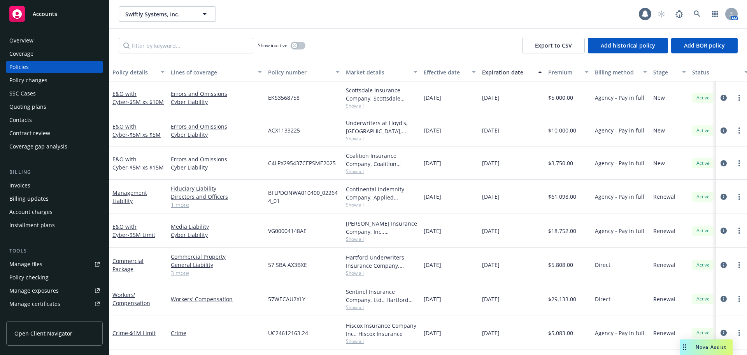
click at [439, 75] on div "Effective date" at bounding box center [446, 72] width 44 height 8
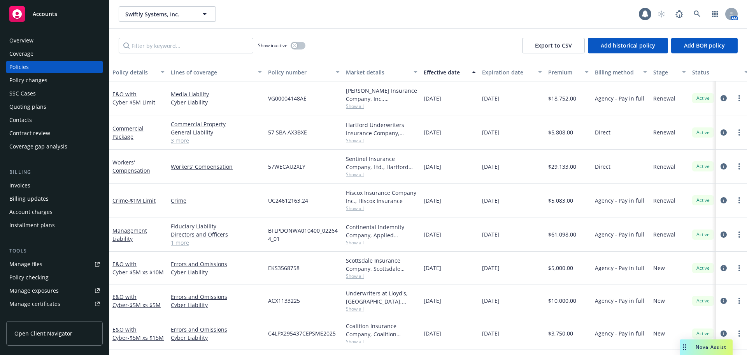
click at [440, 75] on div "Effective date" at bounding box center [446, 72] width 44 height 8
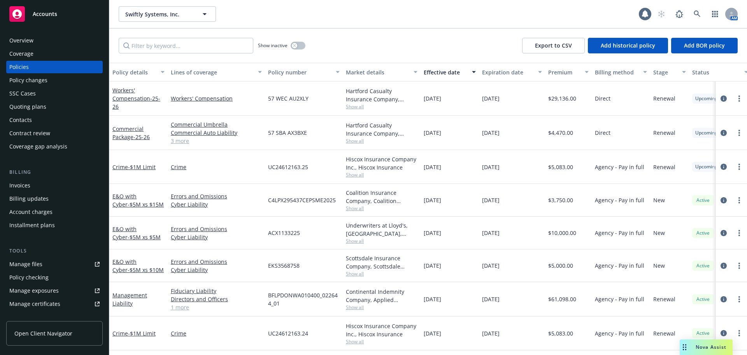
click at [442, 71] on div "Effective date" at bounding box center [446, 72] width 44 height 8
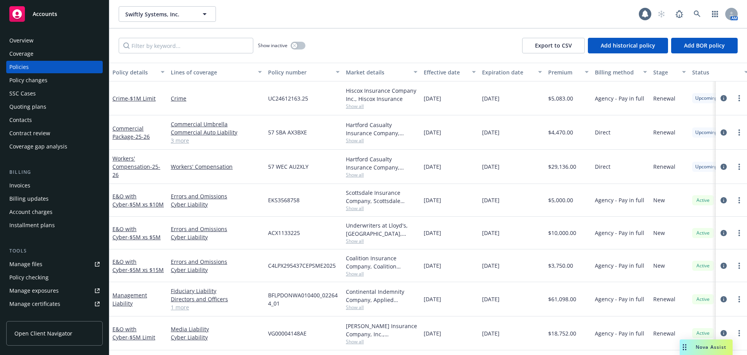
click at [441, 72] on div "Effective date" at bounding box center [446, 72] width 44 height 8
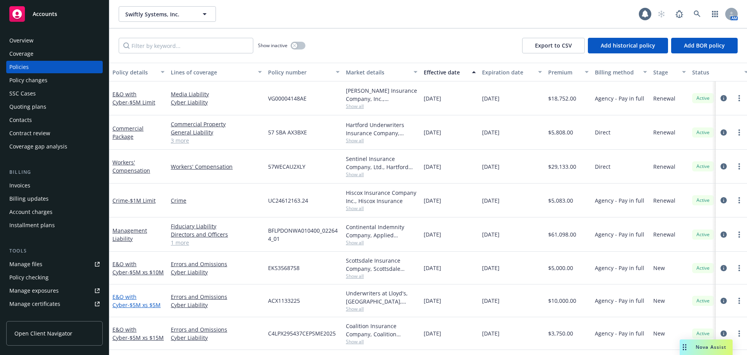
click at [130, 305] on span "- $5M xs $5M" at bounding box center [144, 304] width 33 height 7
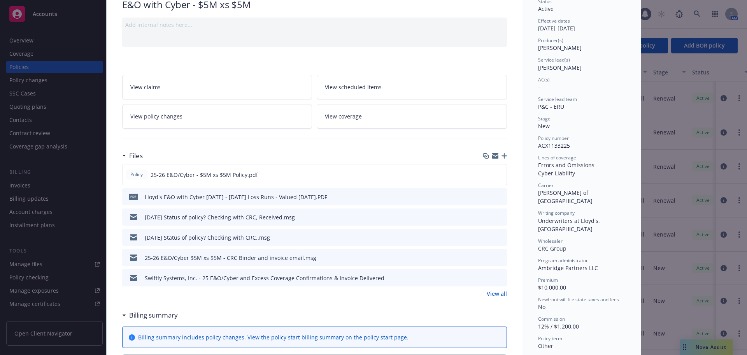
scroll to position [78, 0]
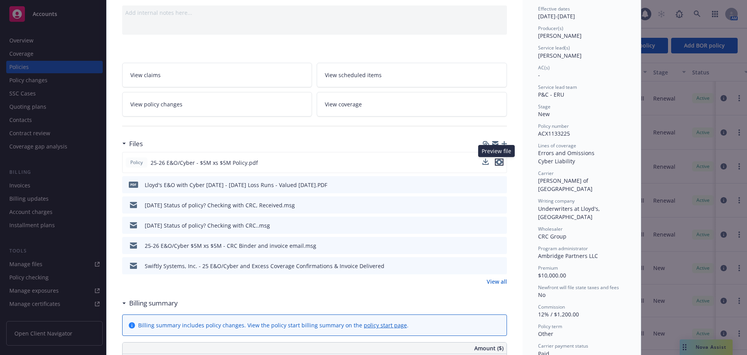
click at [497, 163] on icon "preview file" at bounding box center [499, 161] width 7 height 5
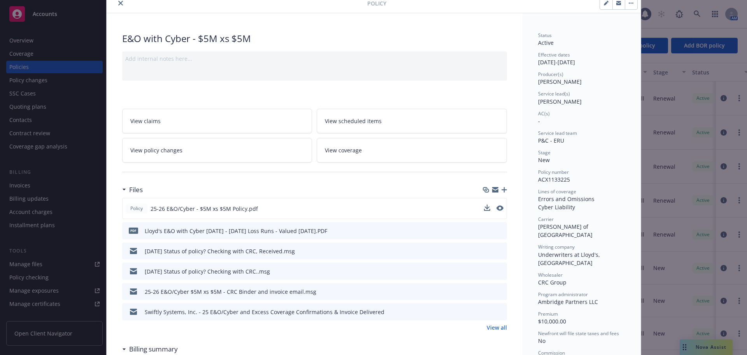
scroll to position [0, 0]
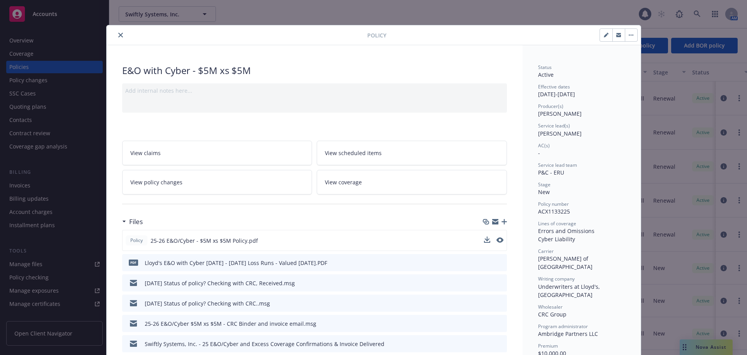
click at [118, 35] on icon "close" at bounding box center [120, 35] width 5 height 5
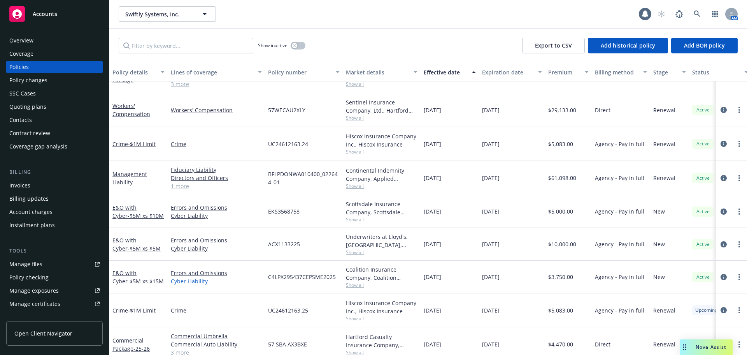
scroll to position [78, 0]
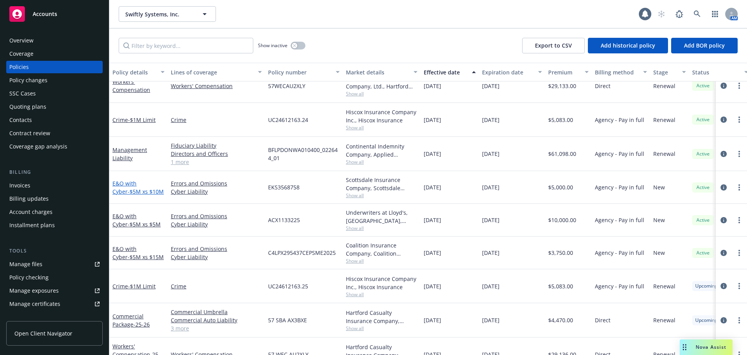
click at [134, 191] on span "- $5M xs $10M" at bounding box center [146, 191] width 36 height 7
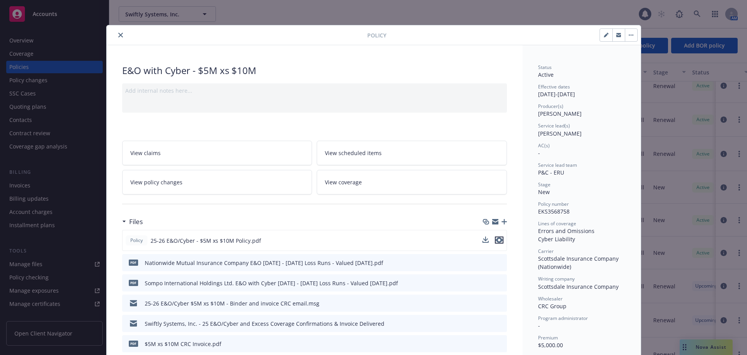
click at [496, 240] on icon "preview file" at bounding box center [499, 239] width 7 height 5
click at [118, 35] on icon "close" at bounding box center [120, 35] width 5 height 5
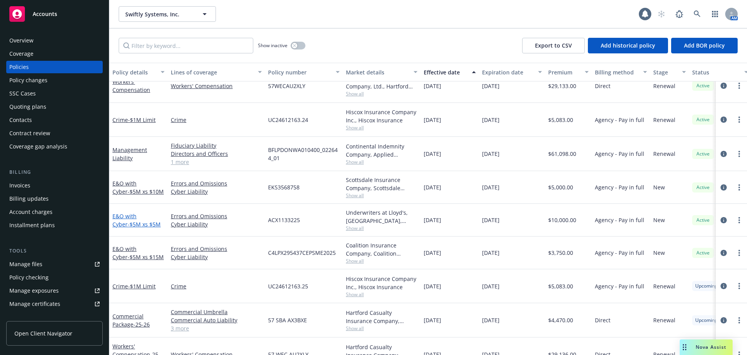
click at [134, 225] on span "- $5M xs $5M" at bounding box center [144, 223] width 33 height 7
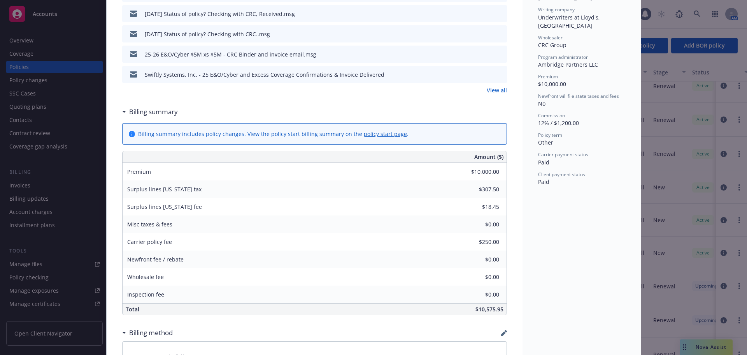
scroll to position [296, 0]
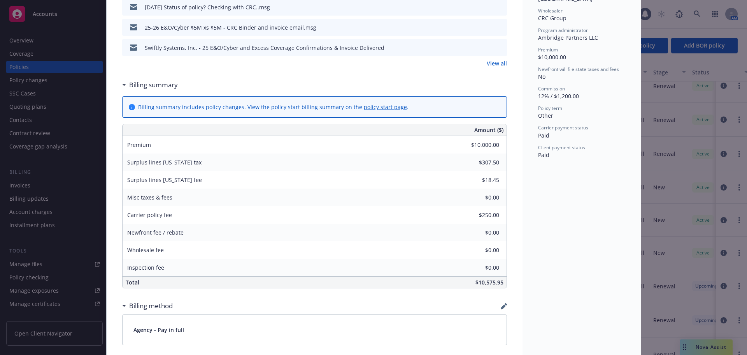
click at [380, 240] on div "Newfront fee / rebate $0.00" at bounding box center [315, 232] width 384 height 18
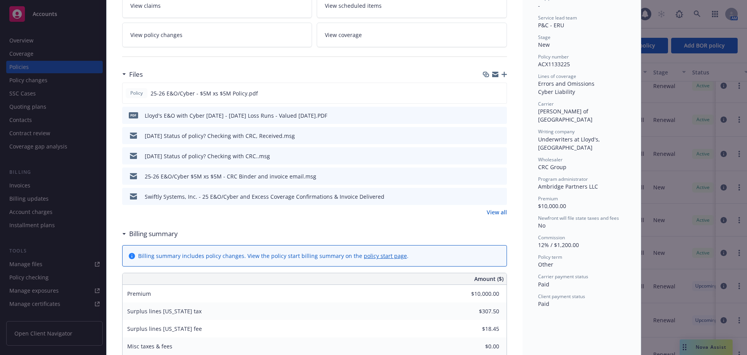
scroll to position [23, 0]
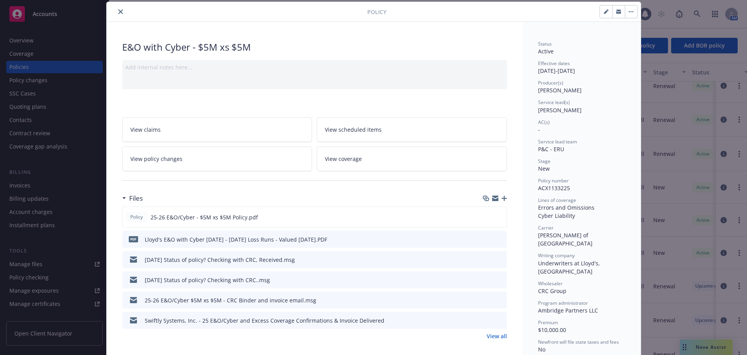
drag, startPoint x: 118, startPoint y: 13, endPoint x: 144, endPoint y: 60, distance: 53.7
click at [118, 13] on icon "close" at bounding box center [120, 11] width 5 height 5
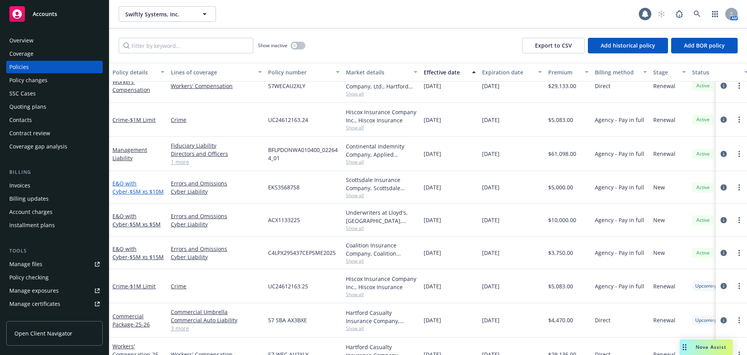
click at [142, 192] on span "- $5M xs $10M" at bounding box center [146, 191] width 36 height 7
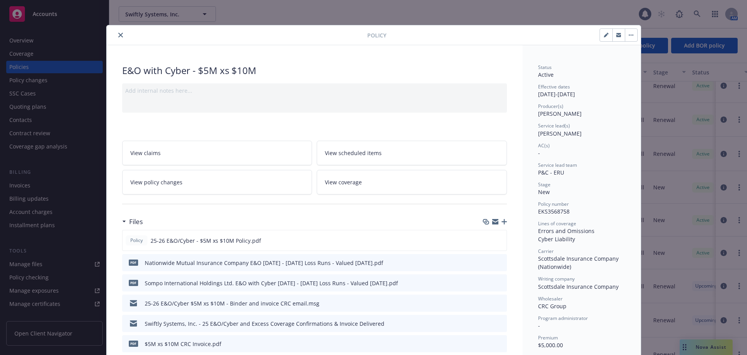
click at [116, 37] on button "close" at bounding box center [120, 34] width 9 height 9
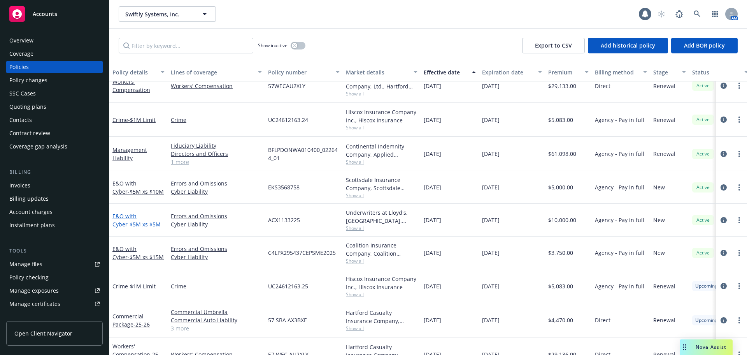
click at [134, 225] on span "- $5M xs $5M" at bounding box center [144, 223] width 33 height 7
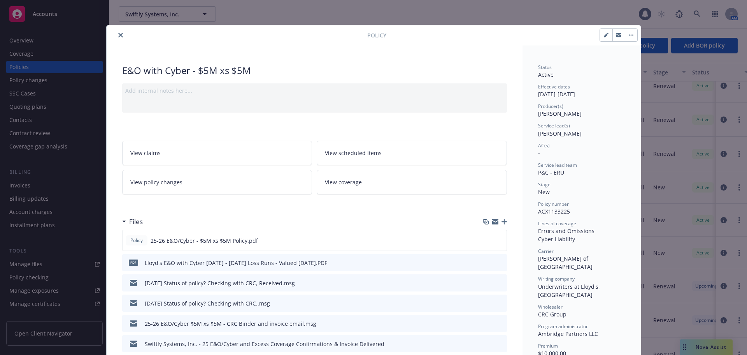
scroll to position [23, 0]
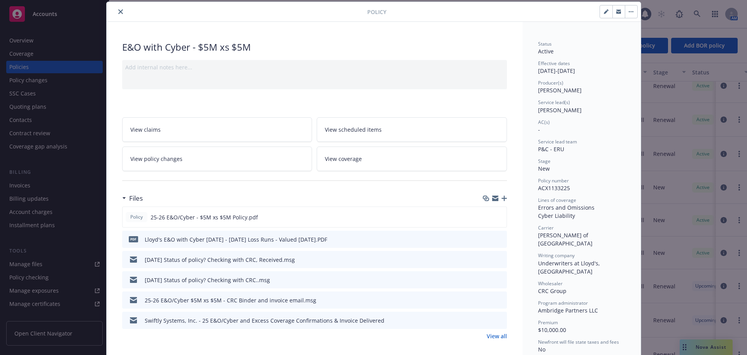
click at [121, 12] on button "close" at bounding box center [120, 11] width 9 height 9
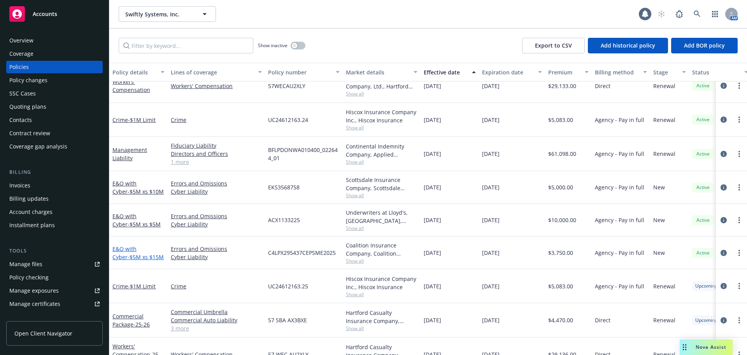
click at [134, 254] on span "- $5M xs $15M" at bounding box center [146, 256] width 36 height 7
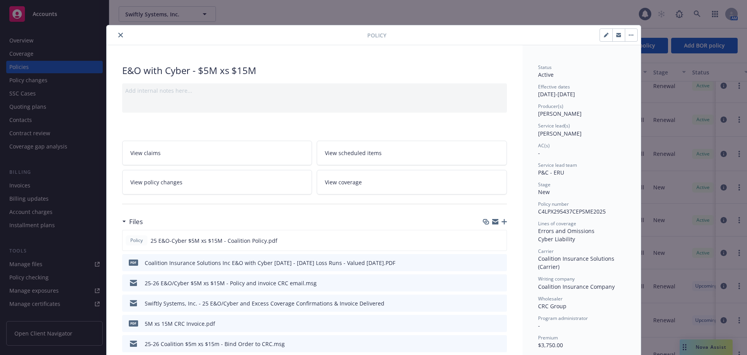
click at [118, 36] on icon "close" at bounding box center [120, 35] width 5 height 5
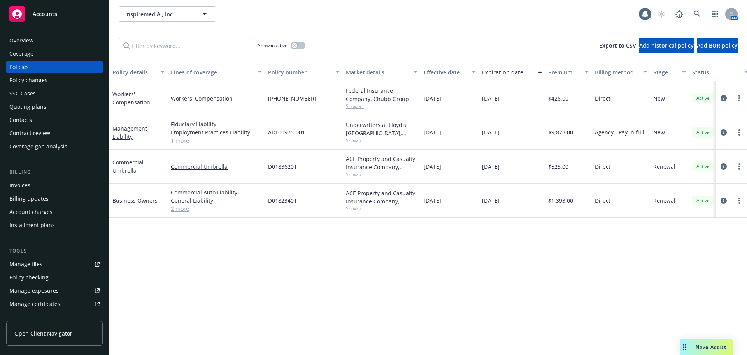
click at [173, 10] on span "Inspiremed AI, Inc." at bounding box center [158, 14] width 67 height 8
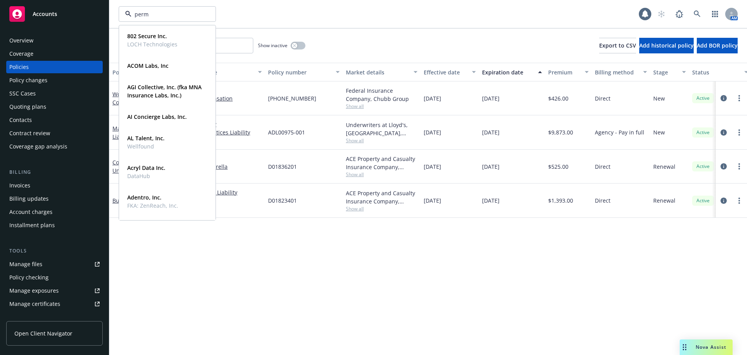
type input "perma"
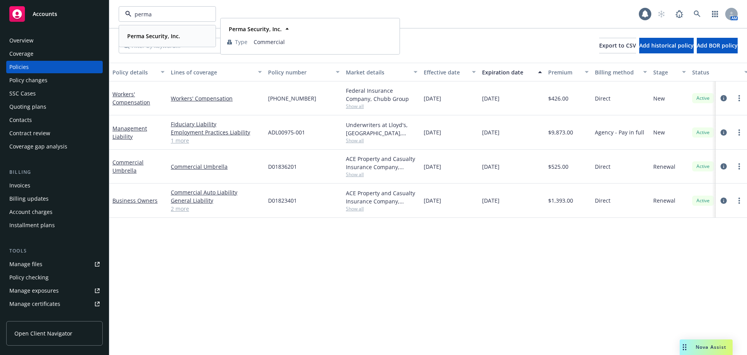
click at [144, 31] on div "Perma Security, Inc." at bounding box center [153, 35] width 58 height 11
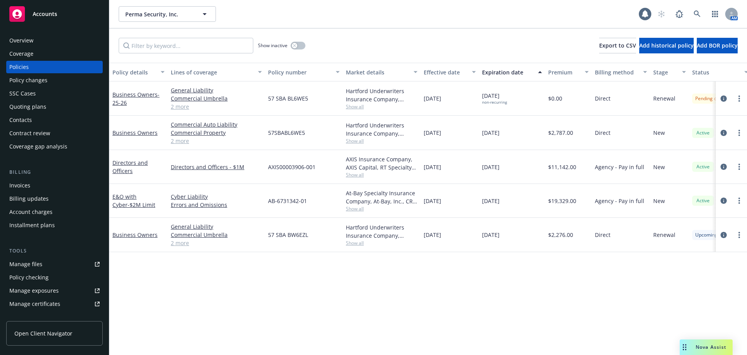
click at [434, 72] on div "Effective date" at bounding box center [446, 72] width 44 height 8
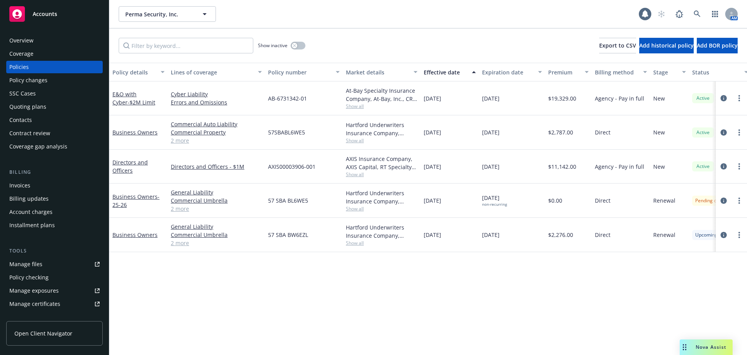
click at [434, 72] on div "Effective date" at bounding box center [446, 72] width 44 height 8
